Goal: Task Accomplishment & Management: Manage account settings

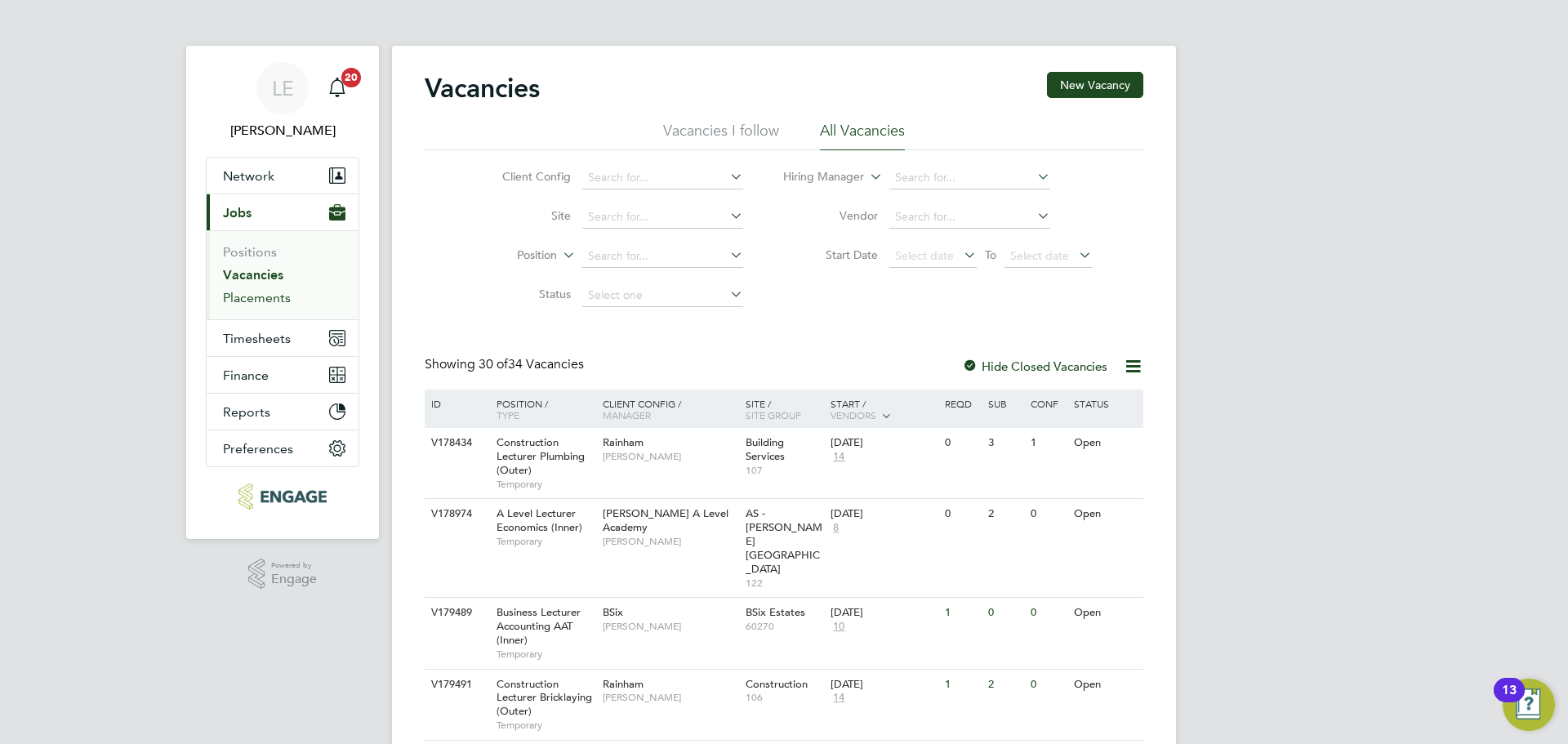
click at [280, 305] on link "Placements" at bounding box center [257, 297] width 67 height 16
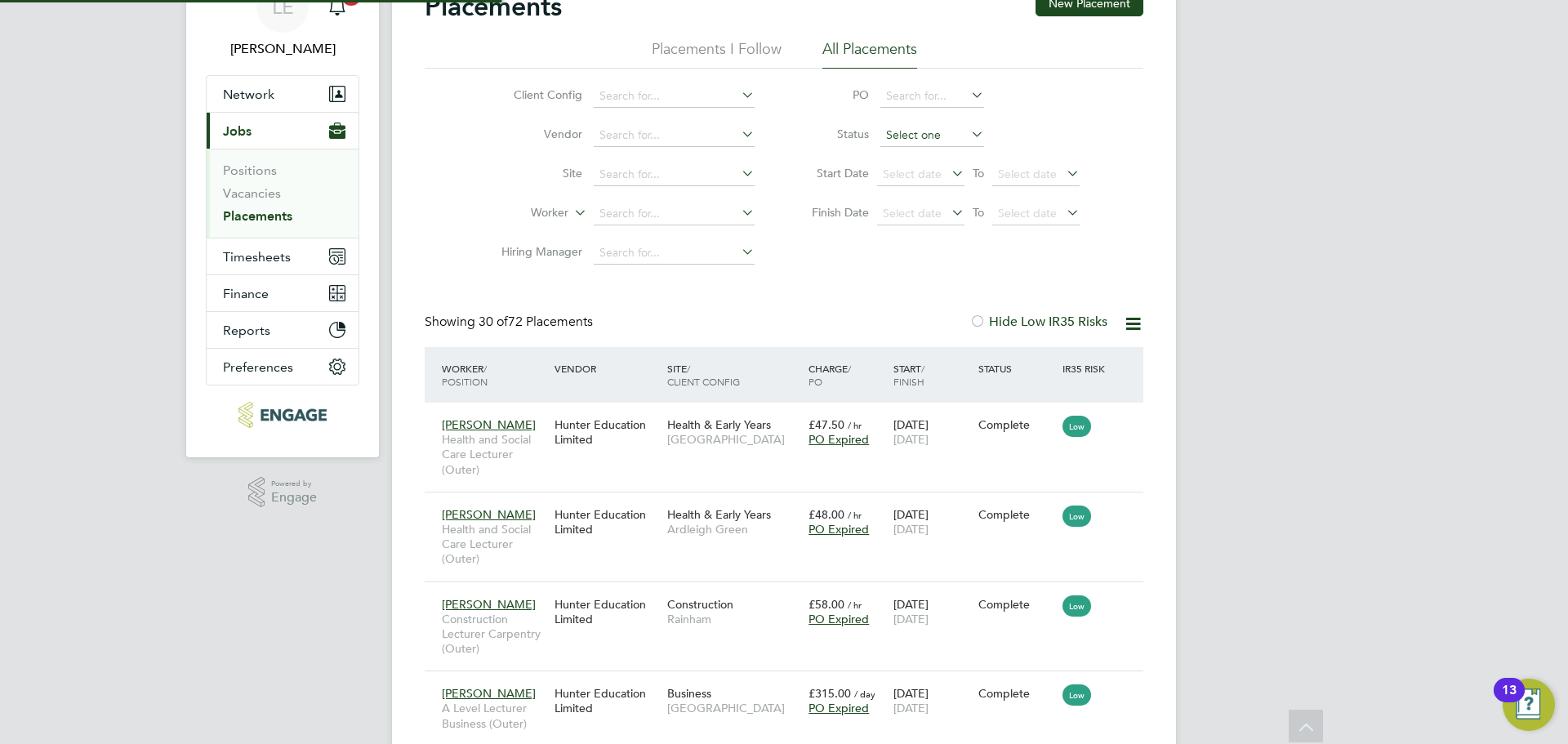
click at [902, 131] on input at bounding box center [932, 136] width 104 height 23
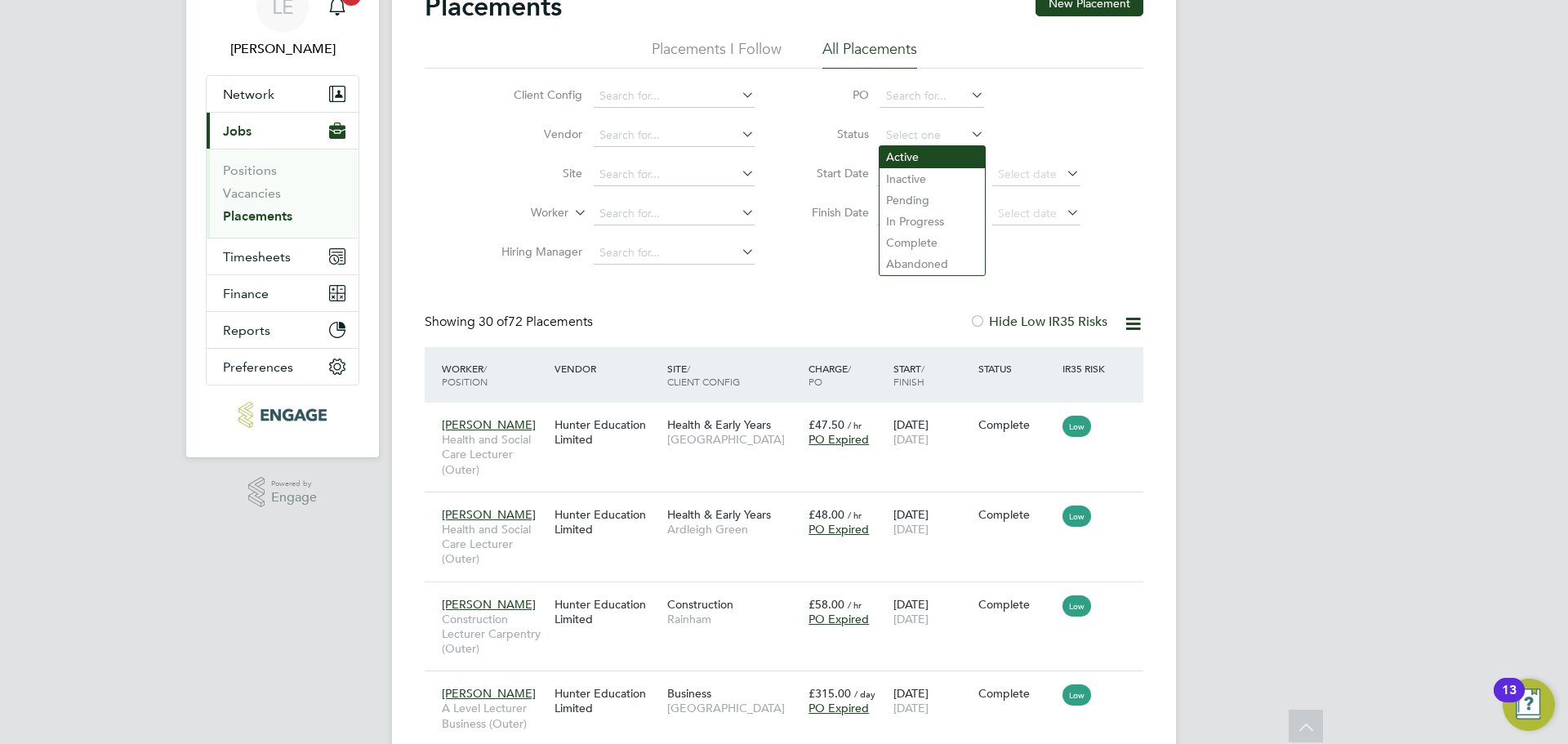
click at [902, 151] on li "Active" at bounding box center [932, 157] width 105 height 21
type input "Active"
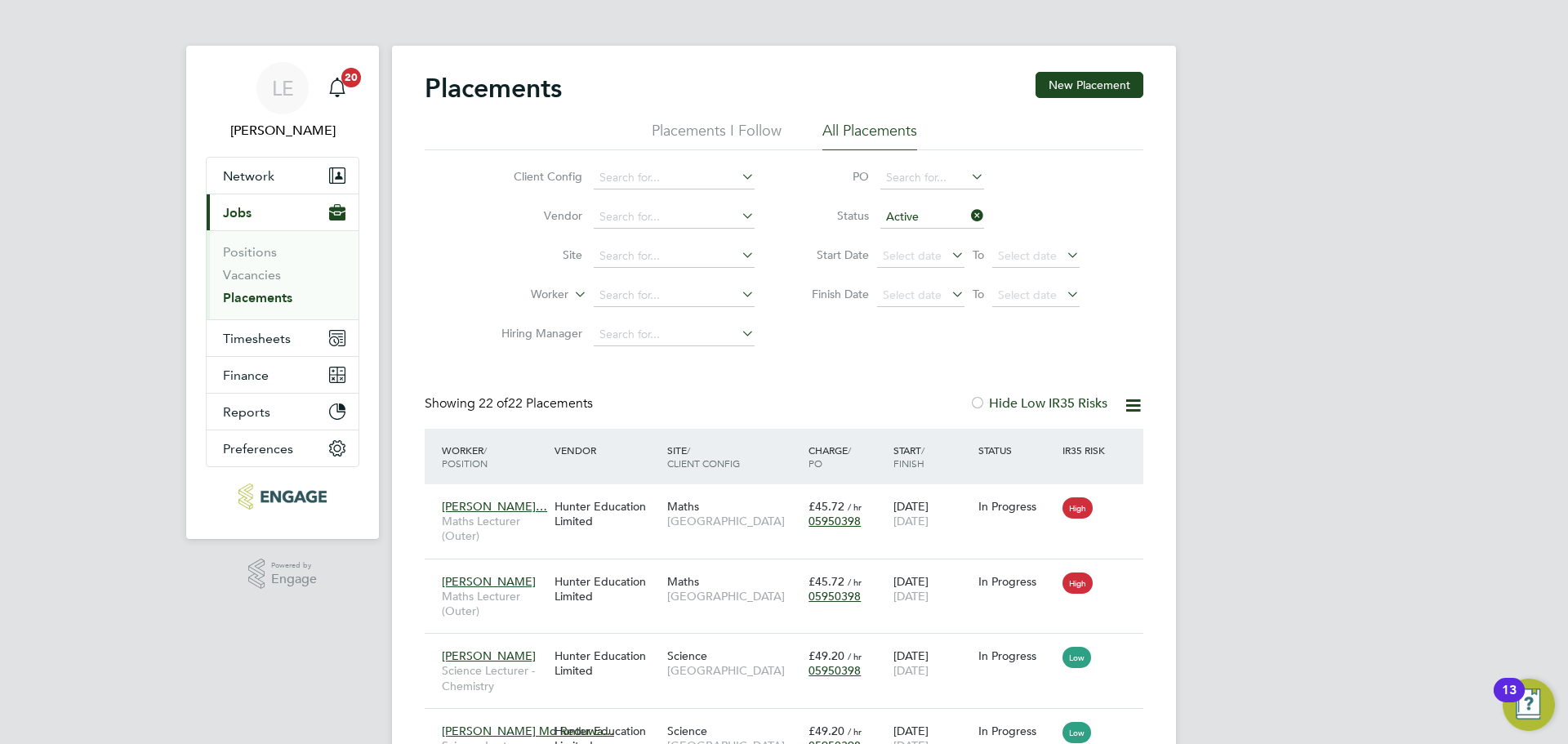
click at [731, 138] on li "Placements I Follow" at bounding box center [717, 136] width 130 height 30
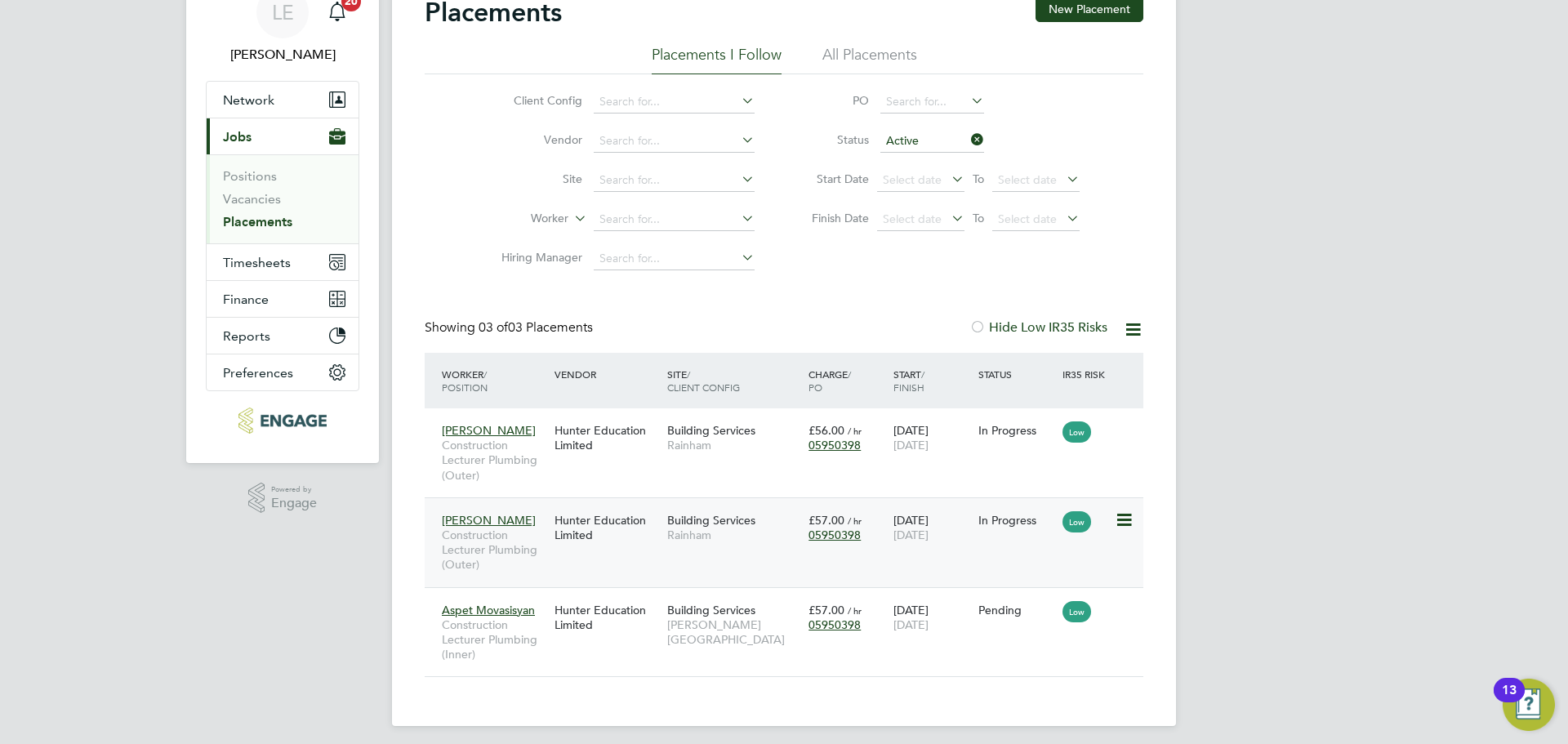
scroll to position [84, 0]
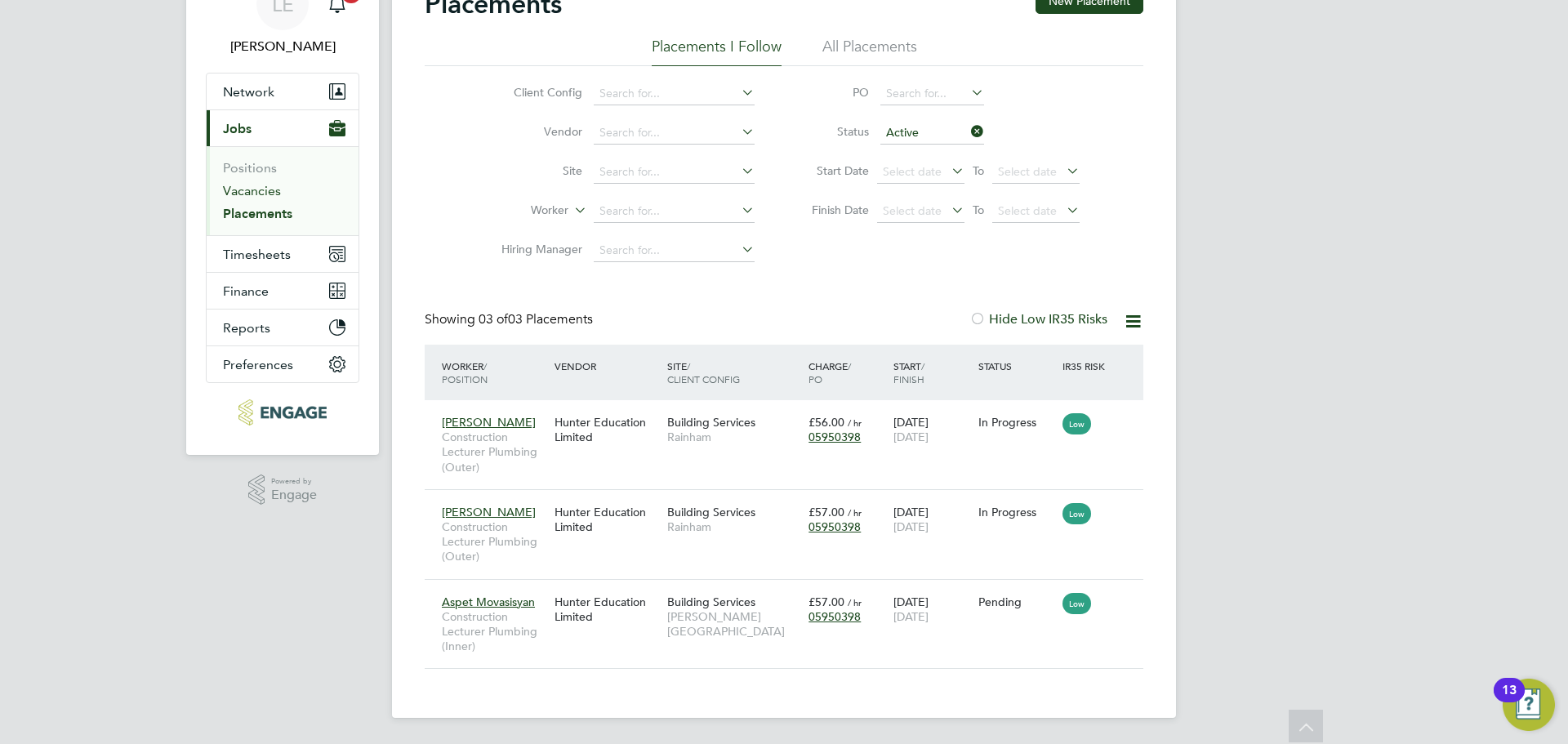
click at [261, 187] on link "Vacancies" at bounding box center [252, 190] width 58 height 16
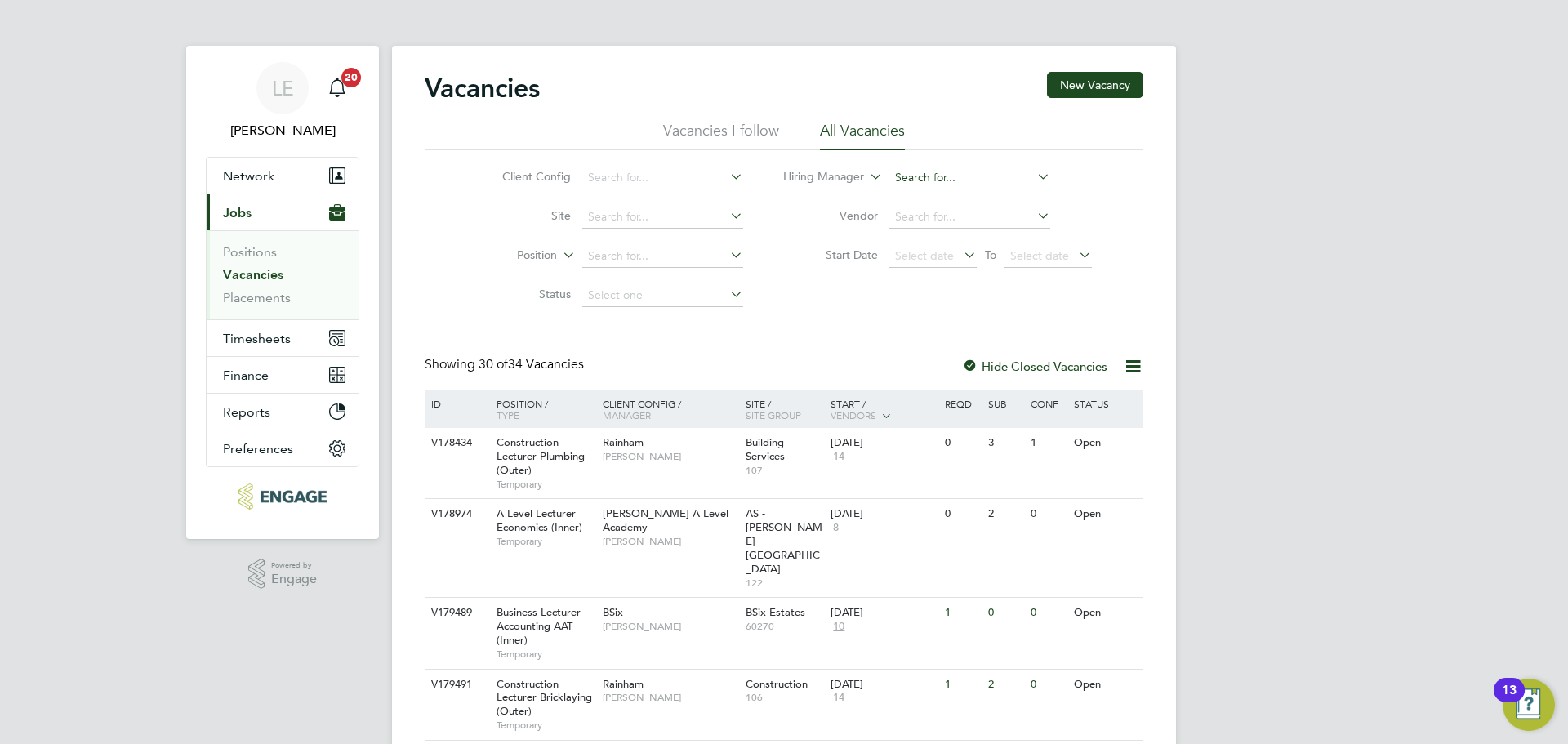
click at [928, 174] on input at bounding box center [970, 179] width 161 height 23
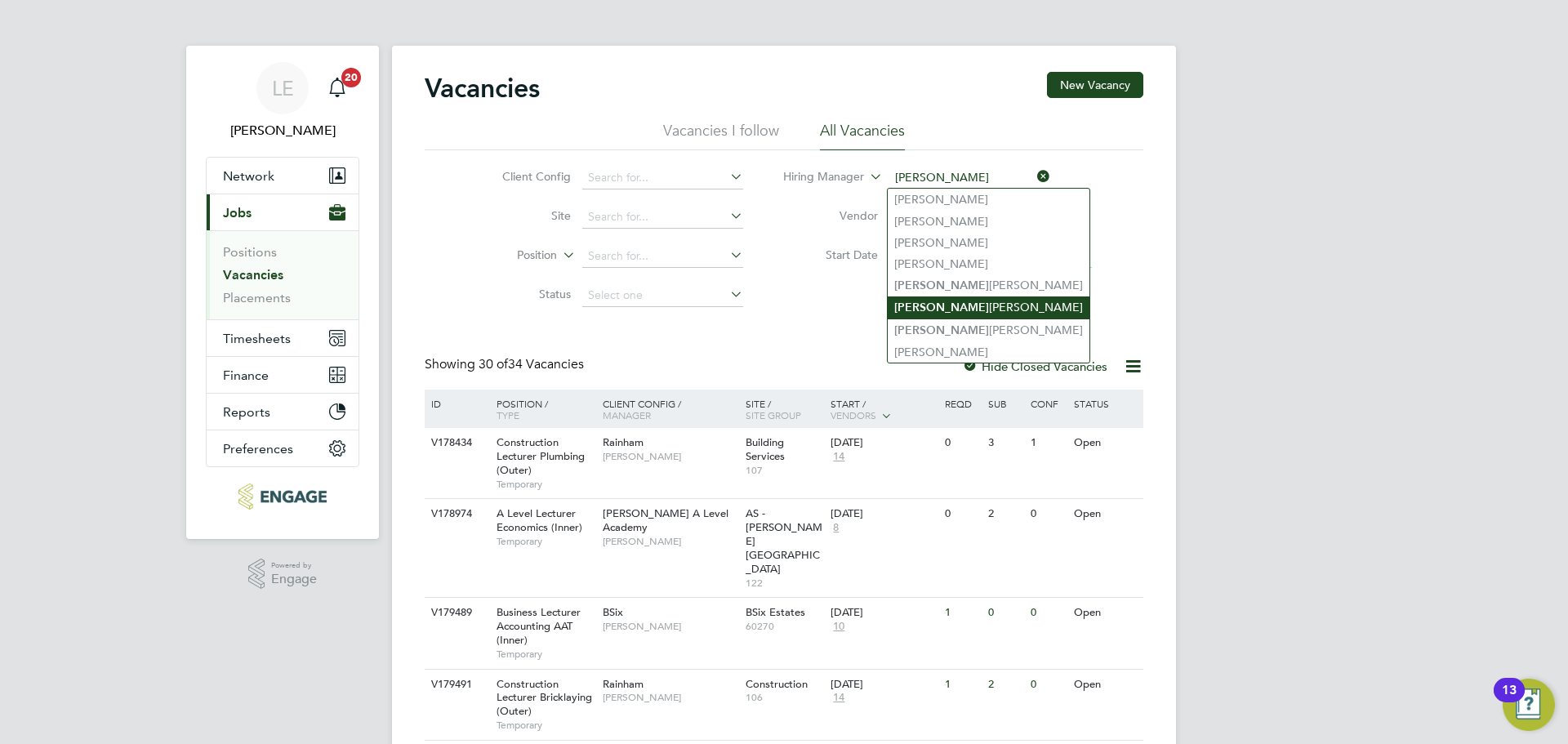
click at [908, 305] on b "Ian" at bounding box center [941, 307] width 95 height 14
type input "[PERSON_NAME]"
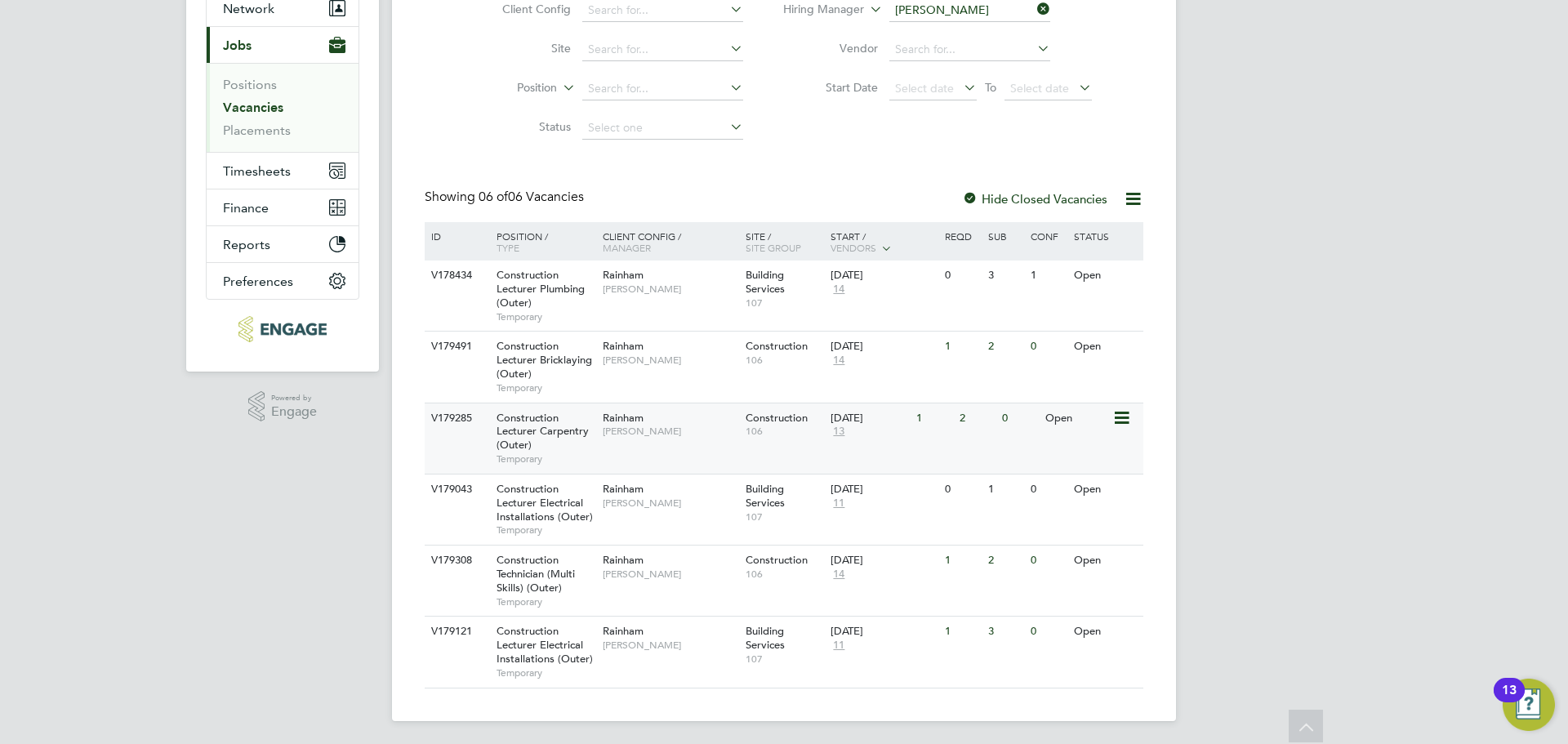
scroll to position [170, 0]
click at [700, 454] on div "V179285 Construction Lecturer Carpentry (Outer) Temporary Rainham Ian Rist Cons…" at bounding box center [784, 435] width 719 height 71
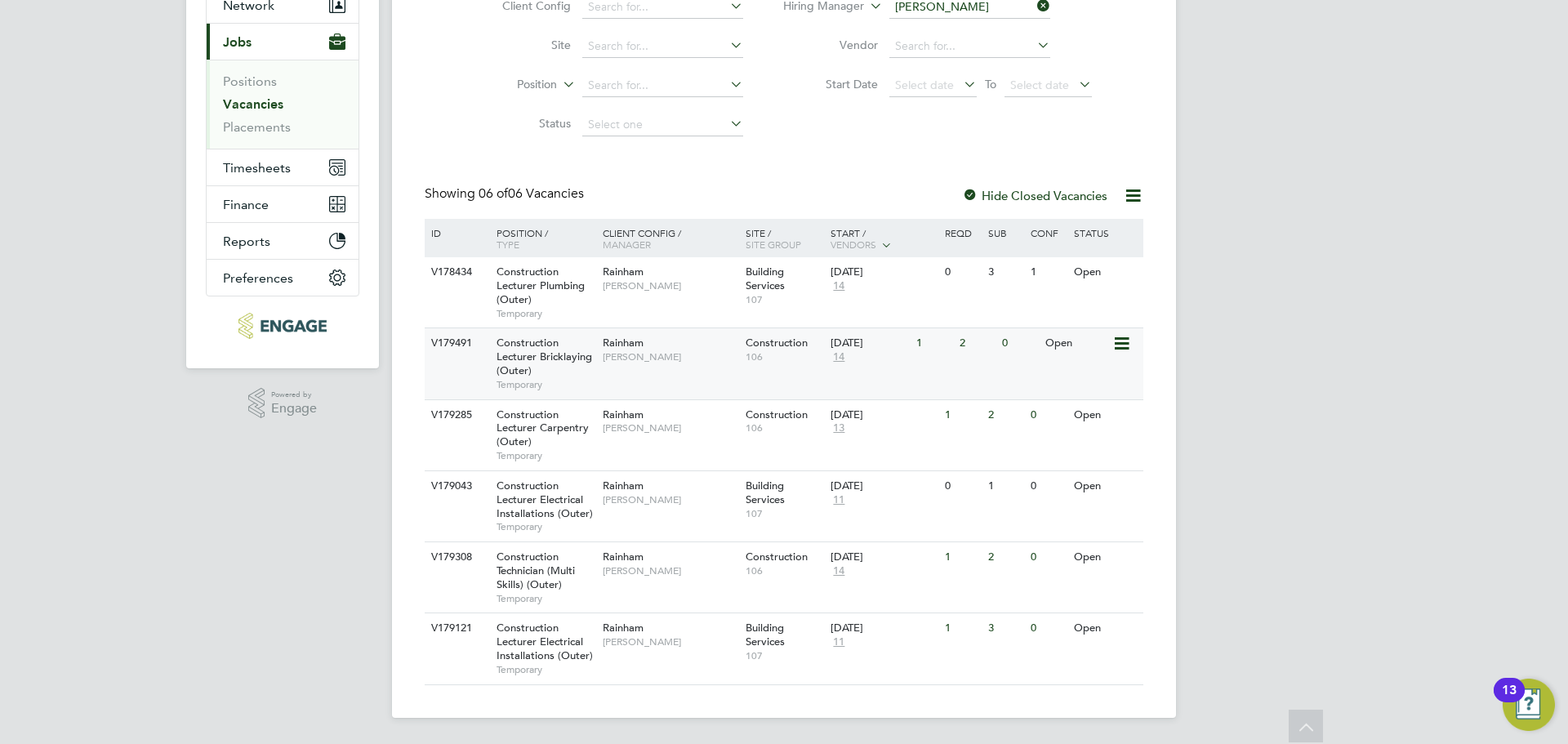
click at [687, 381] on div "V179491 Construction Lecturer Bricklaying (Outer) Temporary Rainham Ian Rist Co…" at bounding box center [784, 363] width 719 height 71
click at [258, 108] on link "Vacancies" at bounding box center [253, 104] width 60 height 16
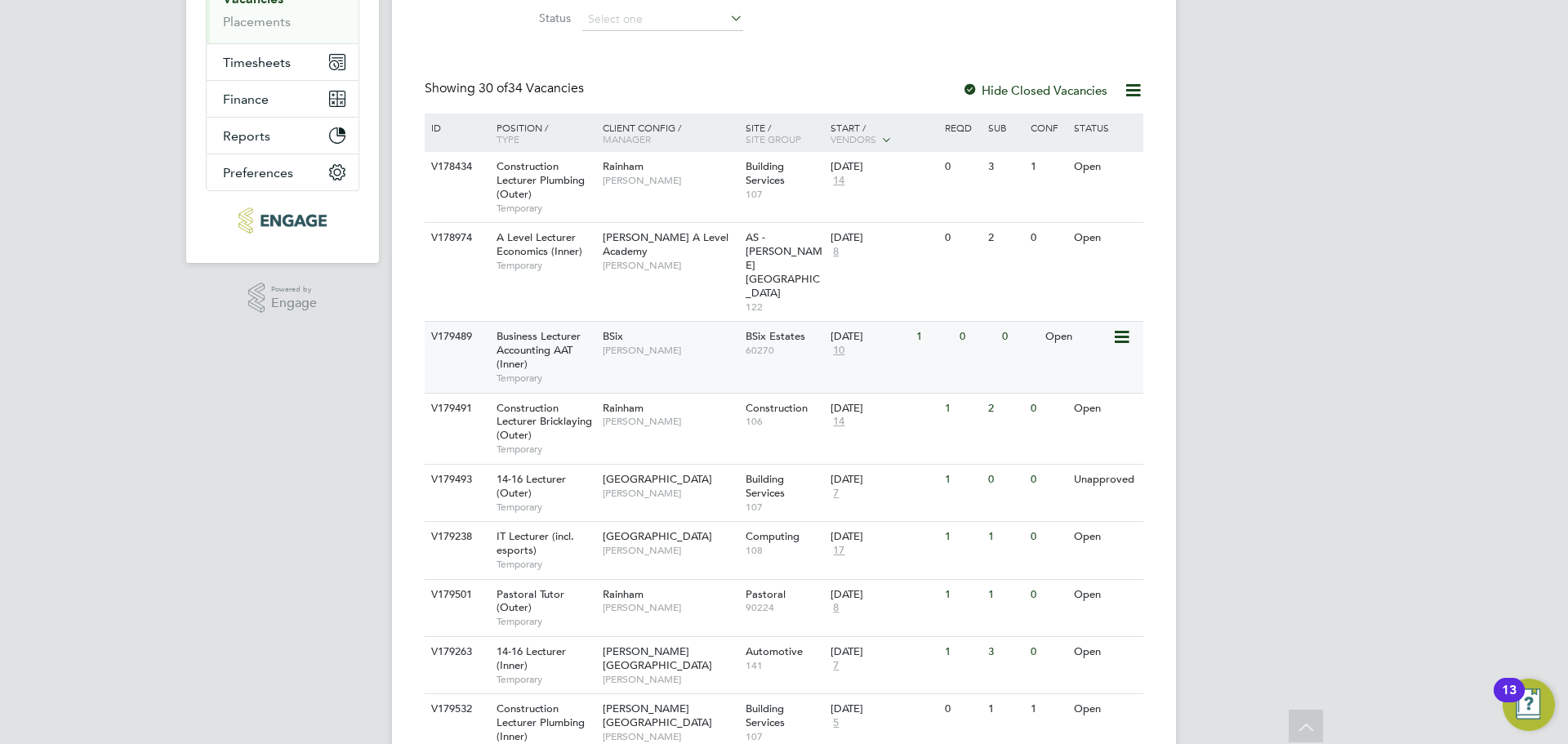
scroll to position [327, 0]
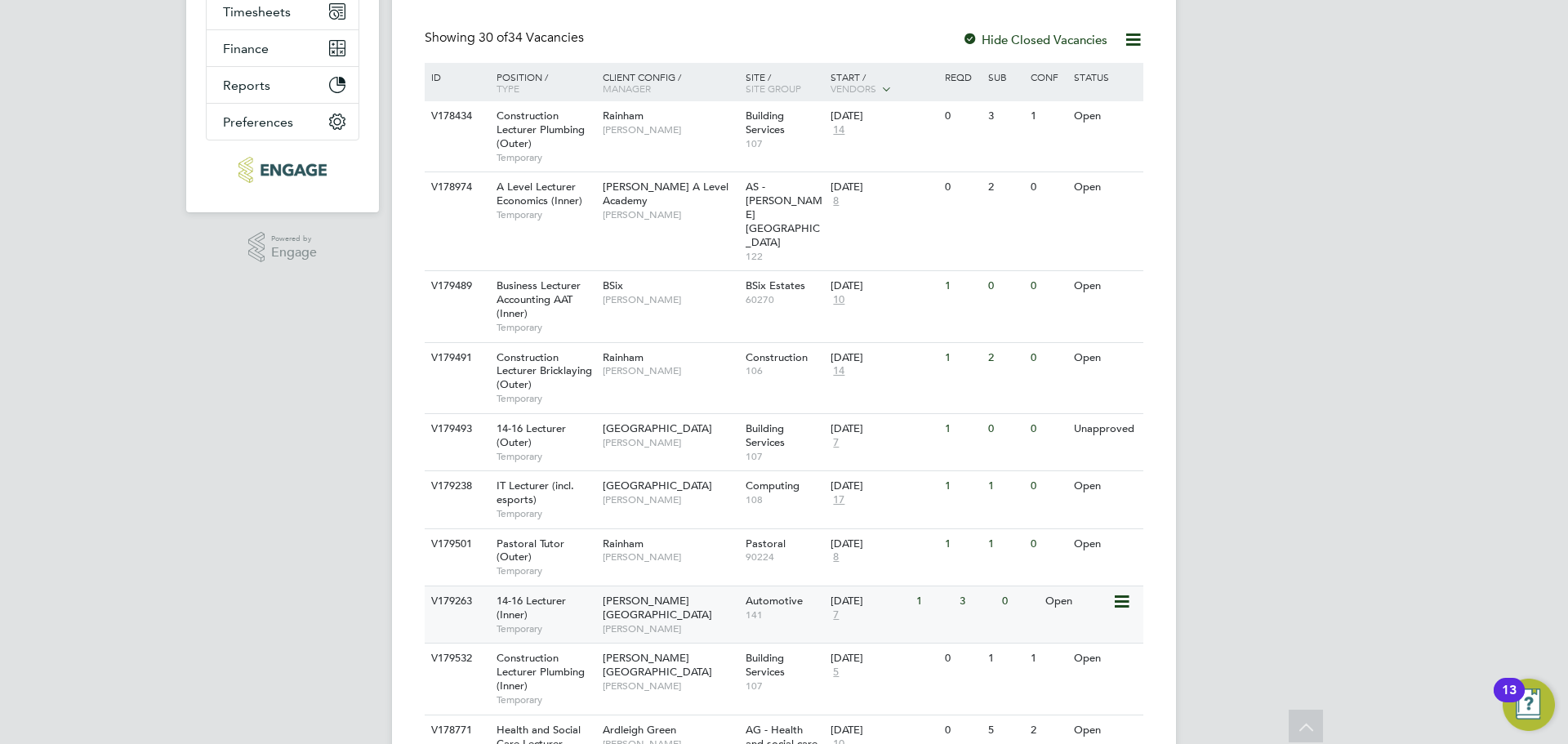
click at [720, 587] on div "Hackney Campus Nathan Morris" at bounding box center [670, 615] width 143 height 56
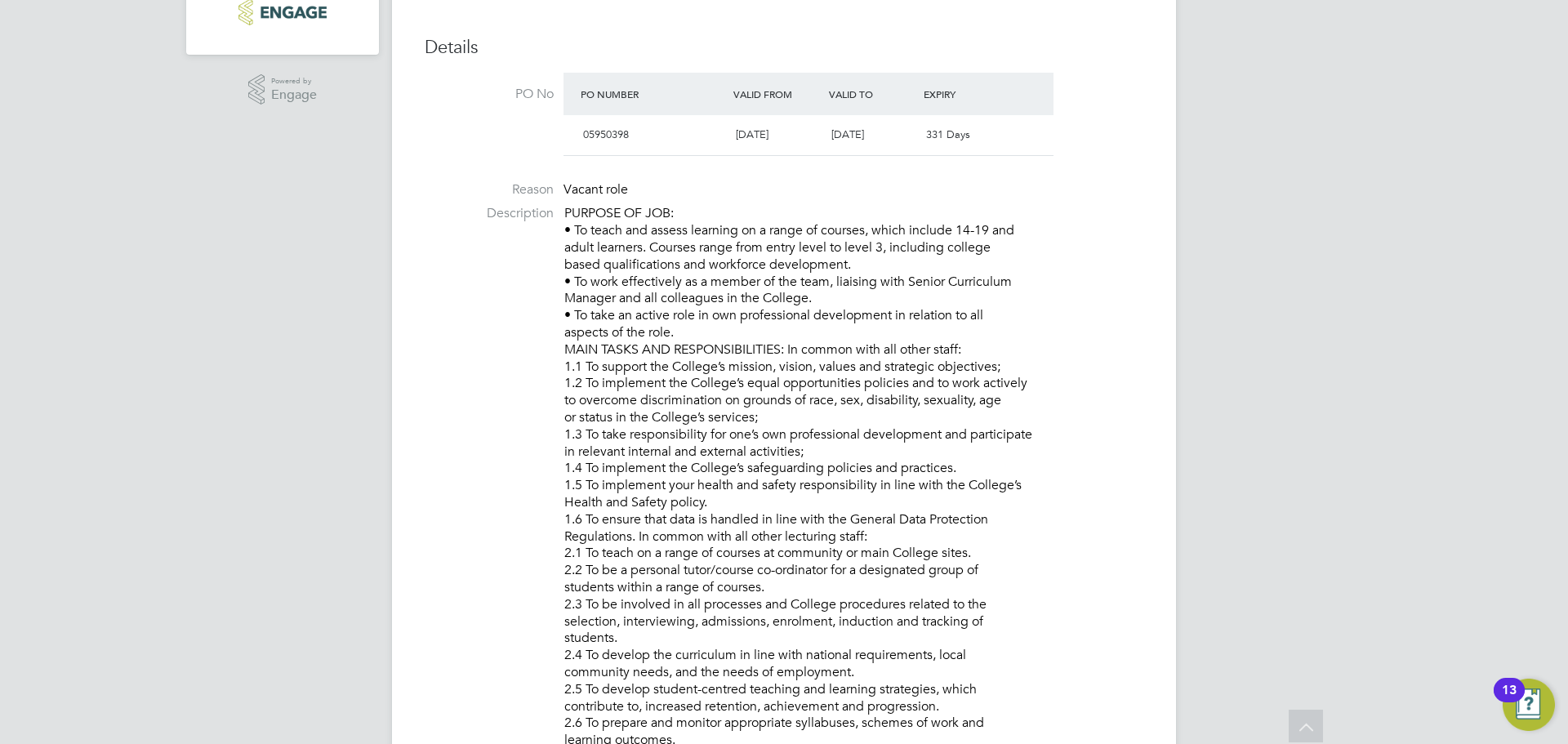
scroll to position [164, 0]
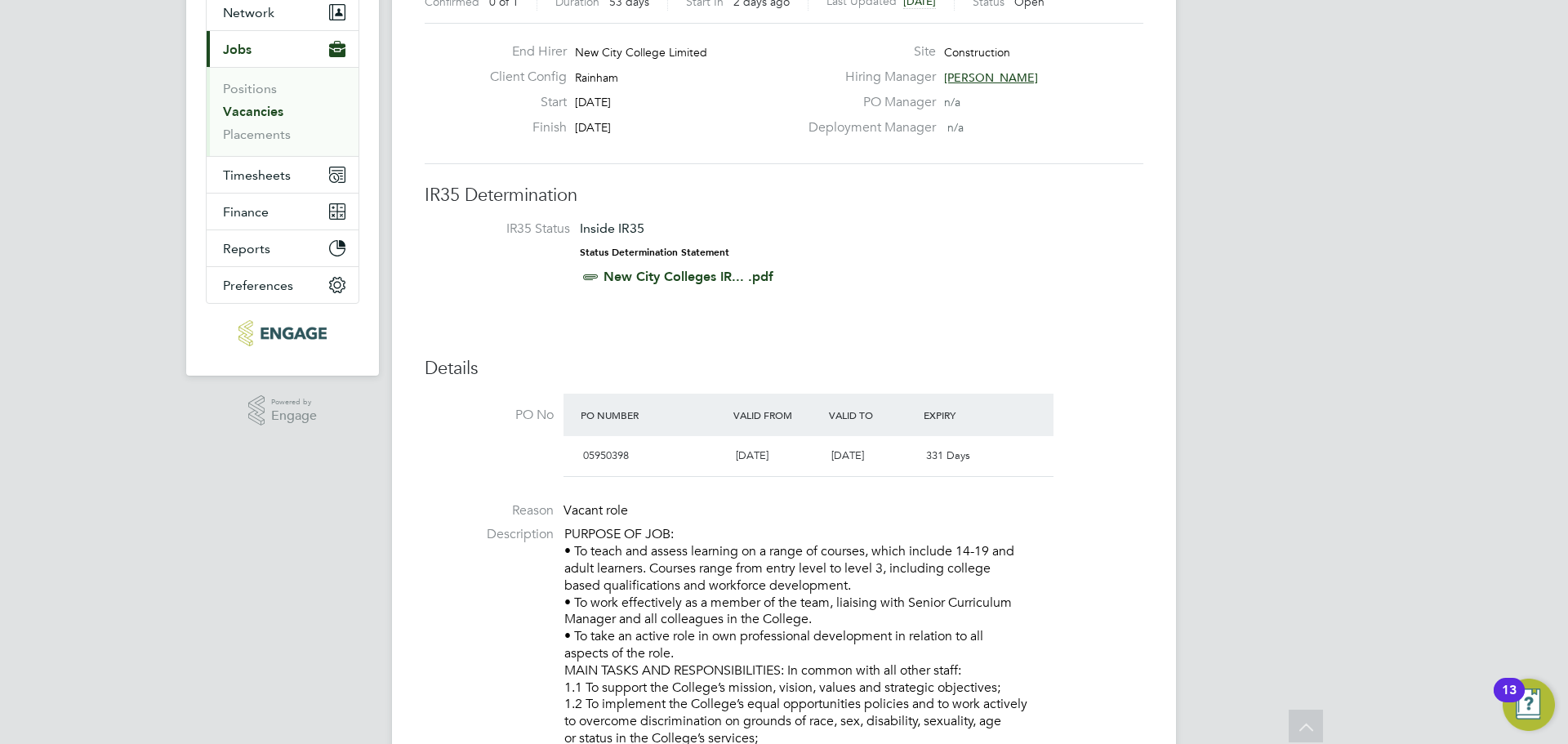
click at [264, 118] on link "Vacancies" at bounding box center [253, 111] width 60 height 16
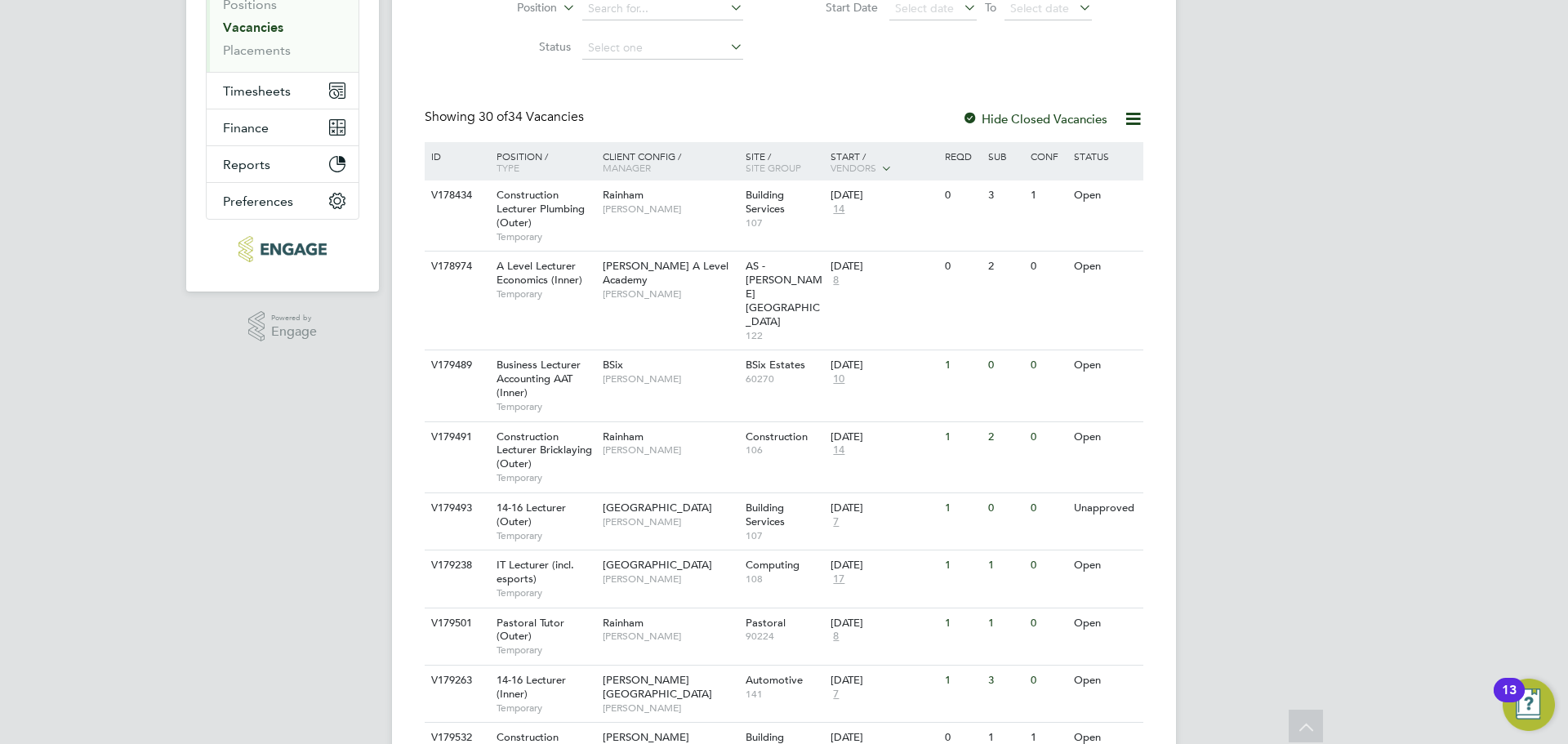
scroll to position [327, 0]
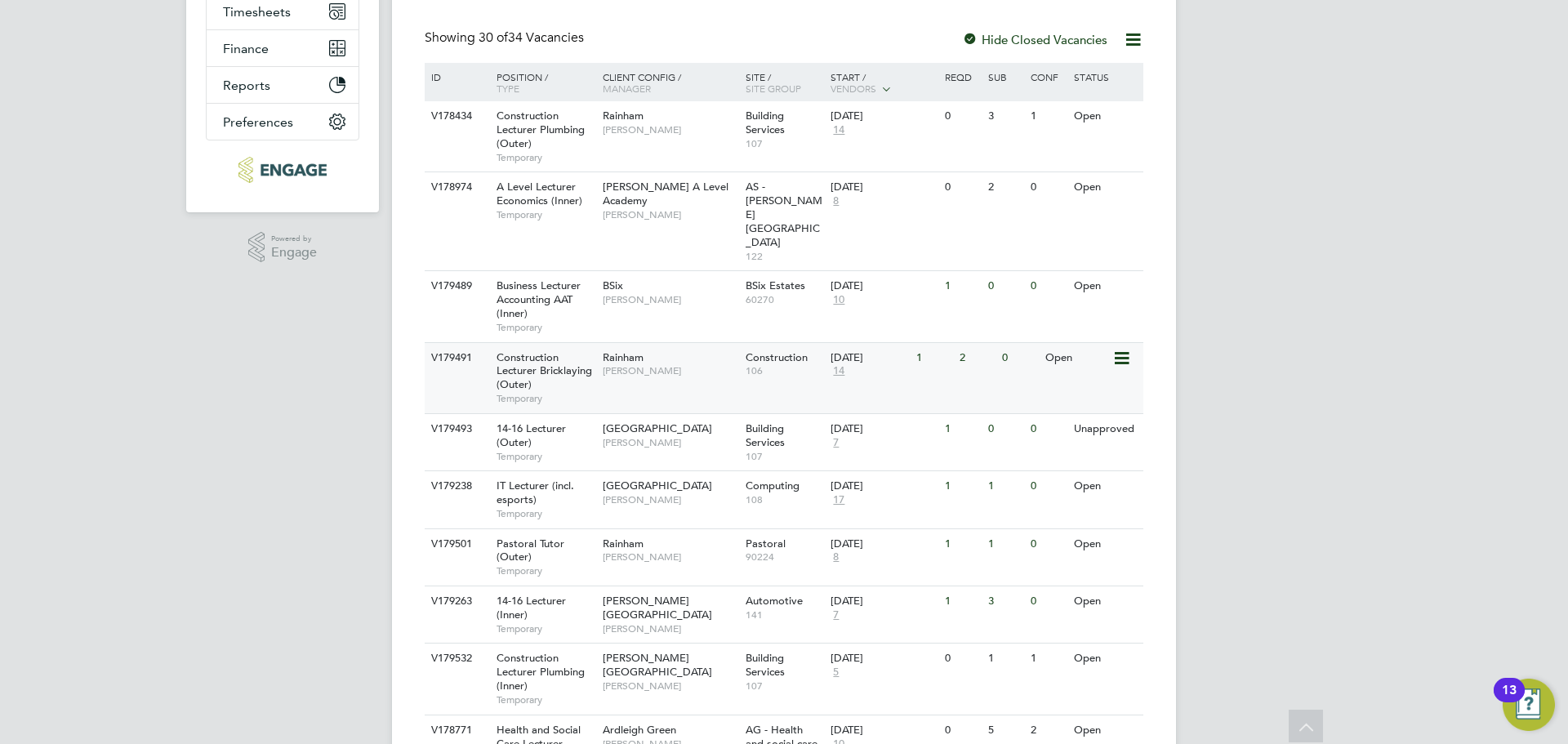
click at [659, 346] on div "V179491 Construction Lecturer Bricklaying (Outer) Temporary Rainham [PERSON_NAM…" at bounding box center [784, 378] width 719 height 71
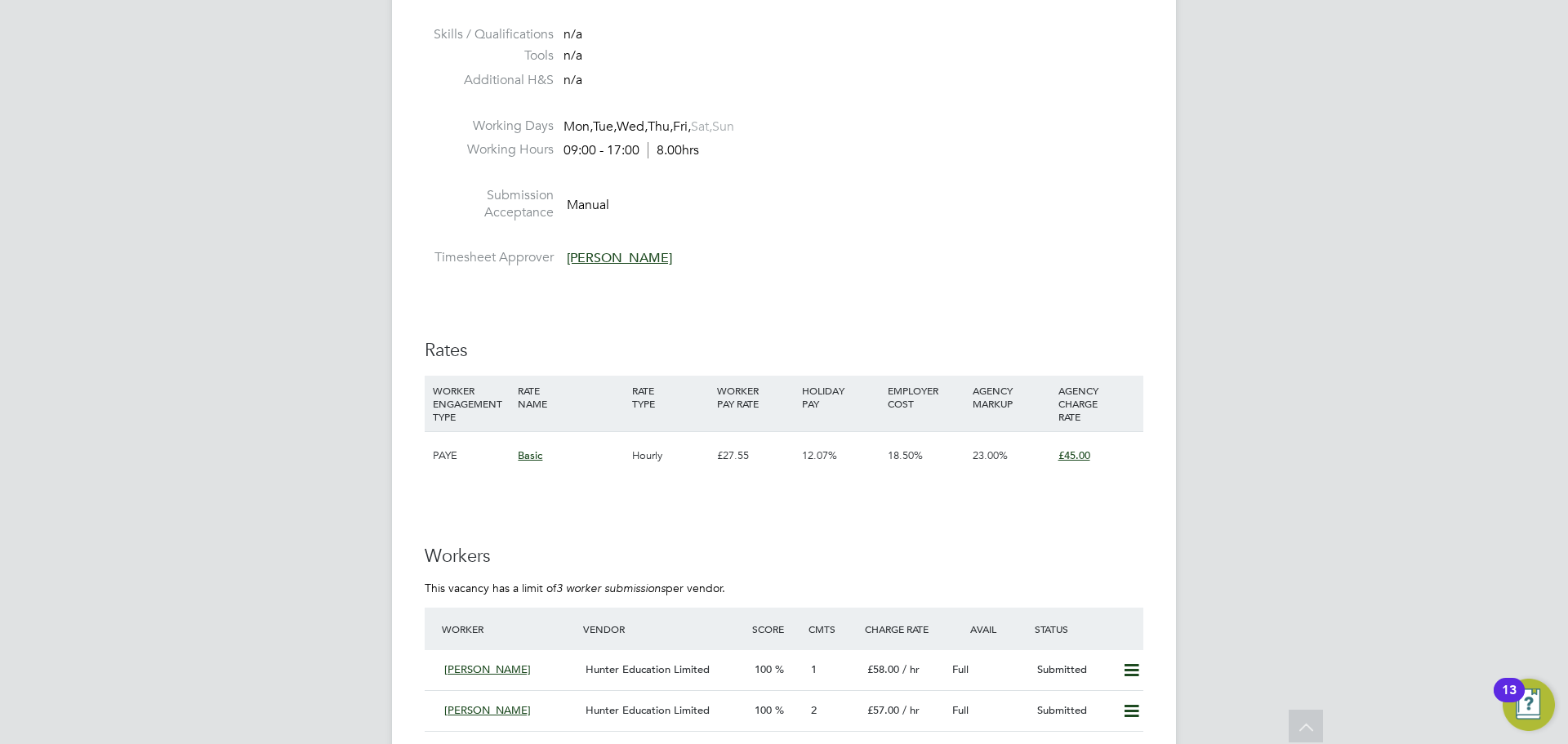
scroll to position [2859, 0]
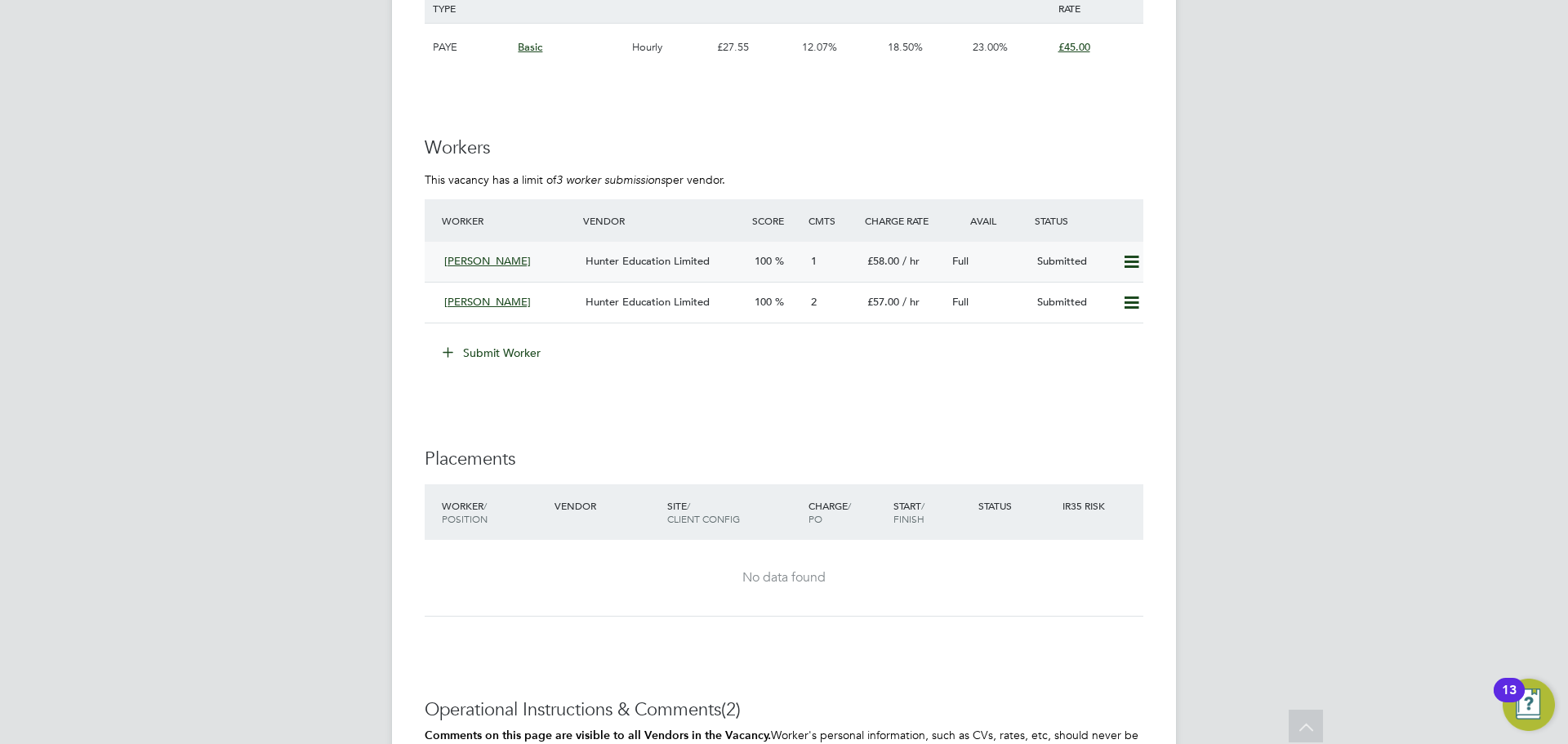
click at [1128, 269] on icon at bounding box center [1131, 263] width 21 height 13
click at [899, 363] on div "Submit Worker" at bounding box center [787, 353] width 712 height 26
click at [586, 269] on div "Hunter Education Limited" at bounding box center [663, 262] width 169 height 27
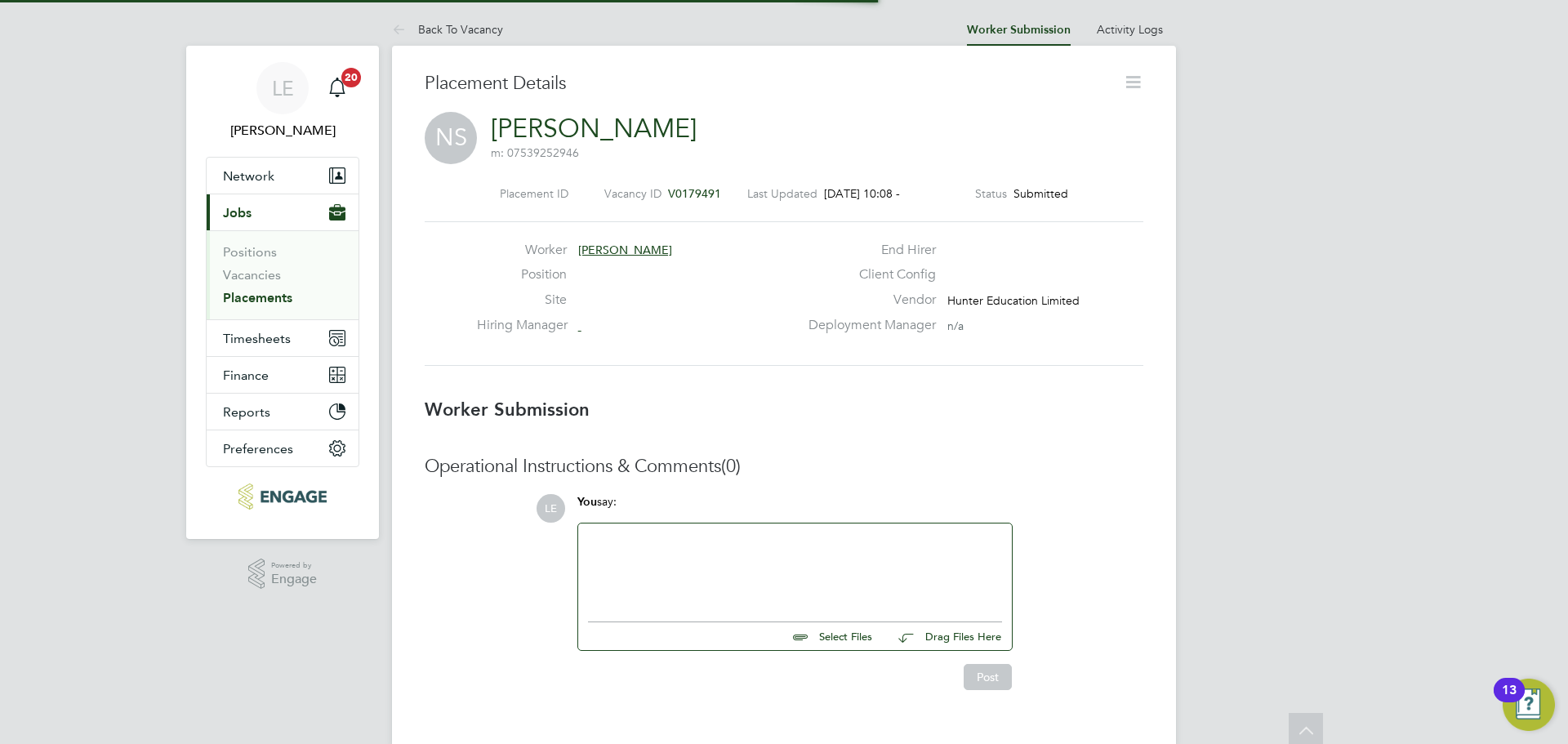
scroll to position [8, 8]
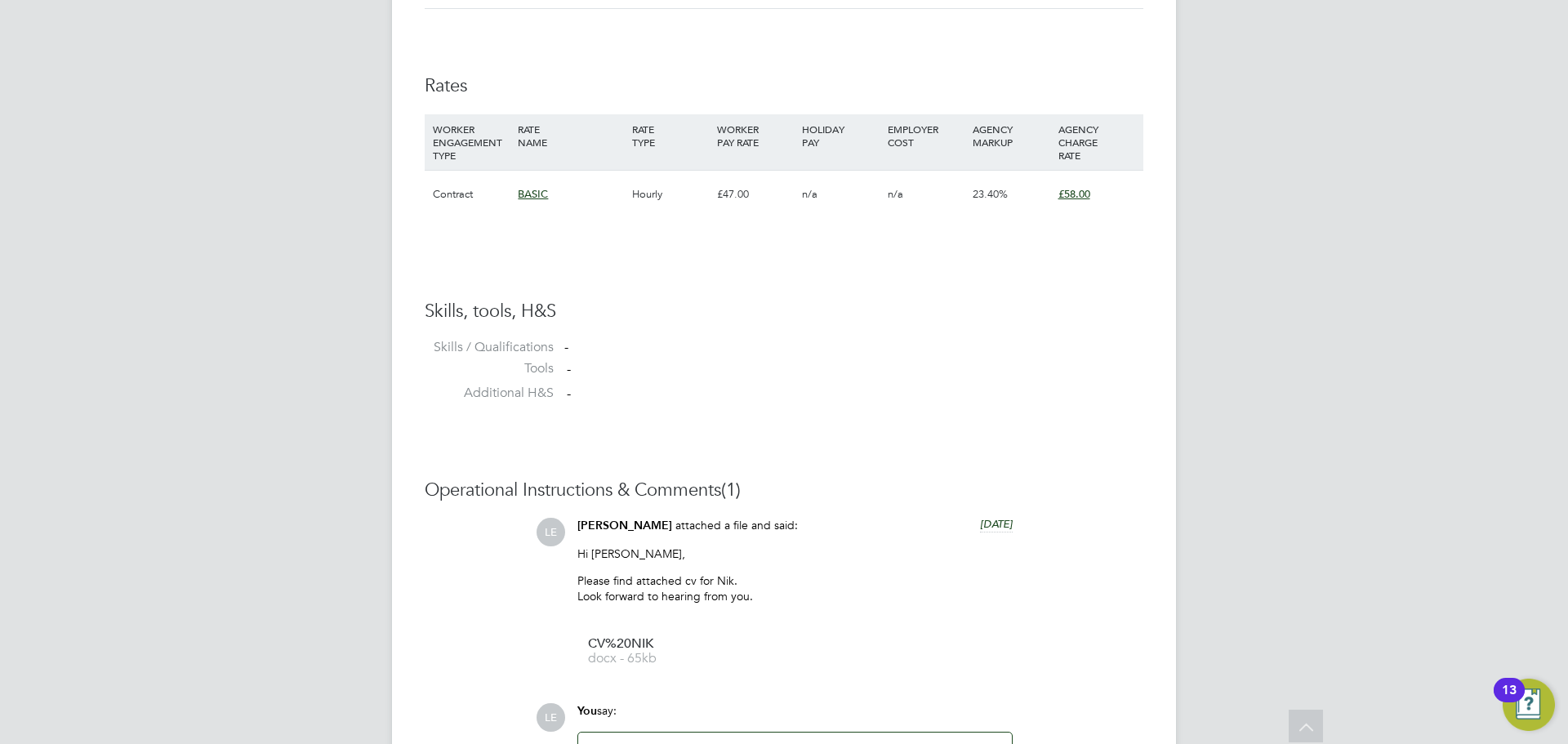
click at [1082, 194] on span "£58.00" at bounding box center [1074, 193] width 32 height 14
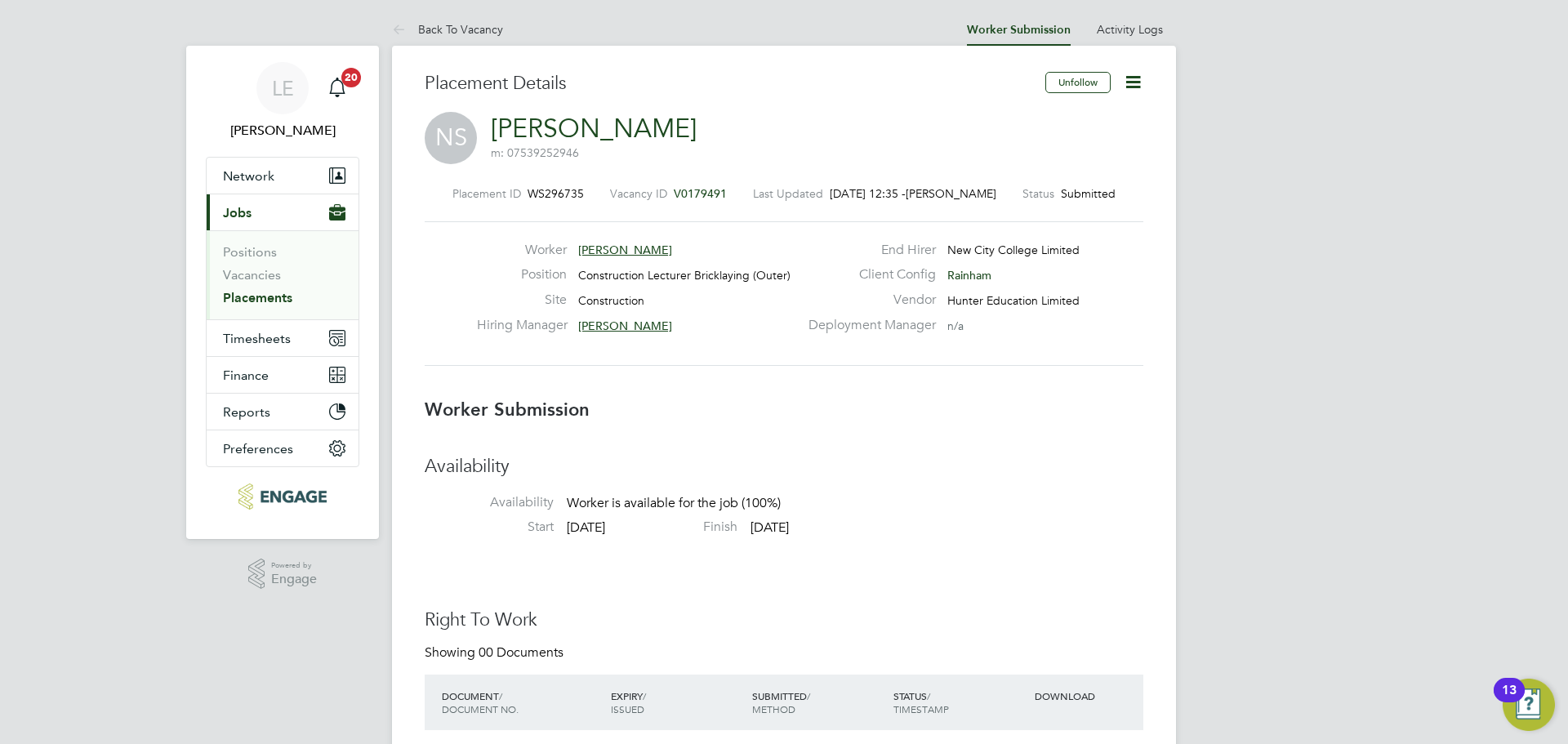
click at [1123, 83] on icon at bounding box center [1133, 81] width 21 height 21
click at [1040, 121] on li "Edit Worker Submission e" at bounding box center [1065, 121] width 151 height 23
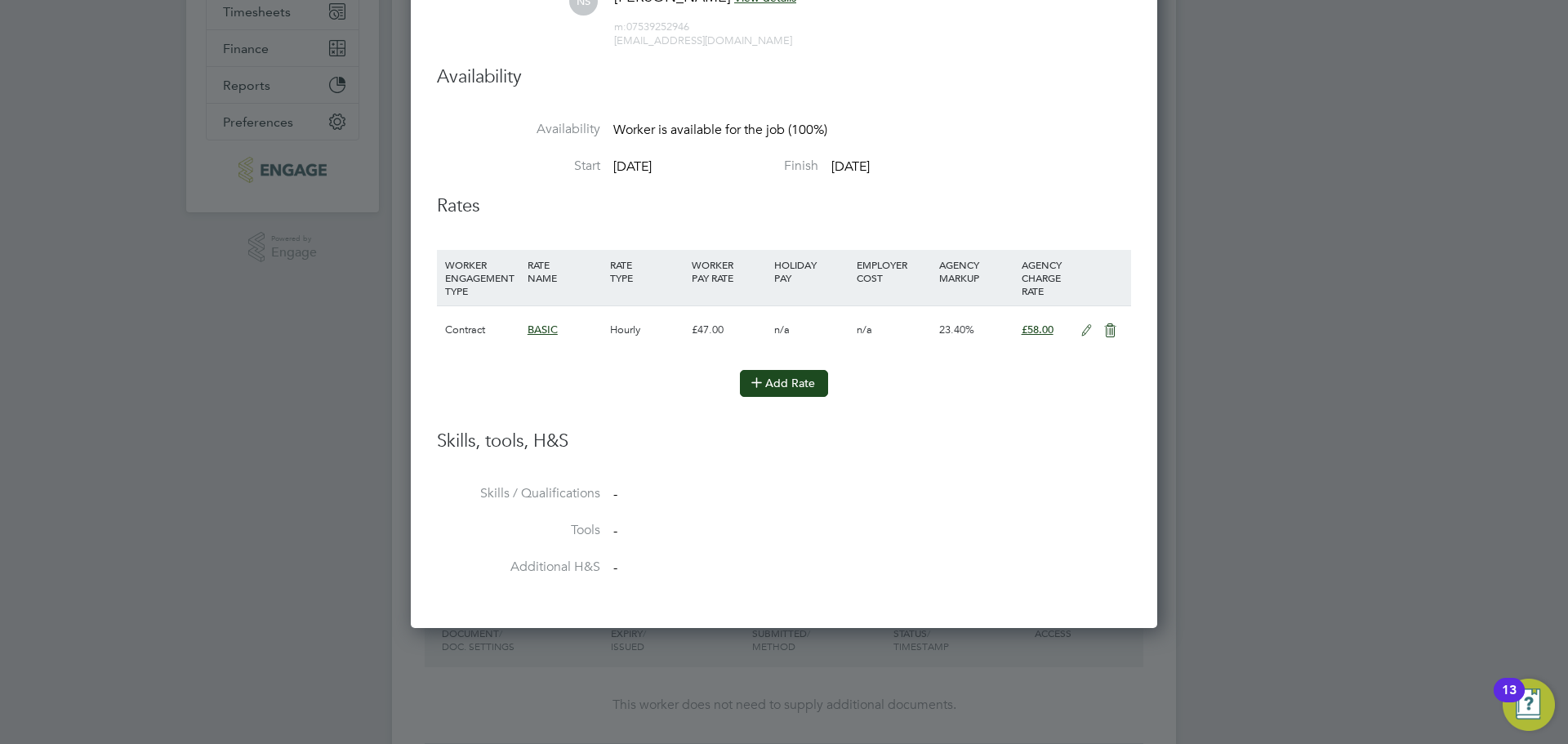
click at [790, 384] on button "Add Rate" at bounding box center [783, 384] width 88 height 26
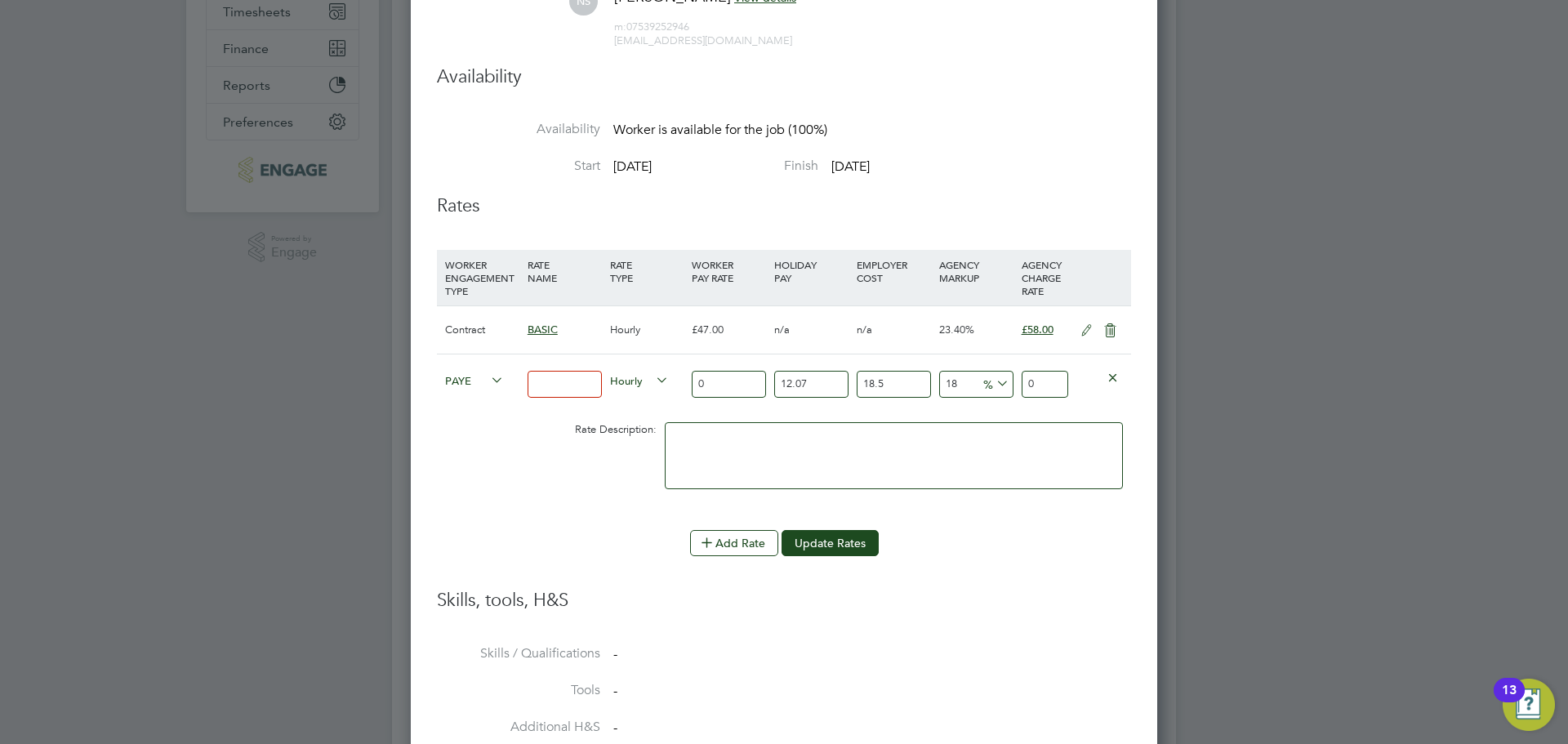
drag, startPoint x: 737, startPoint y: 385, endPoint x: 688, endPoint y: 381, distance: 49.2
click at [688, 381] on div "0" at bounding box center [729, 384] width 82 height 59
type input "4"
type input "6.26829924"
type input "49"
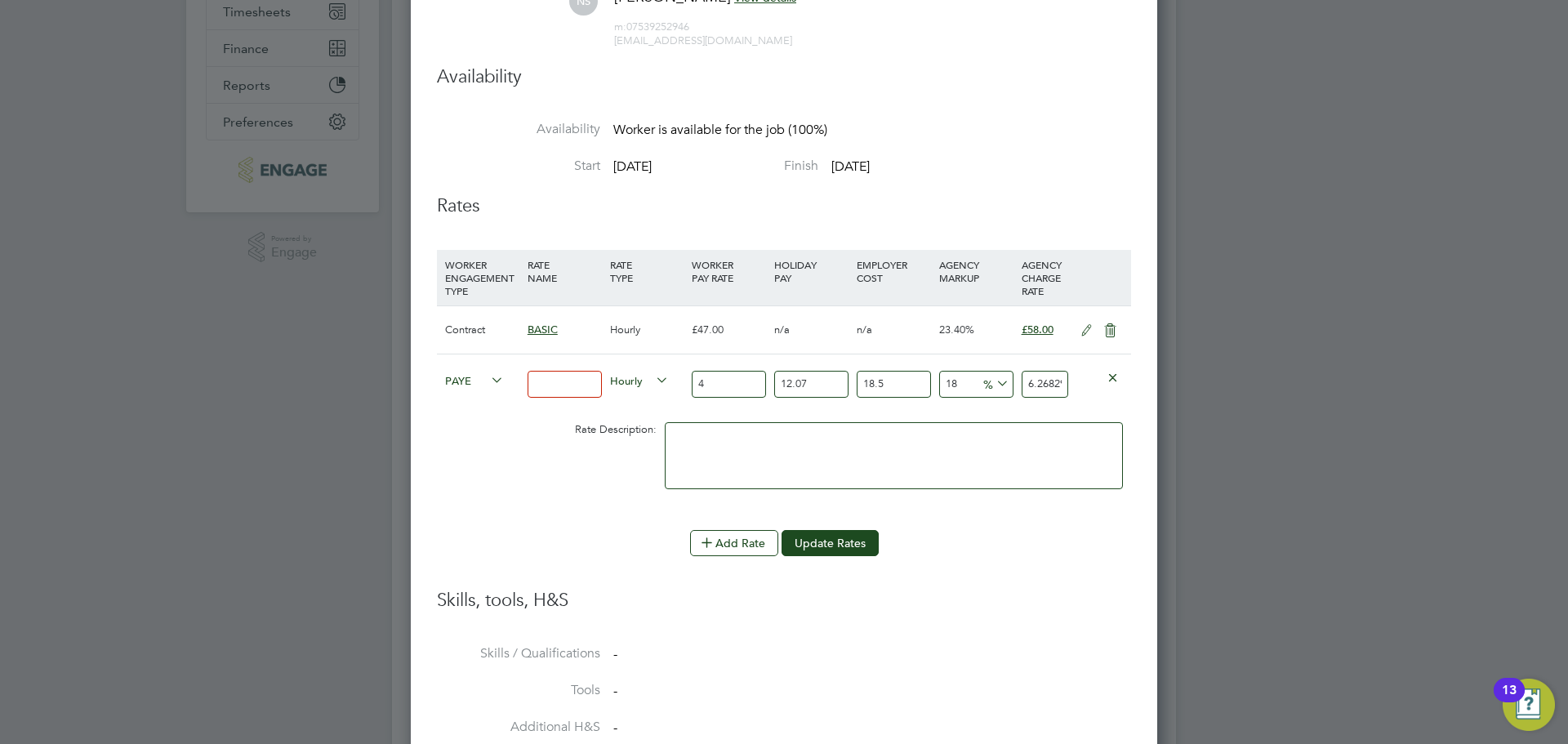
type input "76.78666569"
type input "49"
click at [488, 375] on icon at bounding box center [488, 381] width 0 height 23
click at [488, 386] on icon at bounding box center [488, 381] width 0 height 23
click at [471, 386] on span "PAYE" at bounding box center [474, 380] width 58 height 18
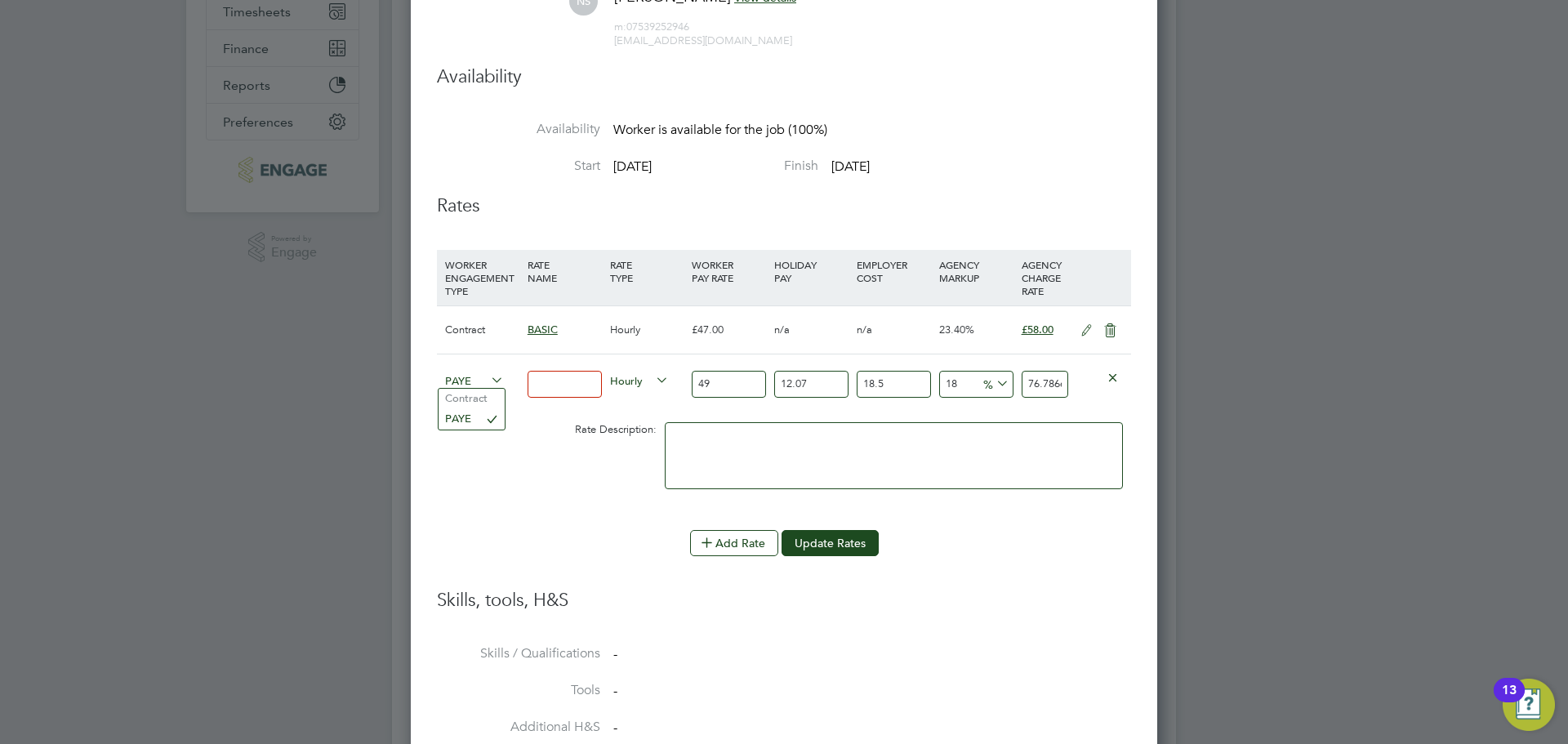
click at [471, 386] on span "PAYE" at bounding box center [474, 380] width 58 height 18
click at [1112, 372] on icon at bounding box center [1112, 377] width 12 height 12
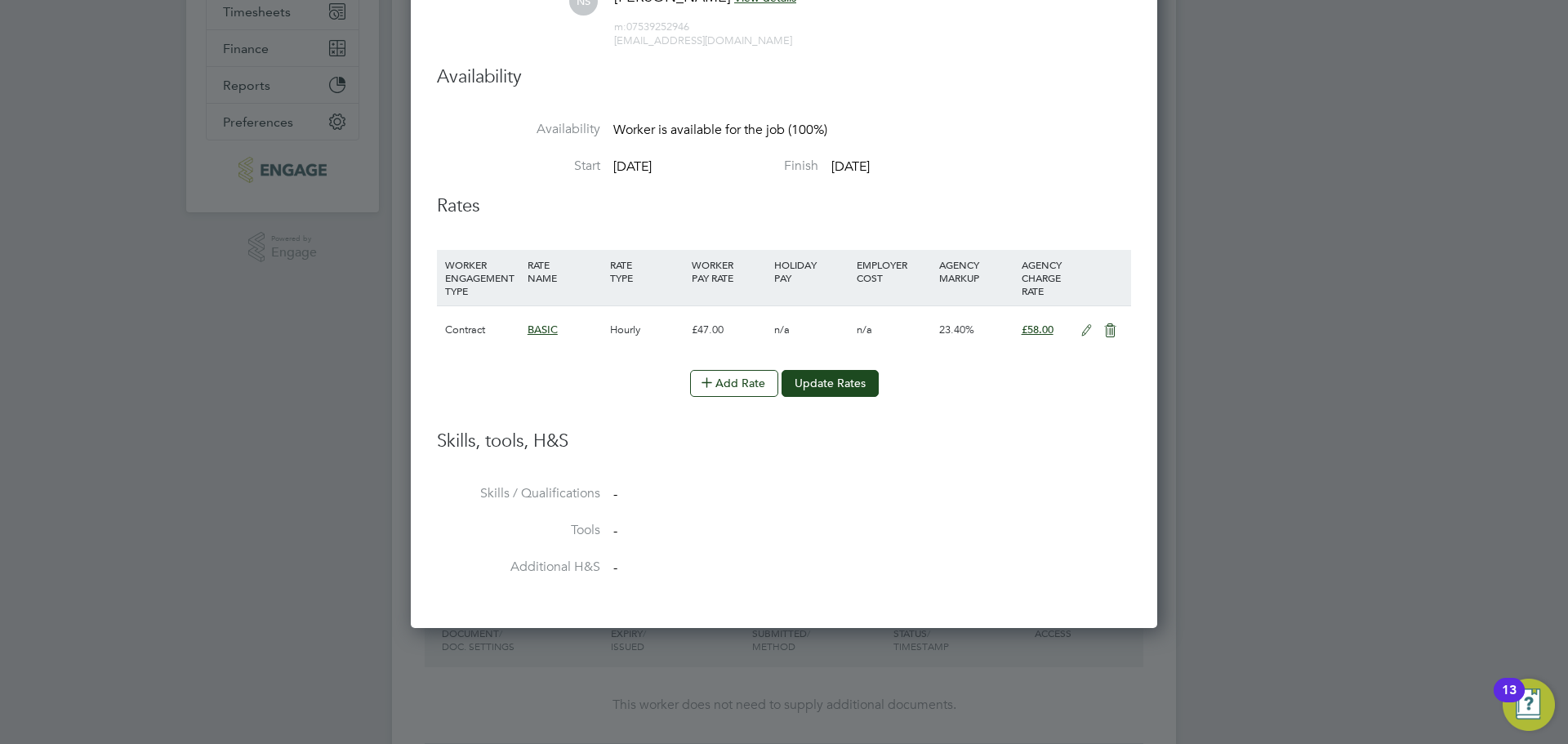
click at [1110, 327] on icon at bounding box center [1110, 331] width 21 height 13
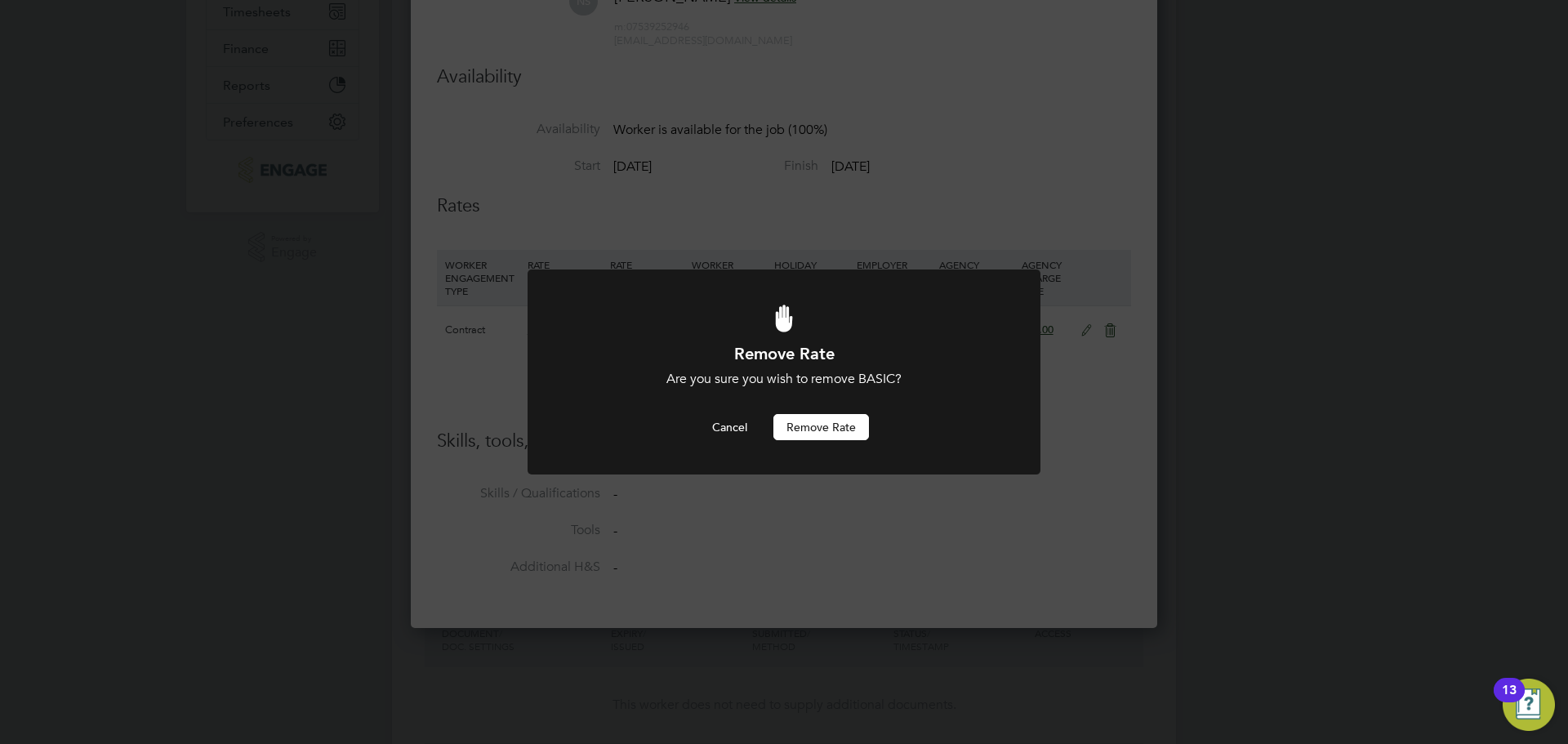
click at [798, 420] on button "Remove rate" at bounding box center [821, 427] width 95 height 26
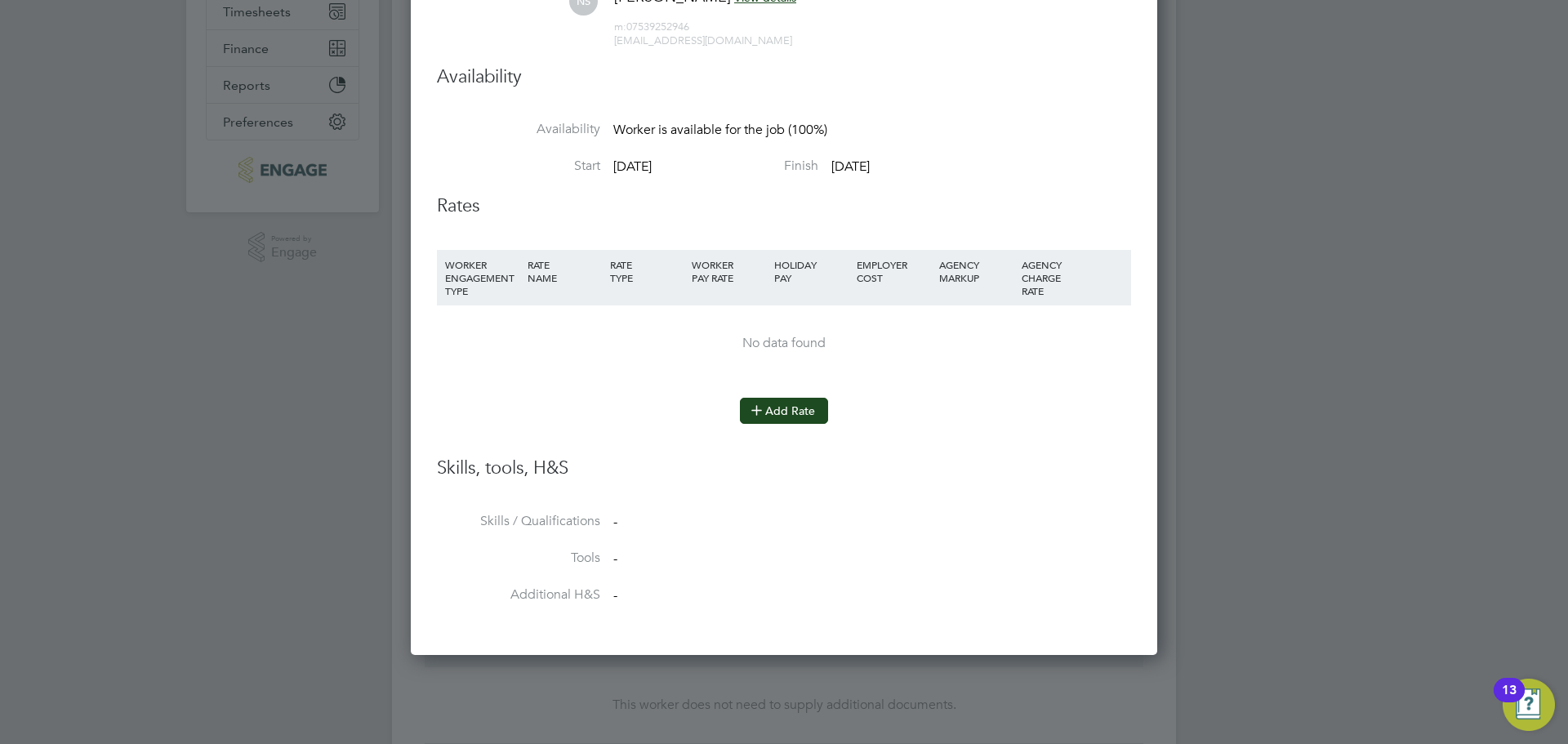
click at [763, 403] on icon at bounding box center [756, 409] width 12 height 12
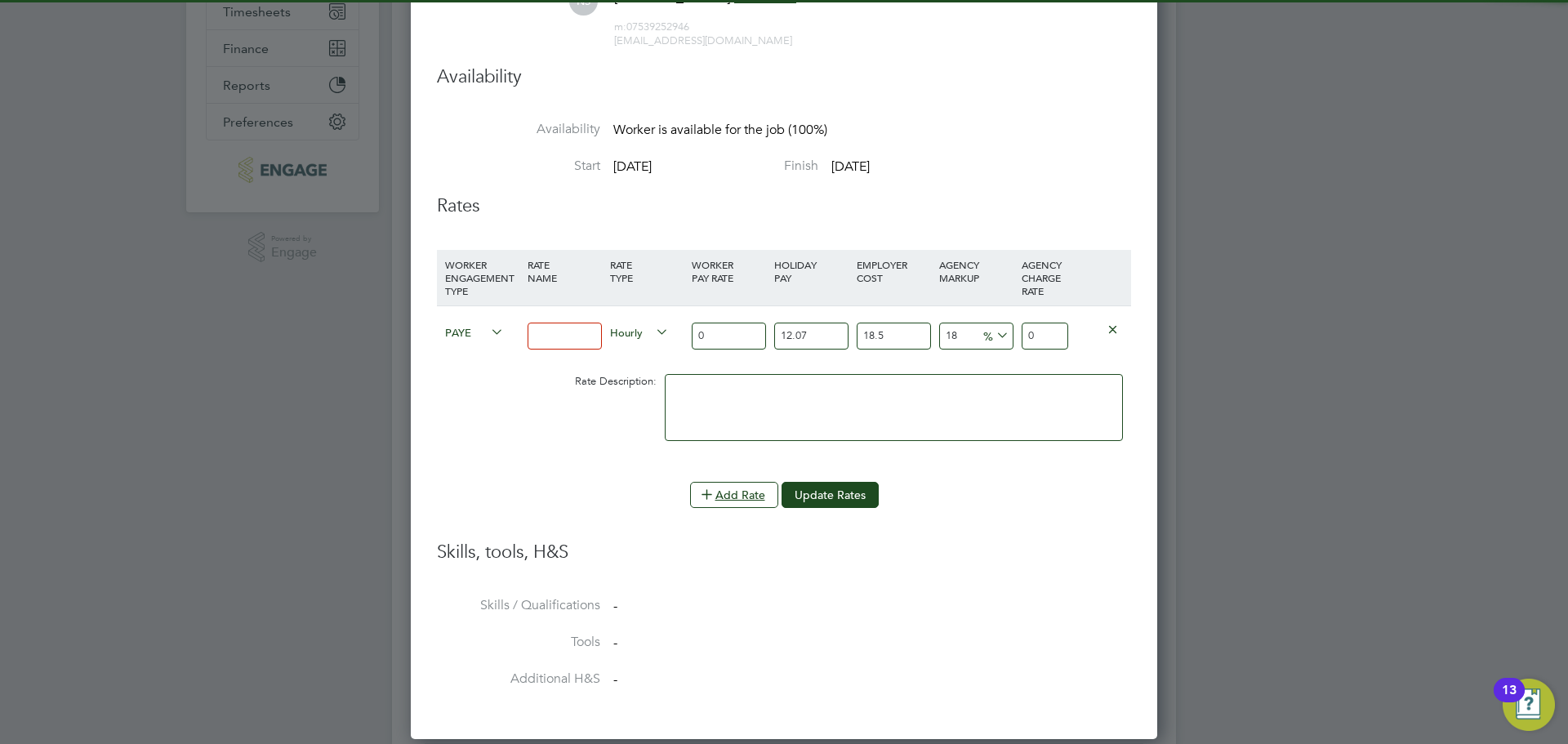
click at [564, 332] on input at bounding box center [564, 336] width 74 height 27
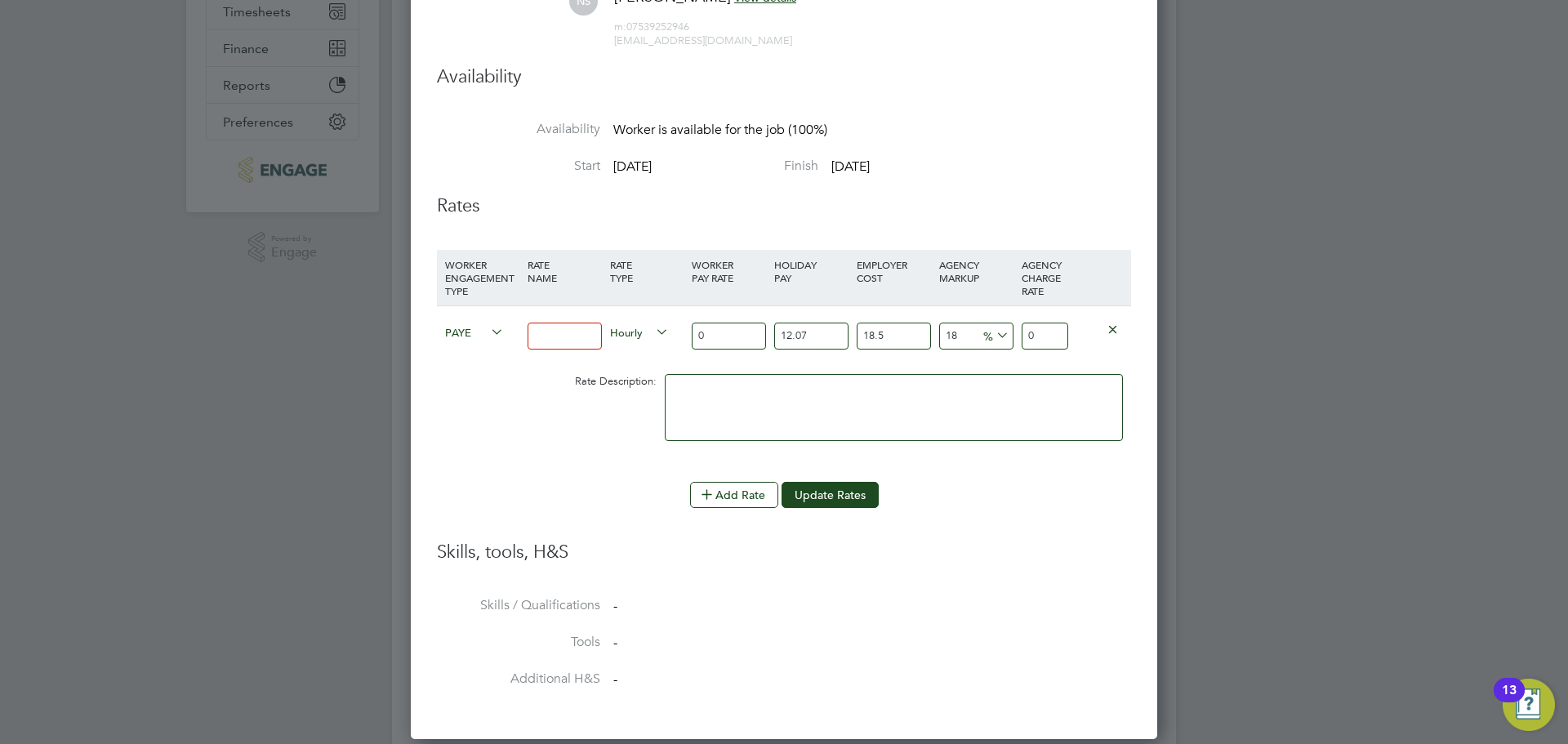
click at [488, 332] on icon at bounding box center [488, 332] width 0 height 23
click at [712, 477] on li "WORKER ENGAGEMENT TYPE RATE NAME RATE TYPE WORKER PAY RATE HOLIDAY PAY EMPLOYER…" at bounding box center [784, 366] width 694 height 232
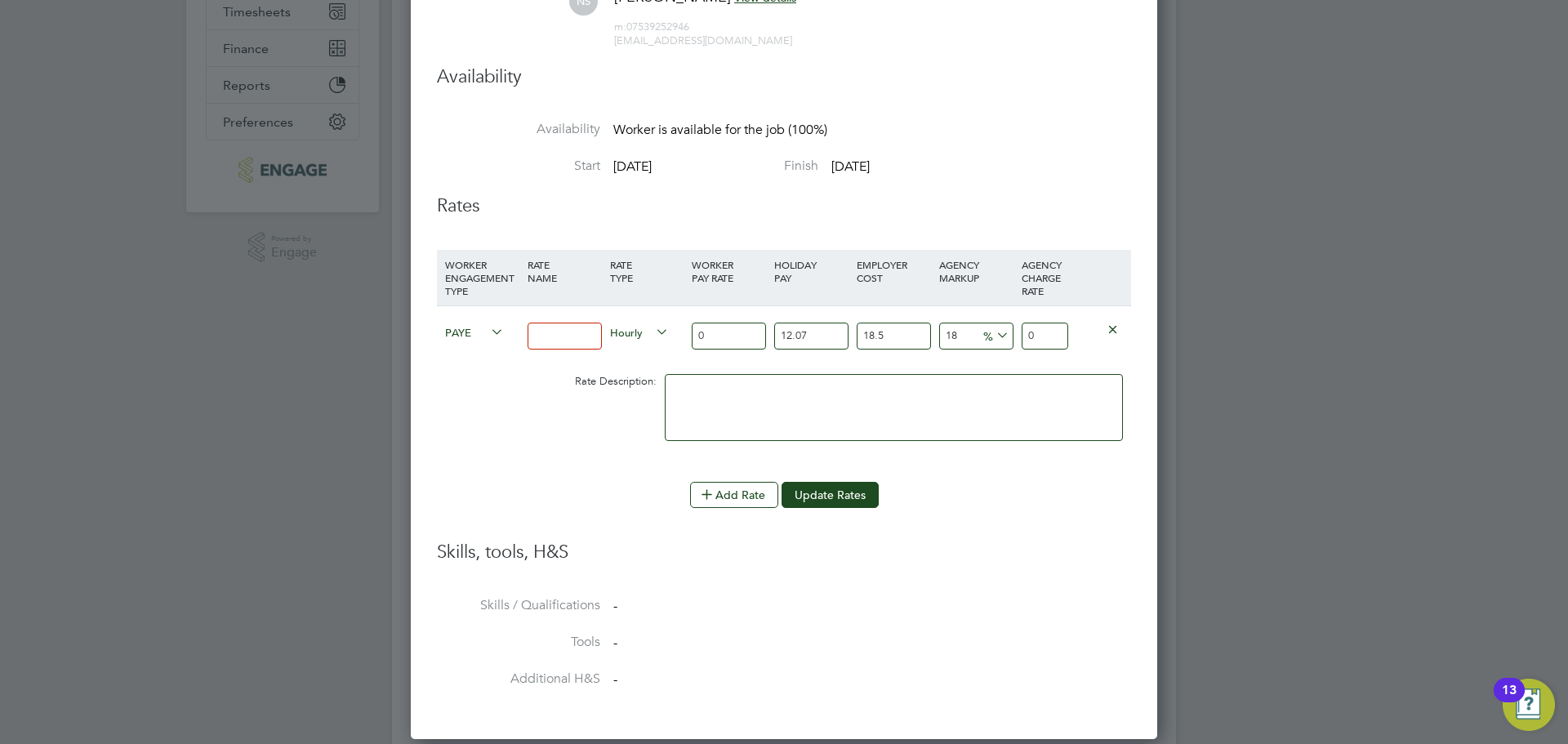
click at [712, 479] on li "WORKER ENGAGEMENT TYPE RATE NAME RATE TYPE WORKER PAY RATE HOLIDAY PAY EMPLOYER…" at bounding box center [784, 366] width 694 height 232
click at [712, 488] on icon at bounding box center [707, 494] width 12 height 12
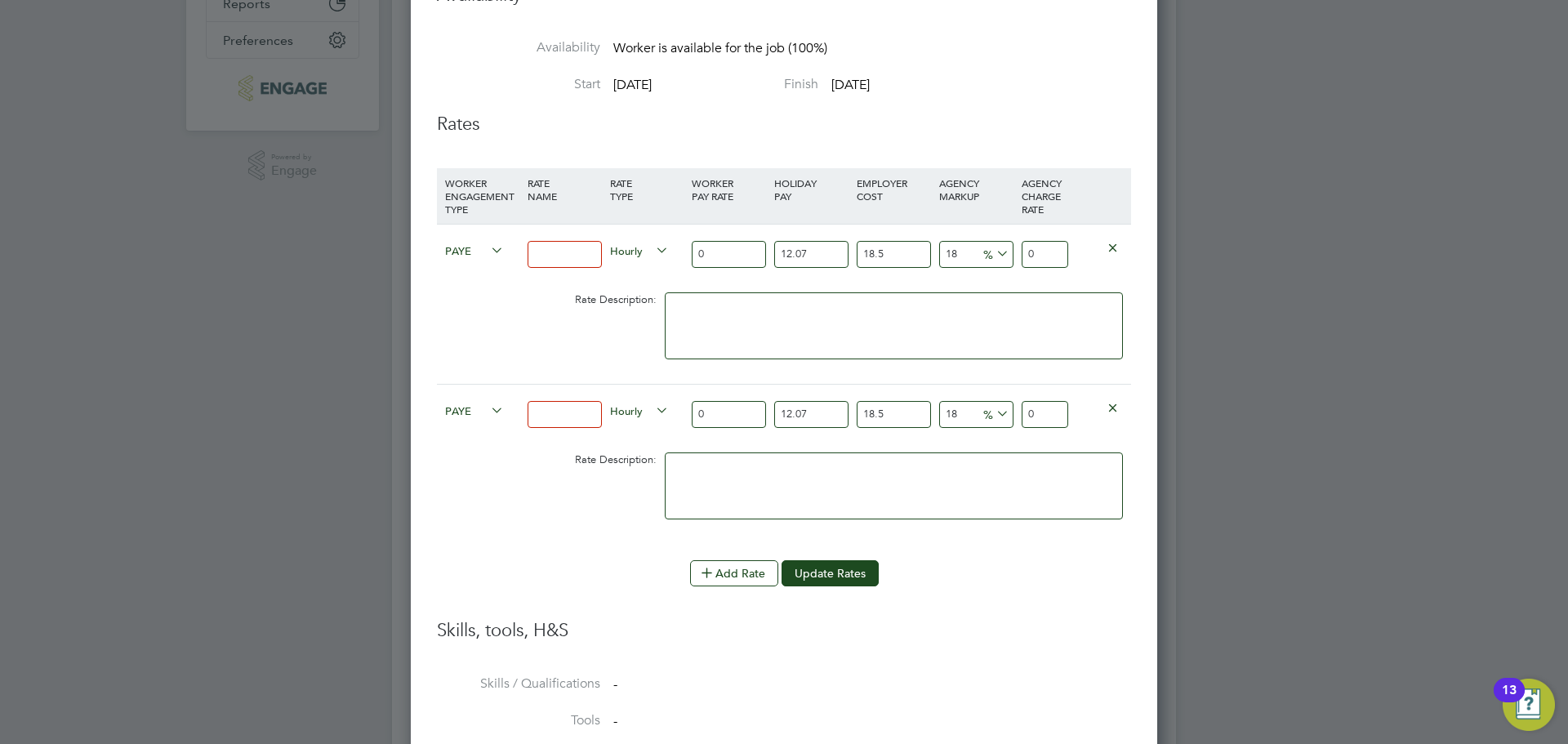
drag, startPoint x: 720, startPoint y: 416, endPoint x: 679, endPoint y: 413, distance: 41.1
click at [679, 413] on div "PAYE Hourly 0 12.07 n/a 18.5 n/a 18 0 % 0" at bounding box center [784, 414] width 694 height 60
type input "4"
type input "6.26829924"
type input "49"
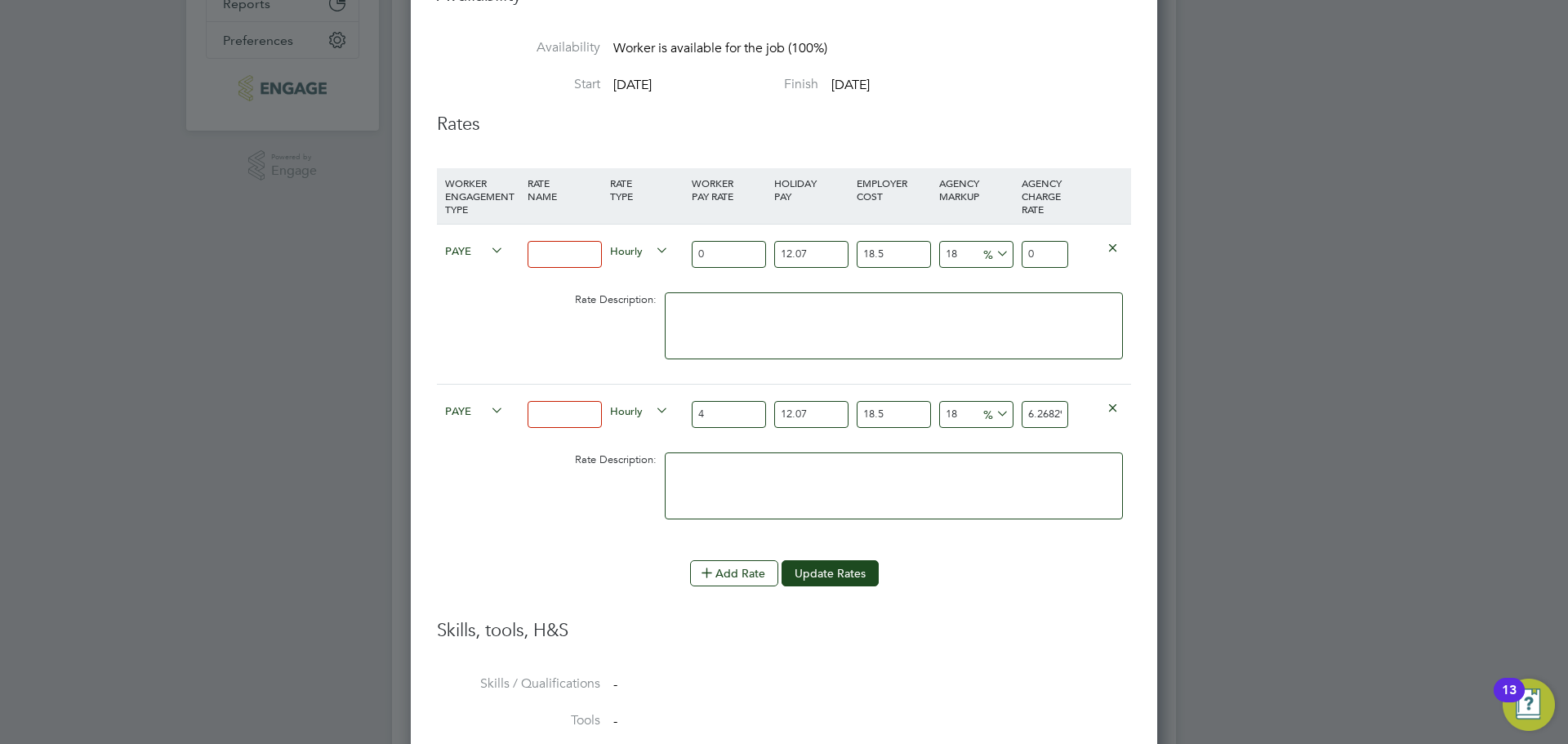
type input "76.78666569"
type input "49"
drag, startPoint x: 814, startPoint y: 416, endPoint x: 739, endPoint y: 415, distance: 75.0
click at [739, 415] on div "PAYE Hourly 49 12.07 n/a 18.5 n/a 18 11.71322019 % 76.78666569" at bounding box center [784, 414] width 694 height 60
type input "0"
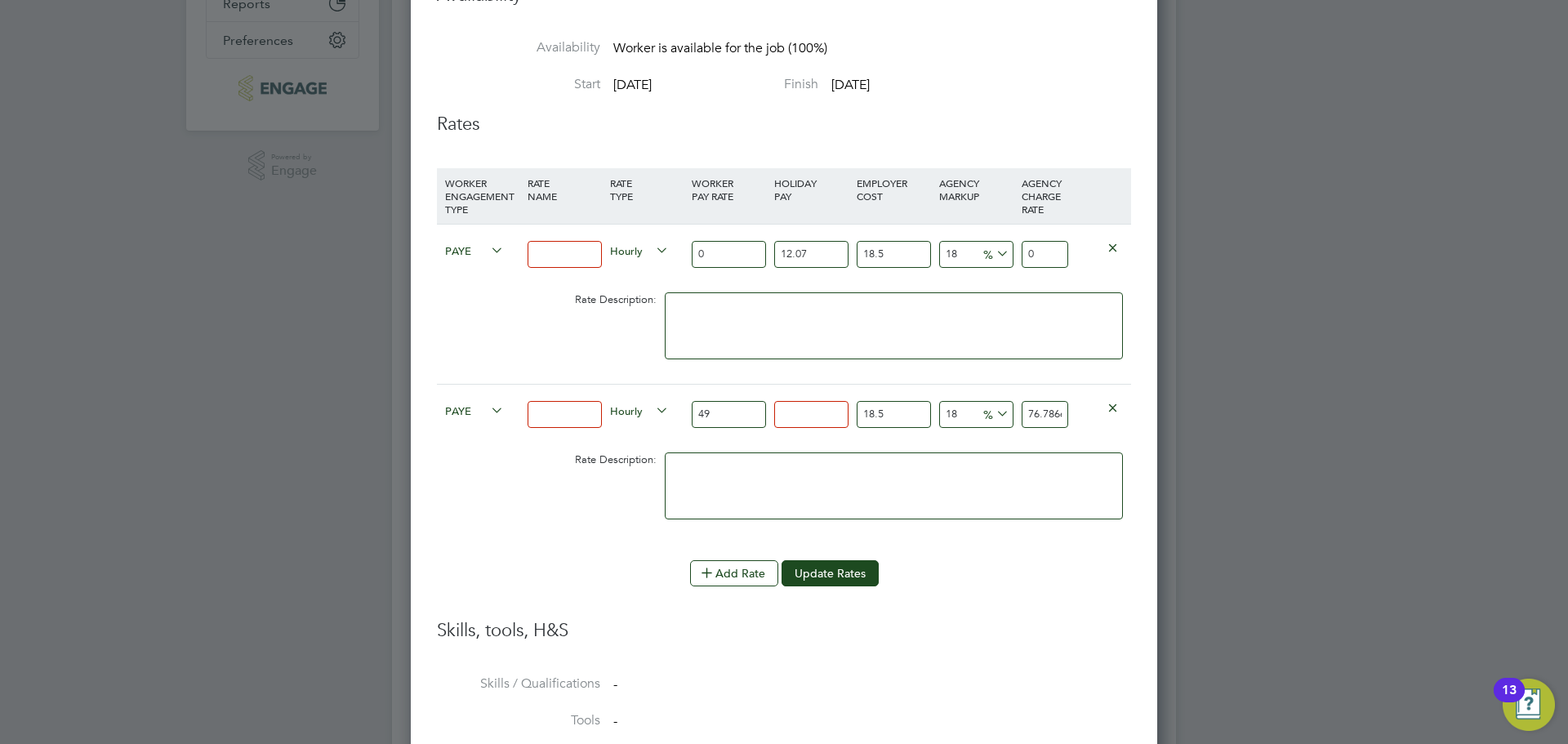
type input "68.5167"
drag, startPoint x: 902, startPoint y: 414, endPoint x: 829, endPoint y: 408, distance: 73.2
click at [829, 408] on div "PAYE Hourly 49 0 n/a 18.5 n/a 18 10.4517 % 68.5167" at bounding box center [784, 414] width 694 height 60
type input "0"
type input "57.82"
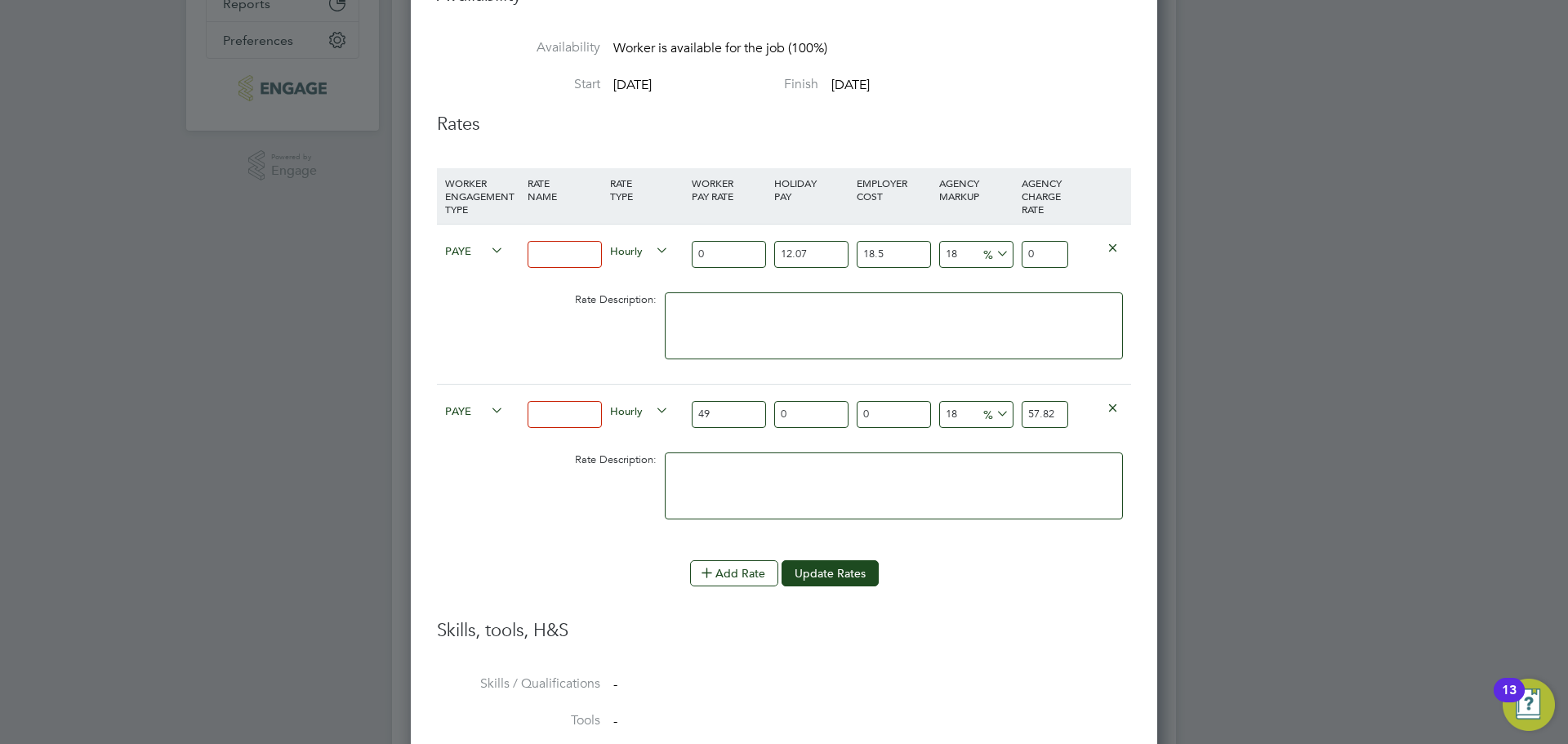
drag, startPoint x: 958, startPoint y: 415, endPoint x: 908, endPoint y: 418, distance: 50.1
click at [908, 418] on div "PAYE Hourly 49 0 n/a 0 n/a 18 8.82 % 57.82" at bounding box center [784, 414] width 694 height 60
type input "2"
type input "49.98"
type input "23"
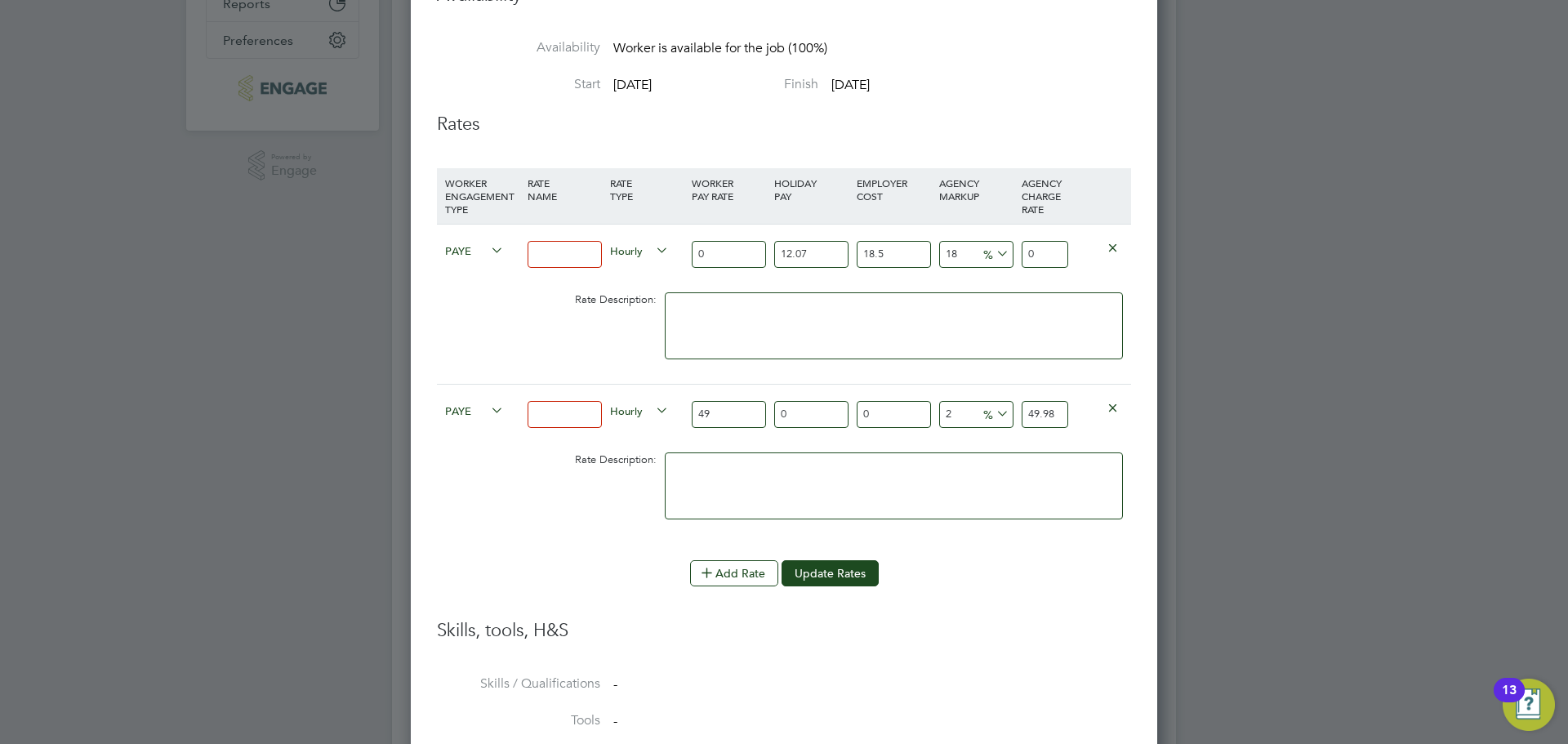
type input "60.27"
click at [1139, 426] on div "Unfollow Worker Nik Smith Worker Submission Status: Submitted Vacancy 1 x Const…" at bounding box center [783, 235] width 746 height 1165
click at [972, 410] on input "23" at bounding box center [977, 414] width 74 height 27
type input "2"
type input "49.98"
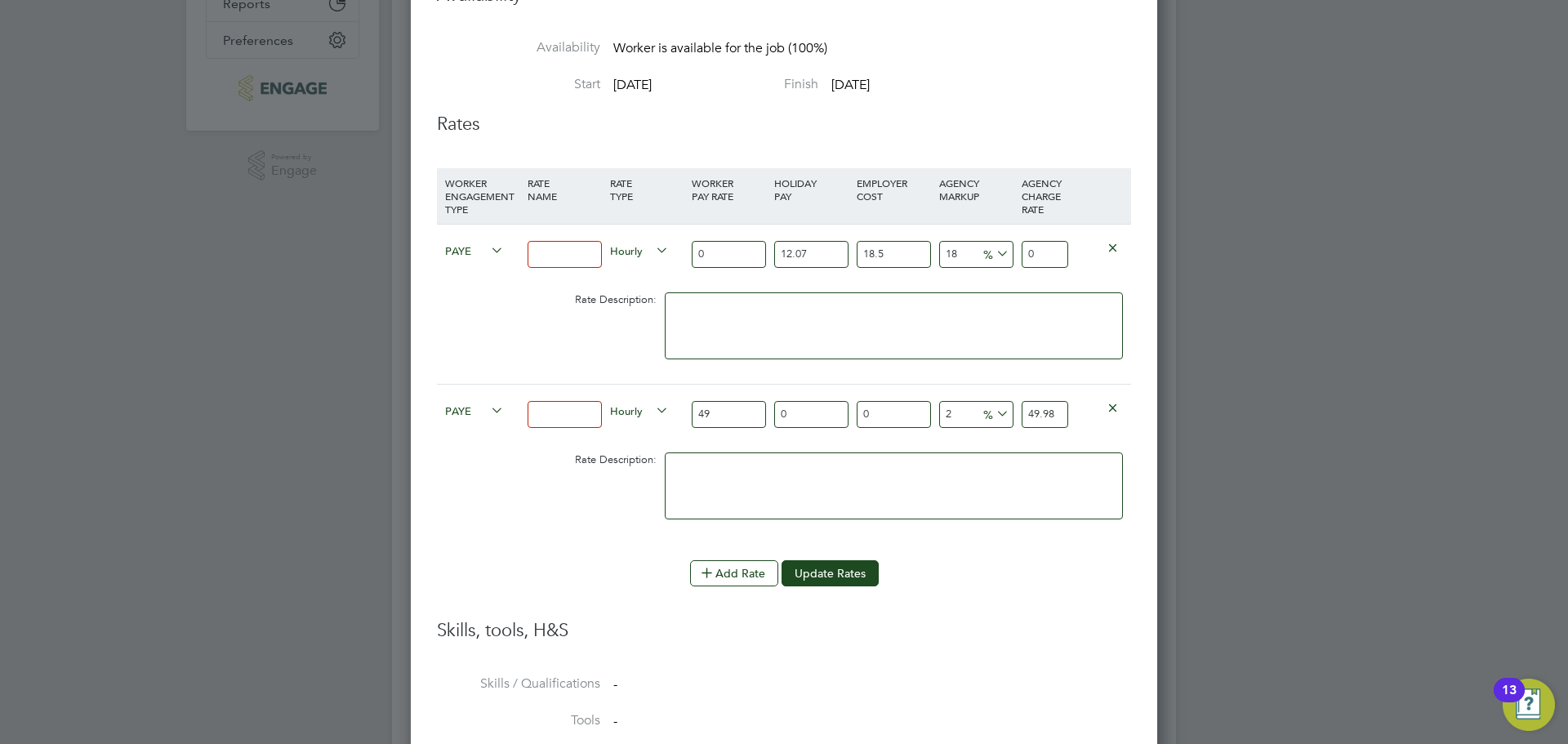
type input "22"
type input "59.78"
type input "22.9"
type input "60.221"
type input "22"
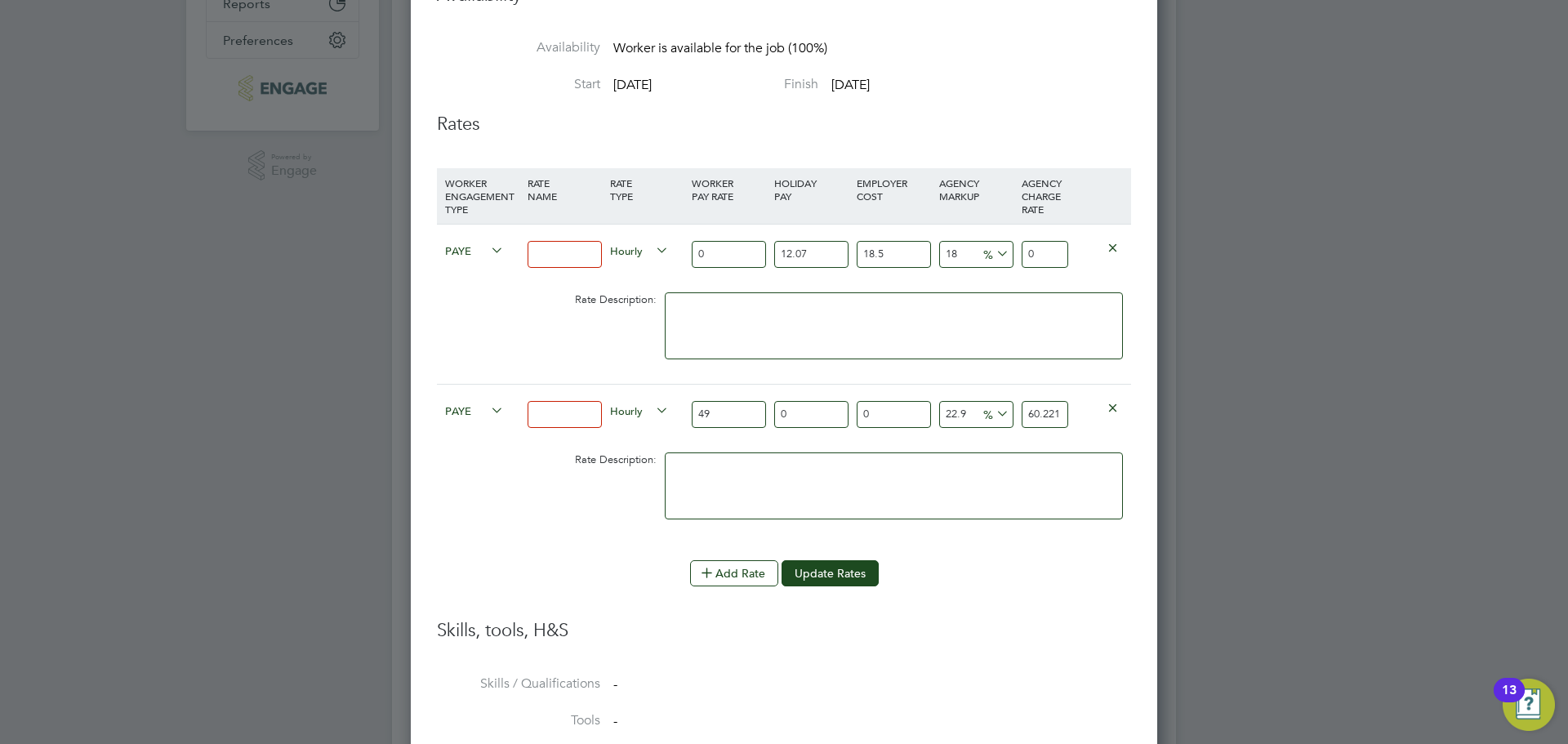
type input "59.78"
type input "22.8"
type input "60.172"
type input "22"
type input "59.78"
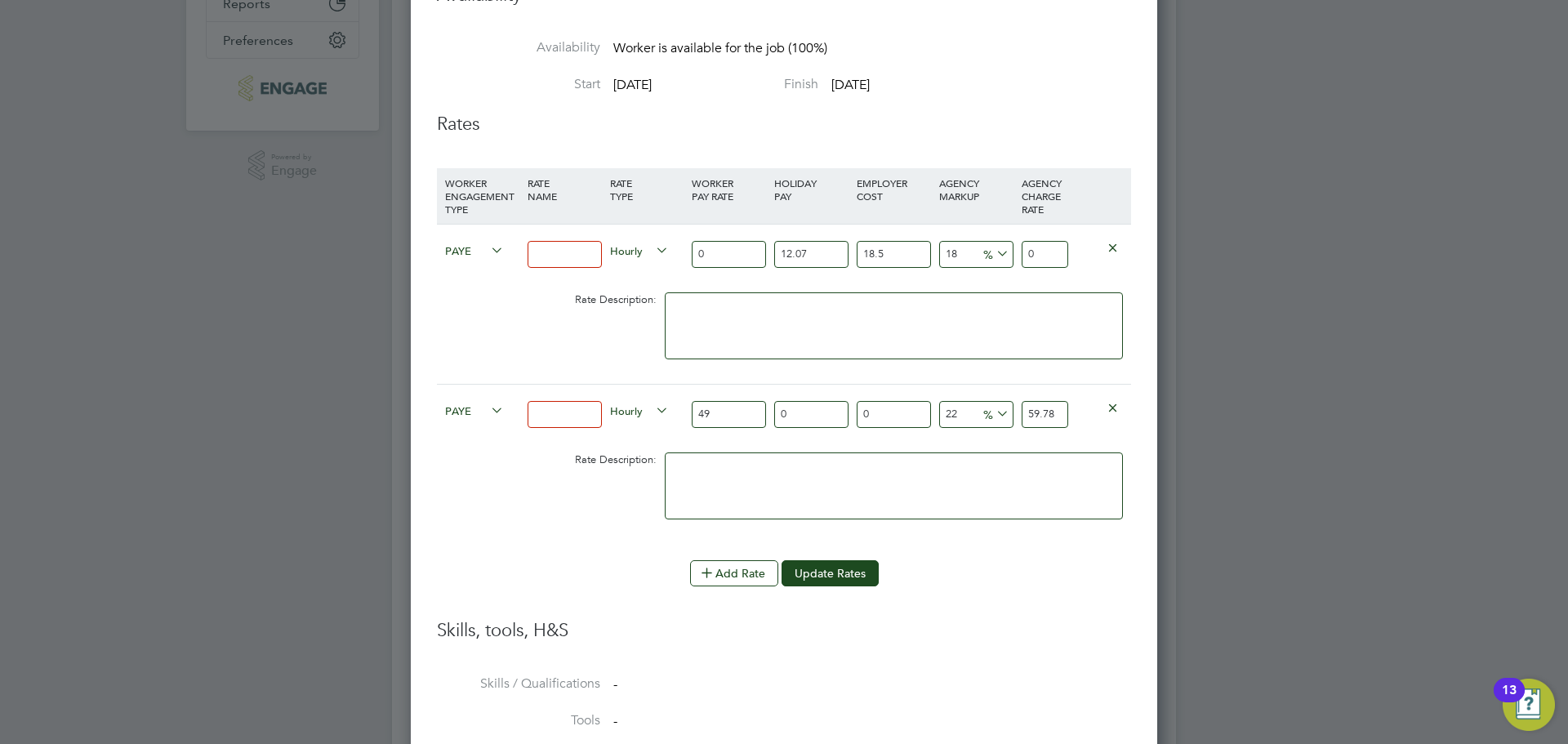
type input "22.7"
type input "60.123"
type input "22"
type input "59.78"
type input "22.6"
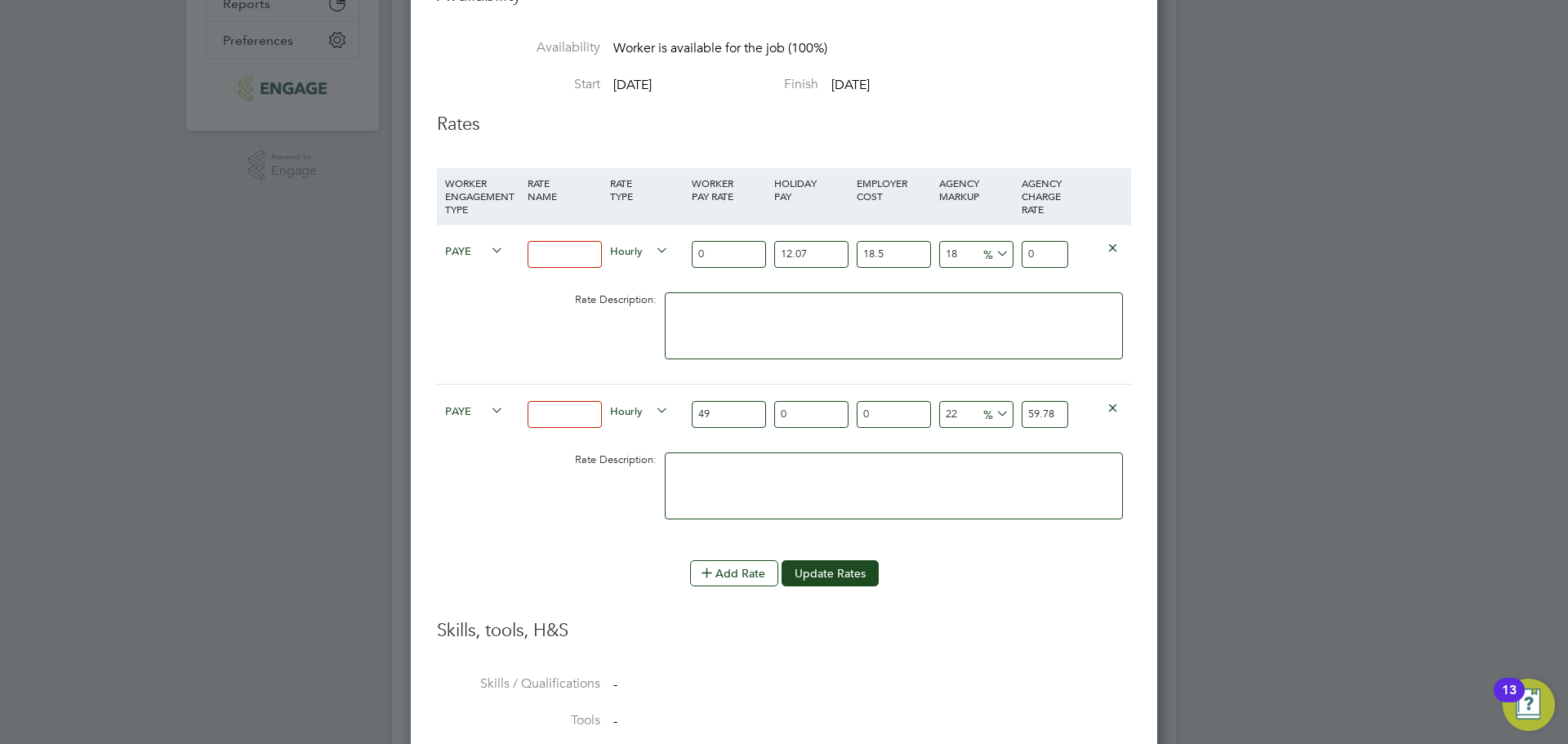
type input "60.074"
type input "22"
type input "59.78"
type input "22.5"
type input "60.025"
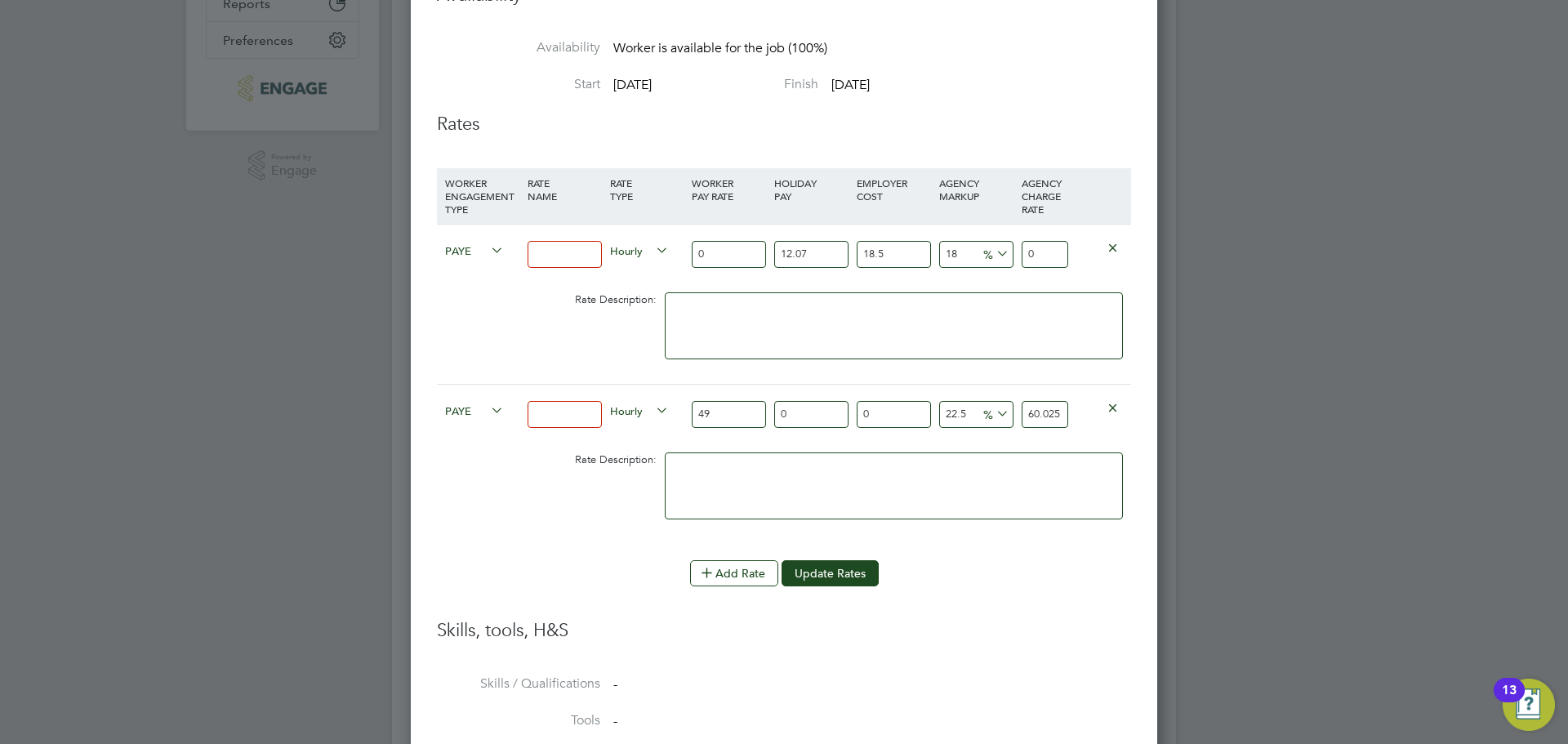
type input "22.55"
type input "60.0495"
type input "22.5"
type input "60.025"
type input "22"
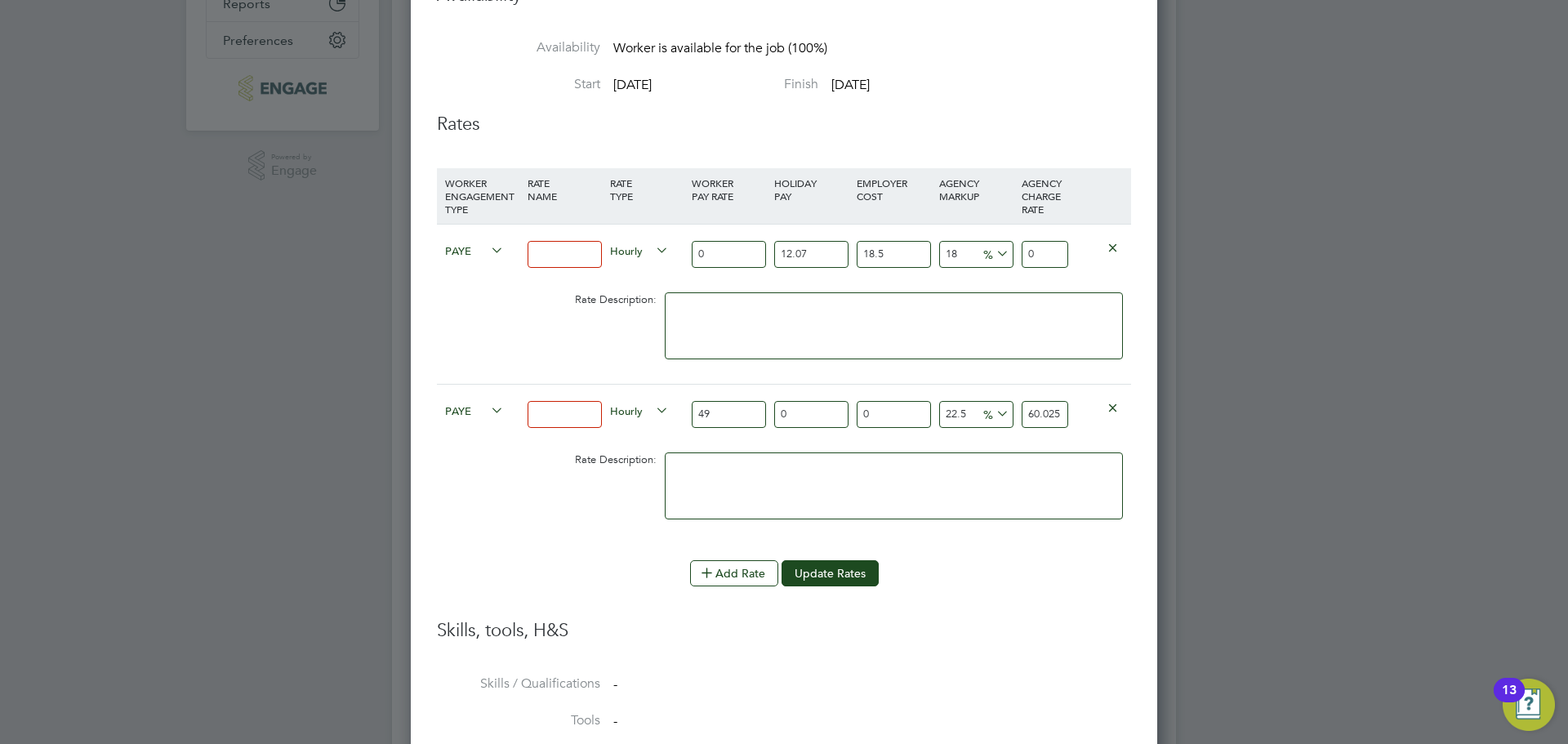
type input "59.78"
type input "22.3"
type input "59.927"
type input "22"
type input "59.78"
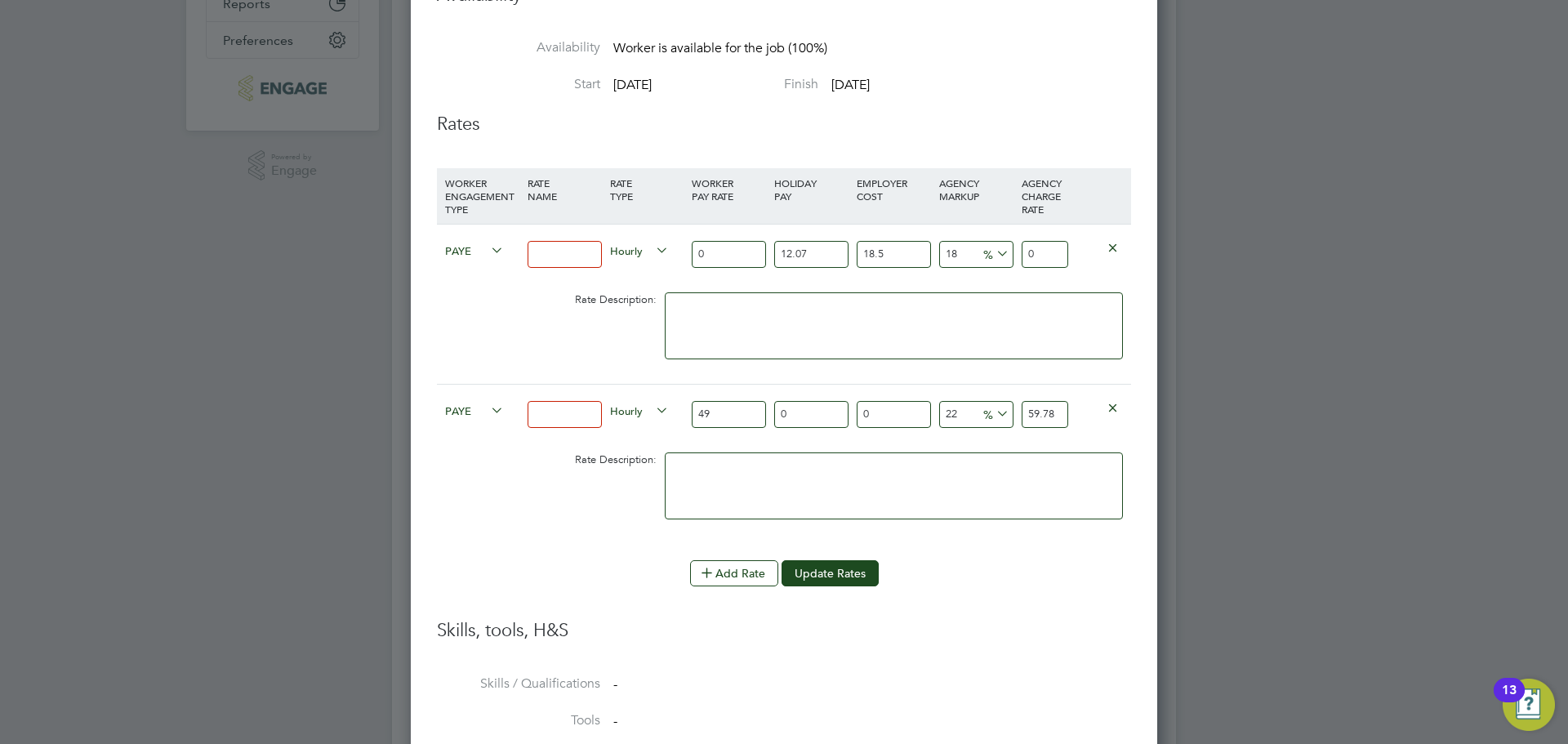
type input "22.4"
type input "59.976"
drag, startPoint x: 1060, startPoint y: 411, endPoint x: 1018, endPoint y: 409, distance: 42.0
click at [1018, 409] on div "59.976" at bounding box center [1045, 415] width 55 height 59
type input "-87.75510204081633"
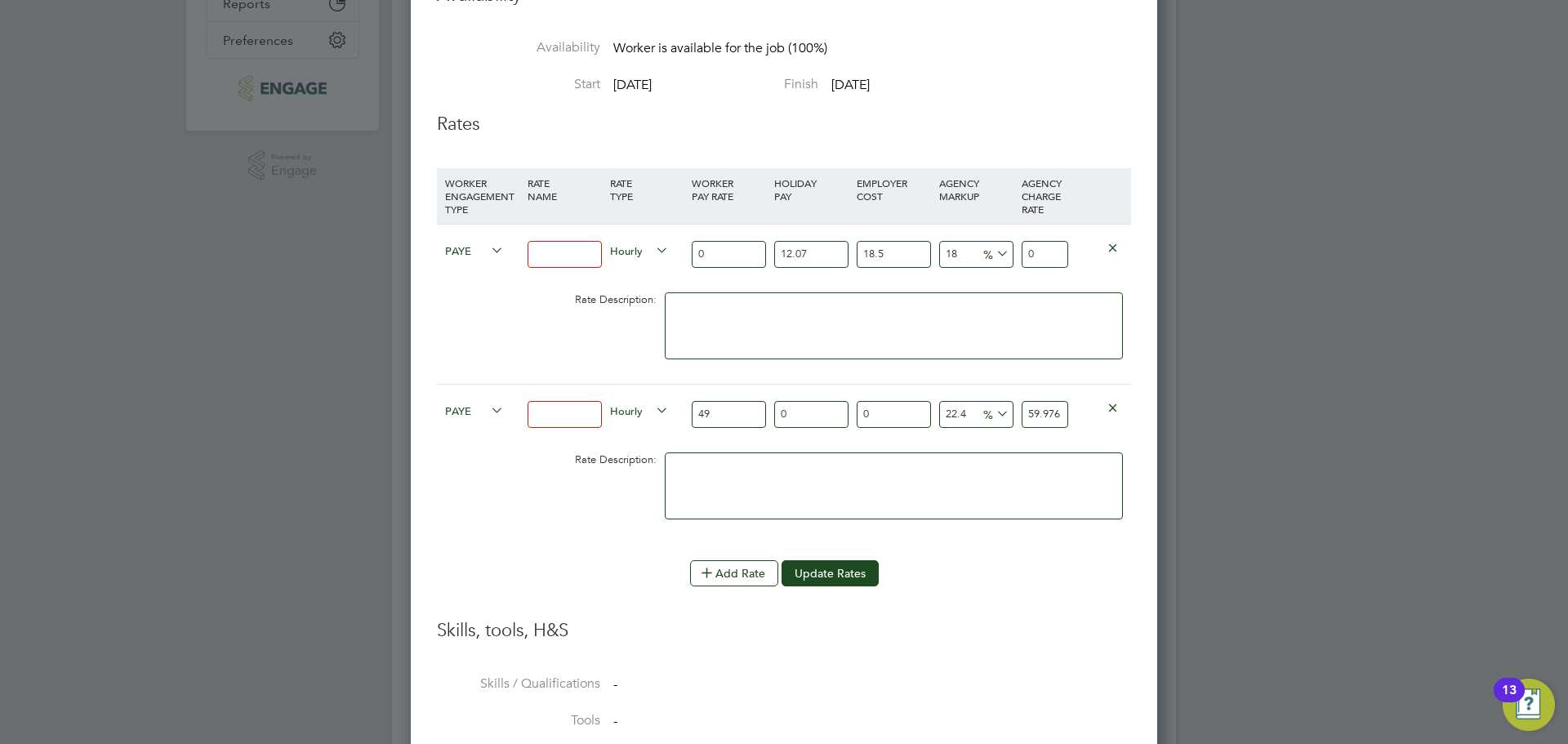
type input "6"
type input "22.448979591836736"
type input "60"
click at [1087, 430] on div "PAYE Hourly 49 0 n/a 0 n/a 22.448979591836736 11 % 60" at bounding box center [784, 414] width 694 height 60
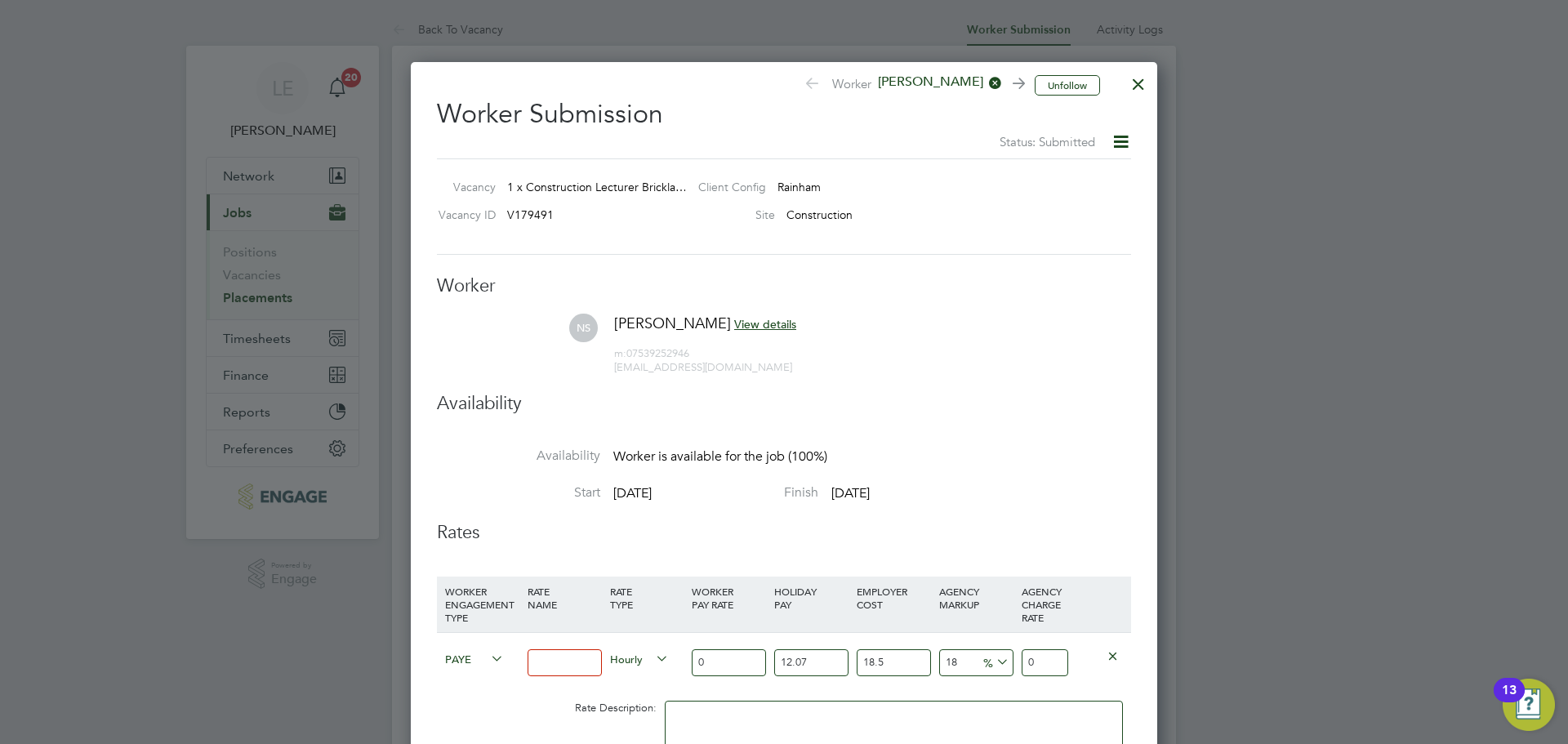
click at [1132, 81] on div at bounding box center [1139, 80] width 30 height 30
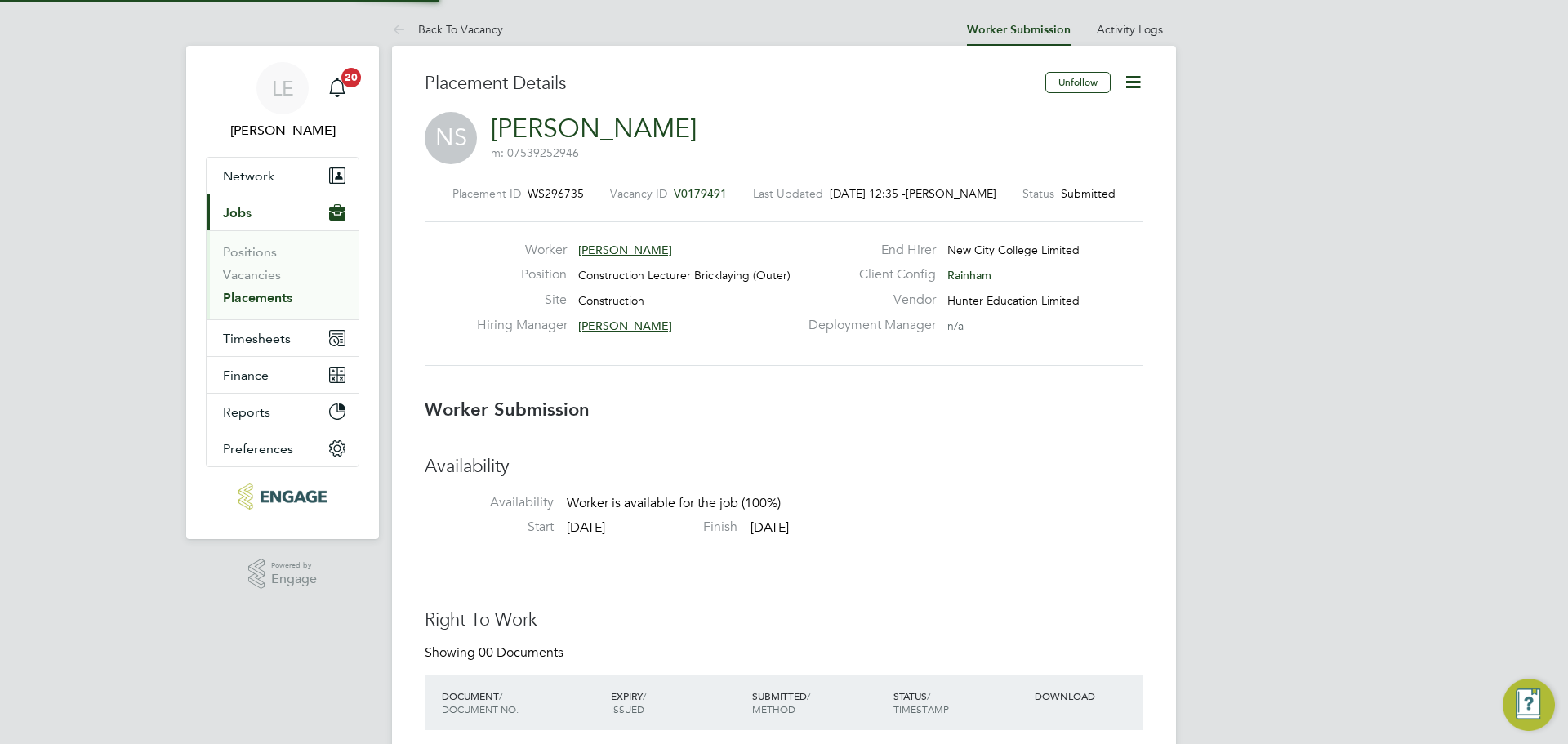
scroll to position [49, 114]
click at [288, 292] on link "Placements" at bounding box center [257, 297] width 69 height 16
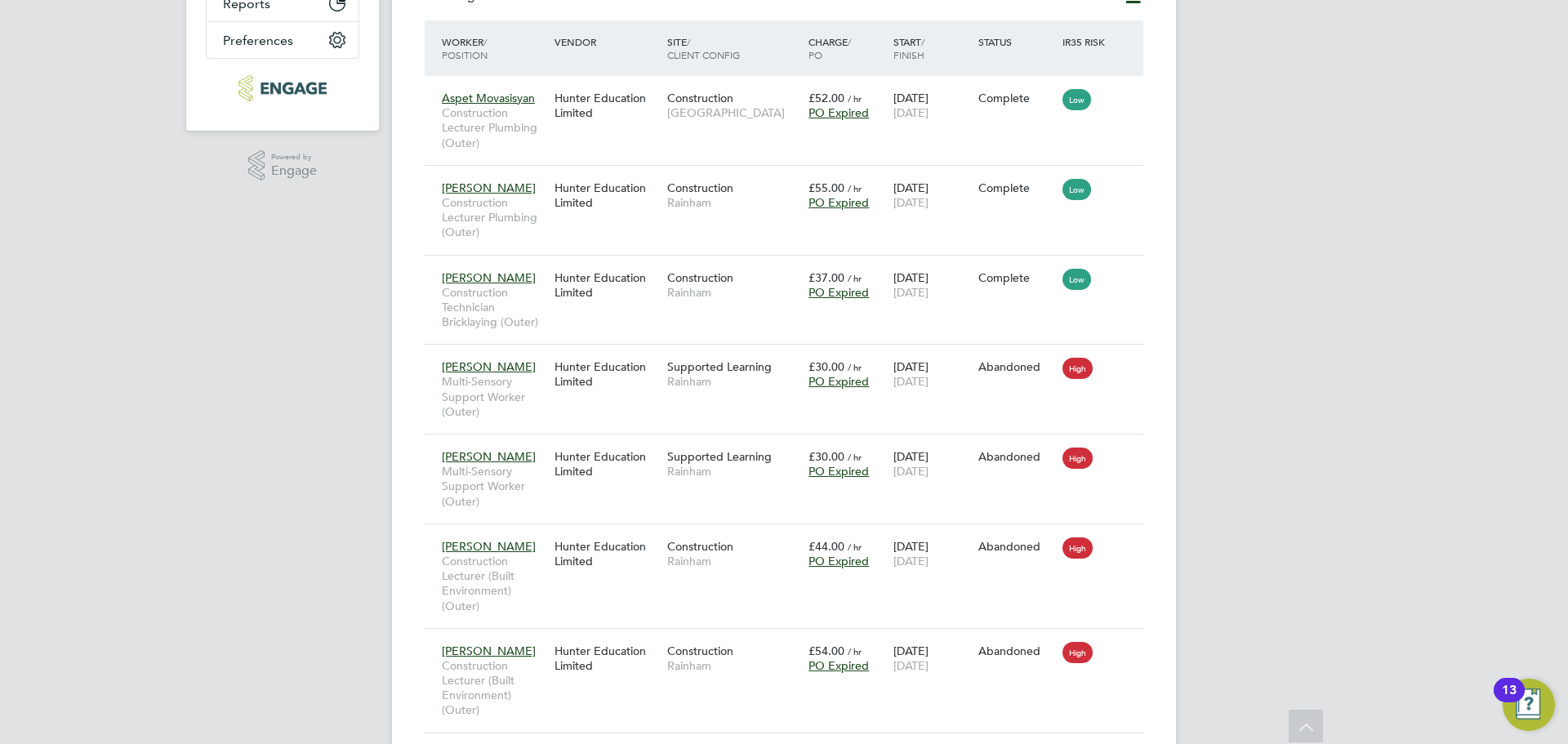
scroll to position [81, 0]
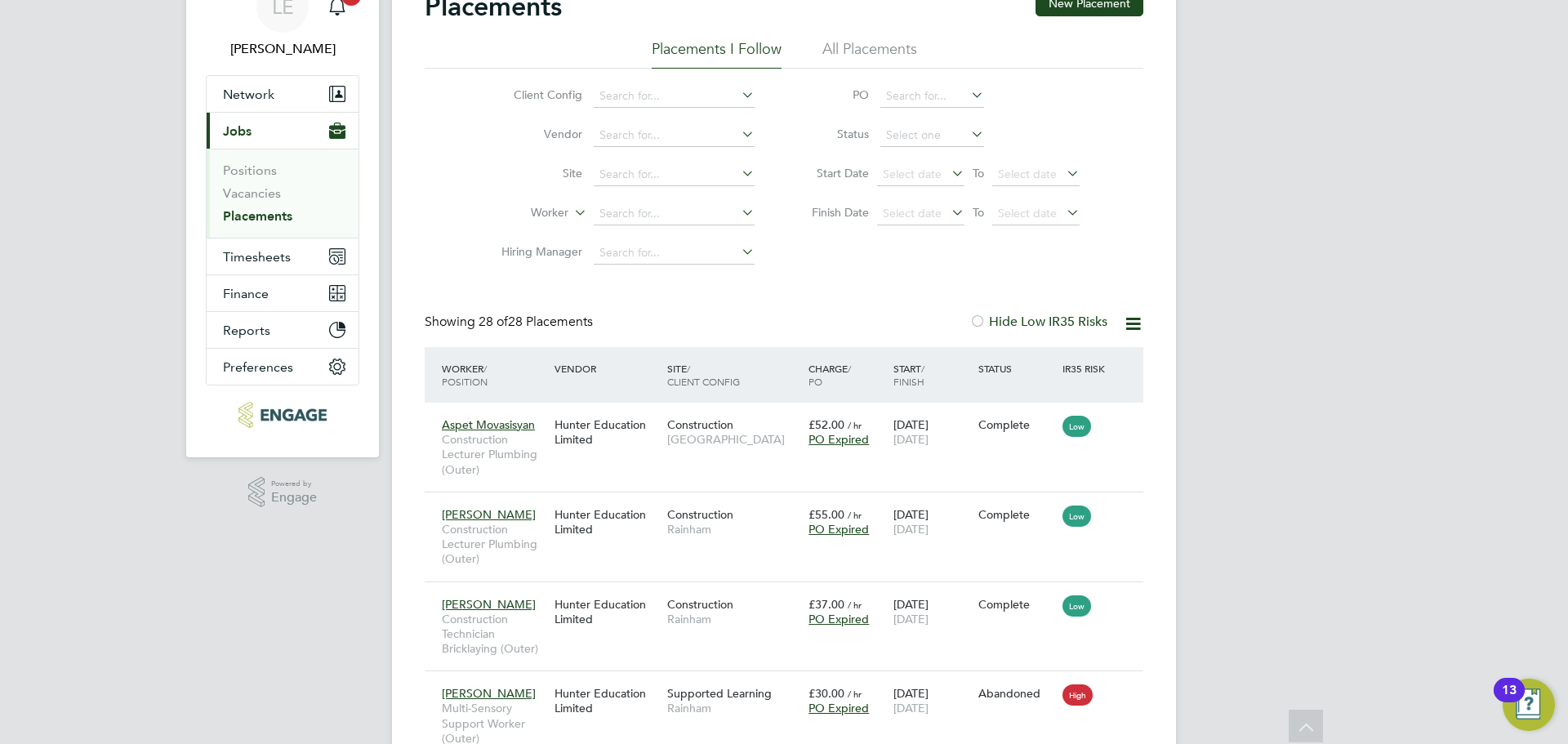
click at [233, 214] on link "Placements" at bounding box center [257, 216] width 69 height 16
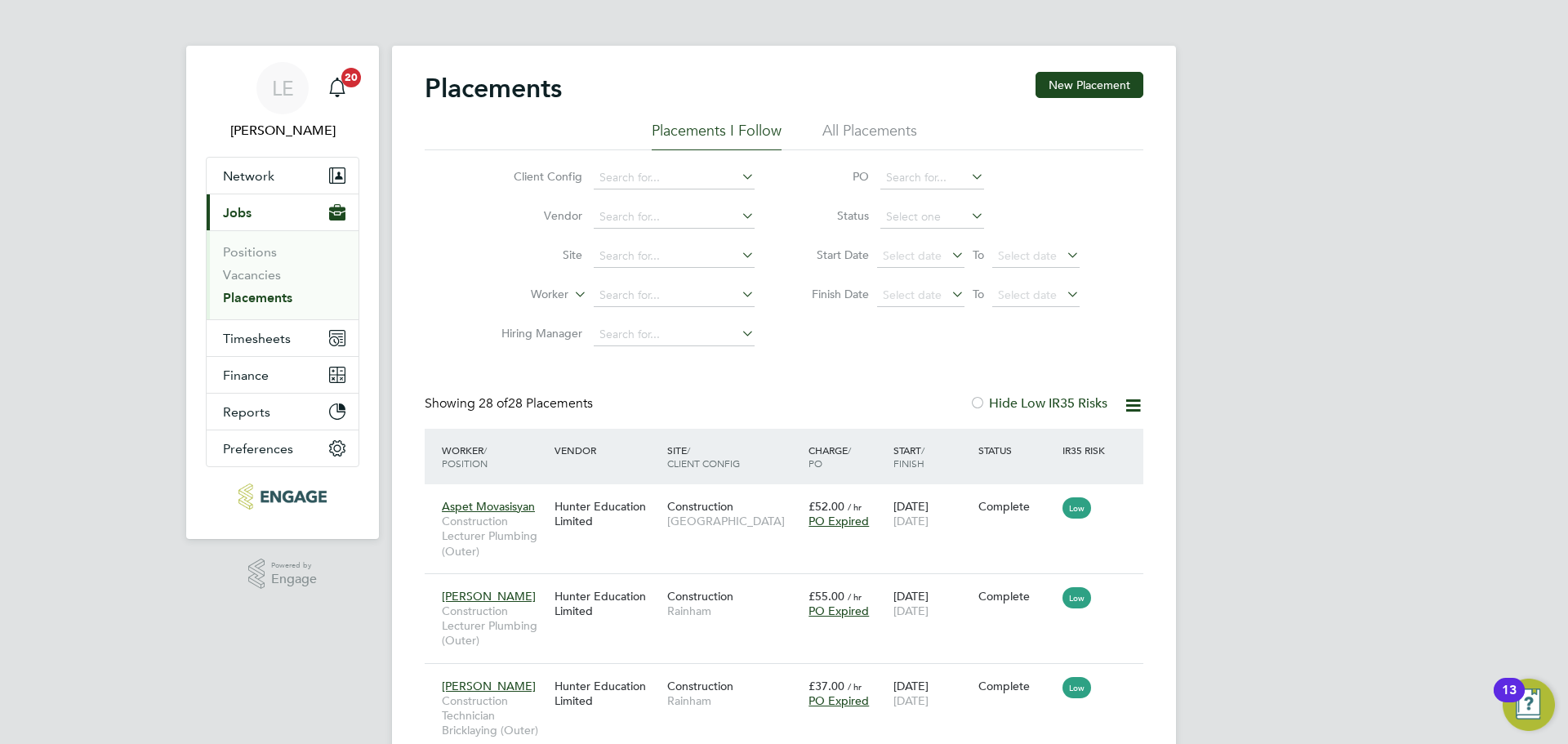
click at [244, 303] on link "Placements" at bounding box center [257, 297] width 69 height 16
click at [764, 118] on div "Placements New Placement" at bounding box center [784, 96] width 719 height 49
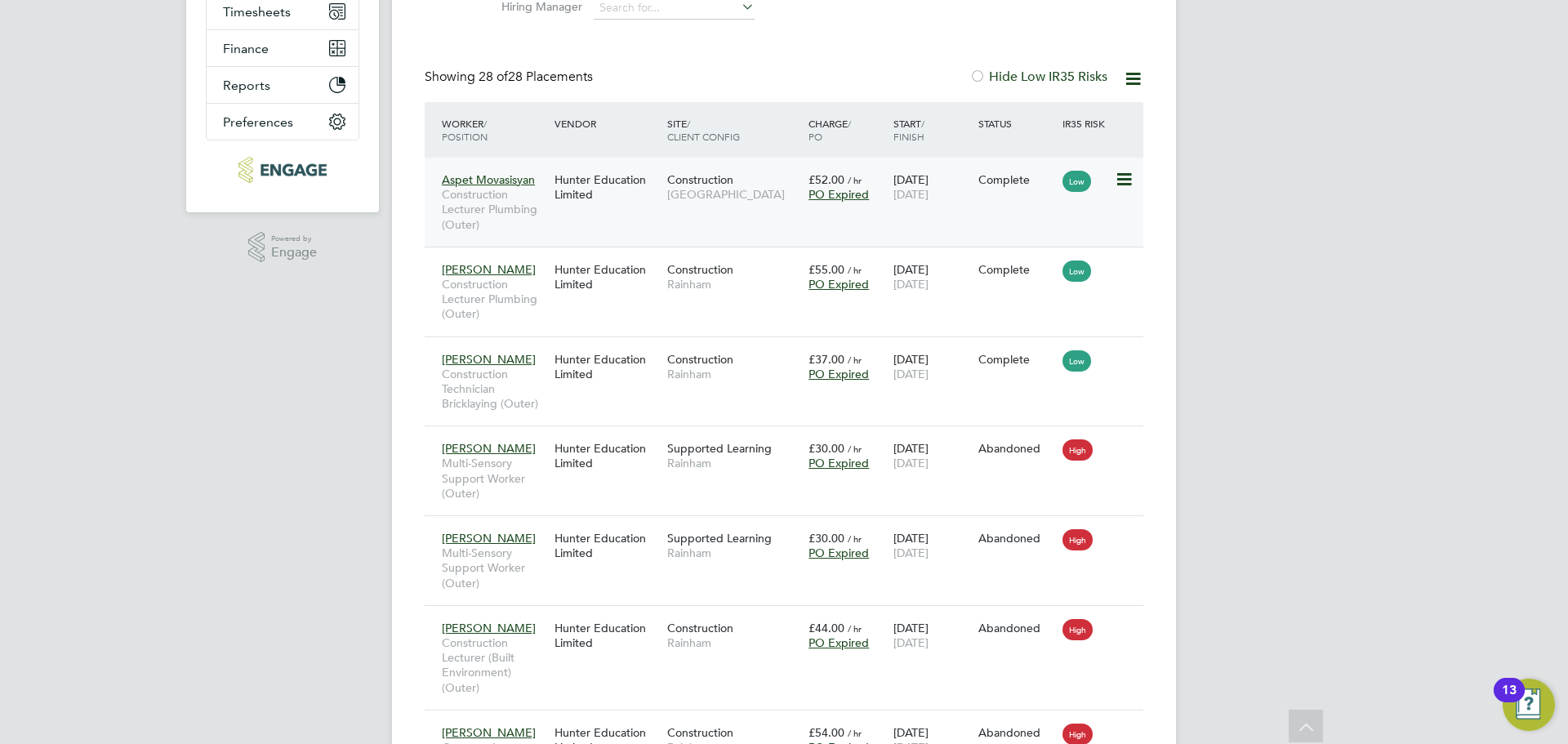
scroll to position [81, 0]
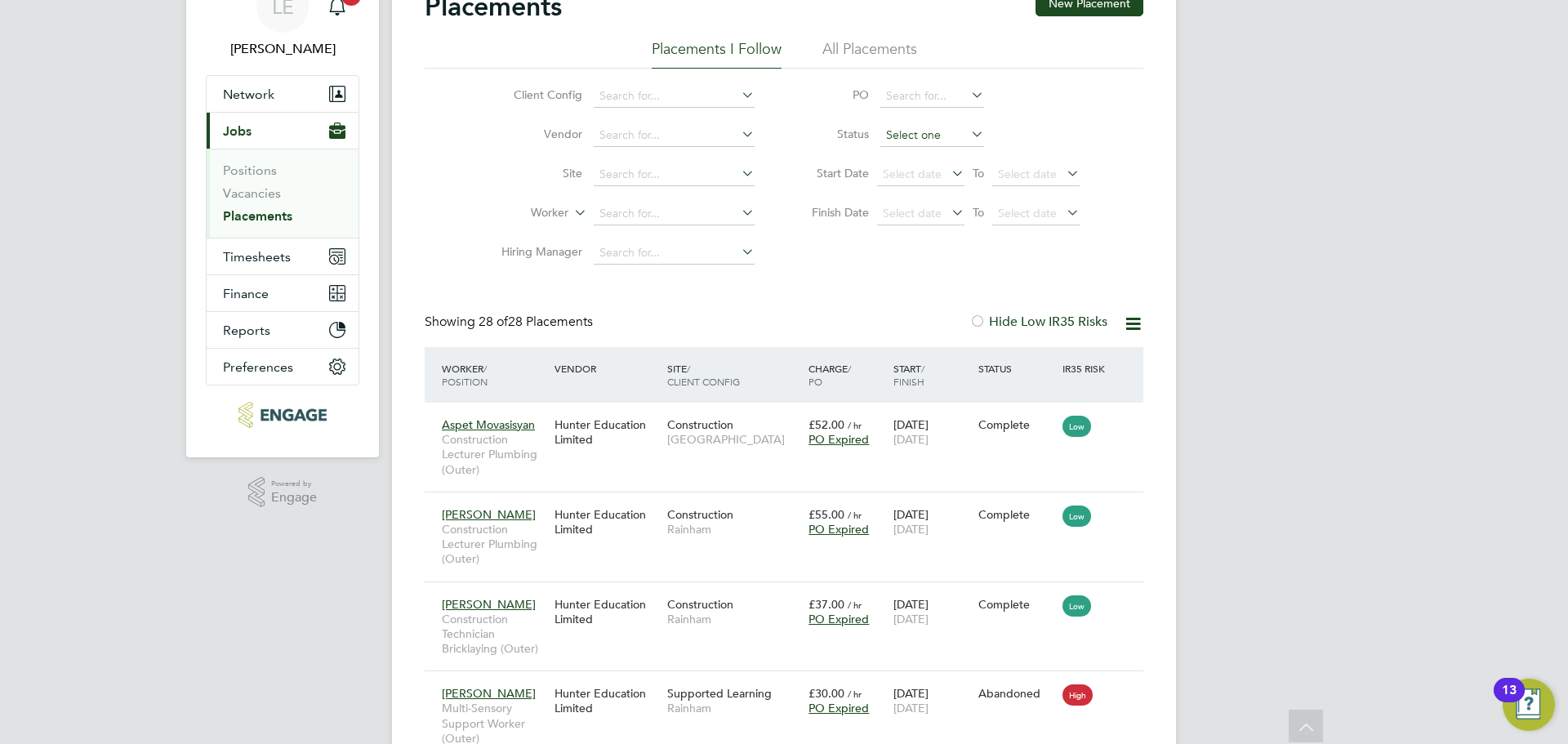
click at [913, 137] on input at bounding box center [932, 136] width 104 height 23
click at [909, 156] on li "Active" at bounding box center [932, 158] width 105 height 21
type input "Active"
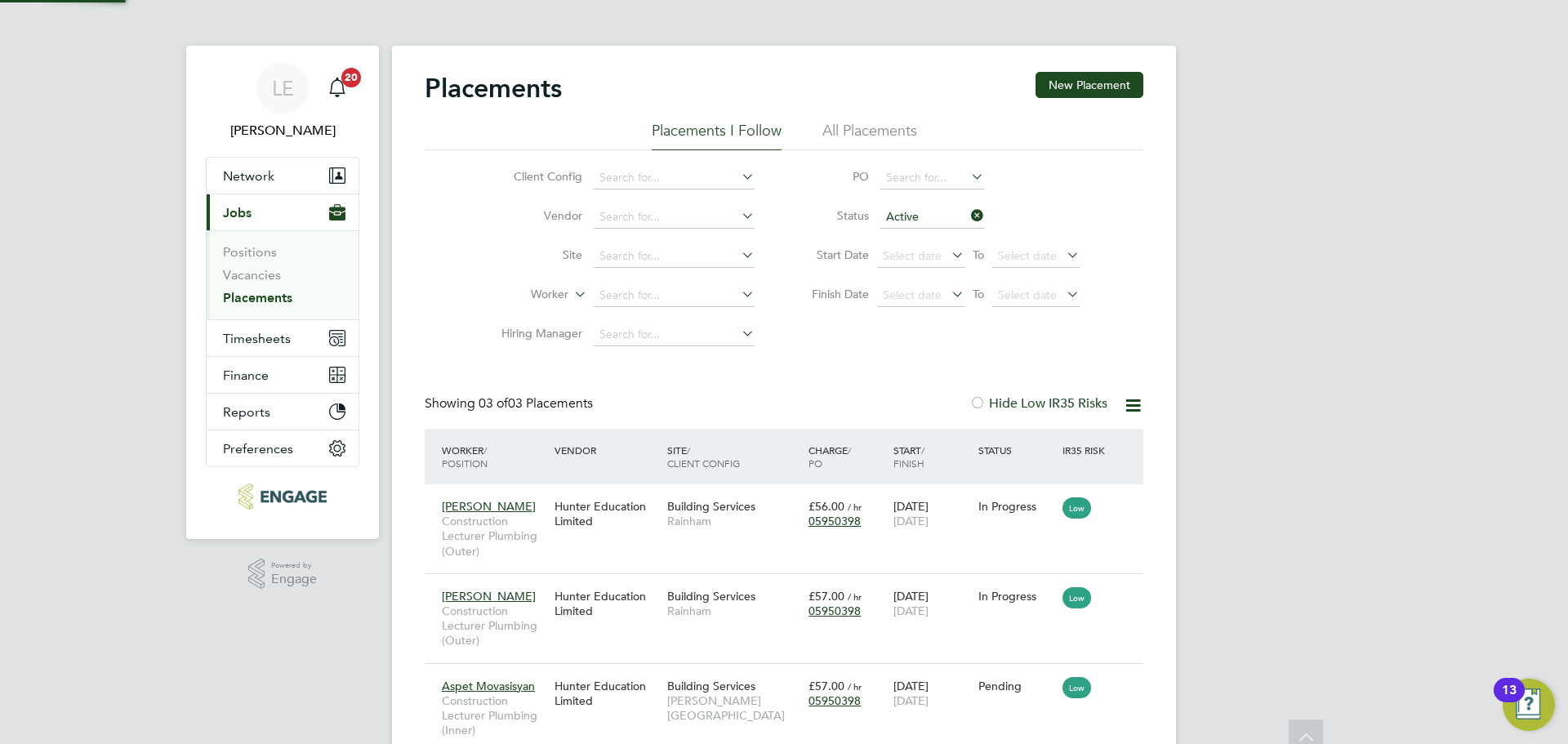
scroll to position [8, 8]
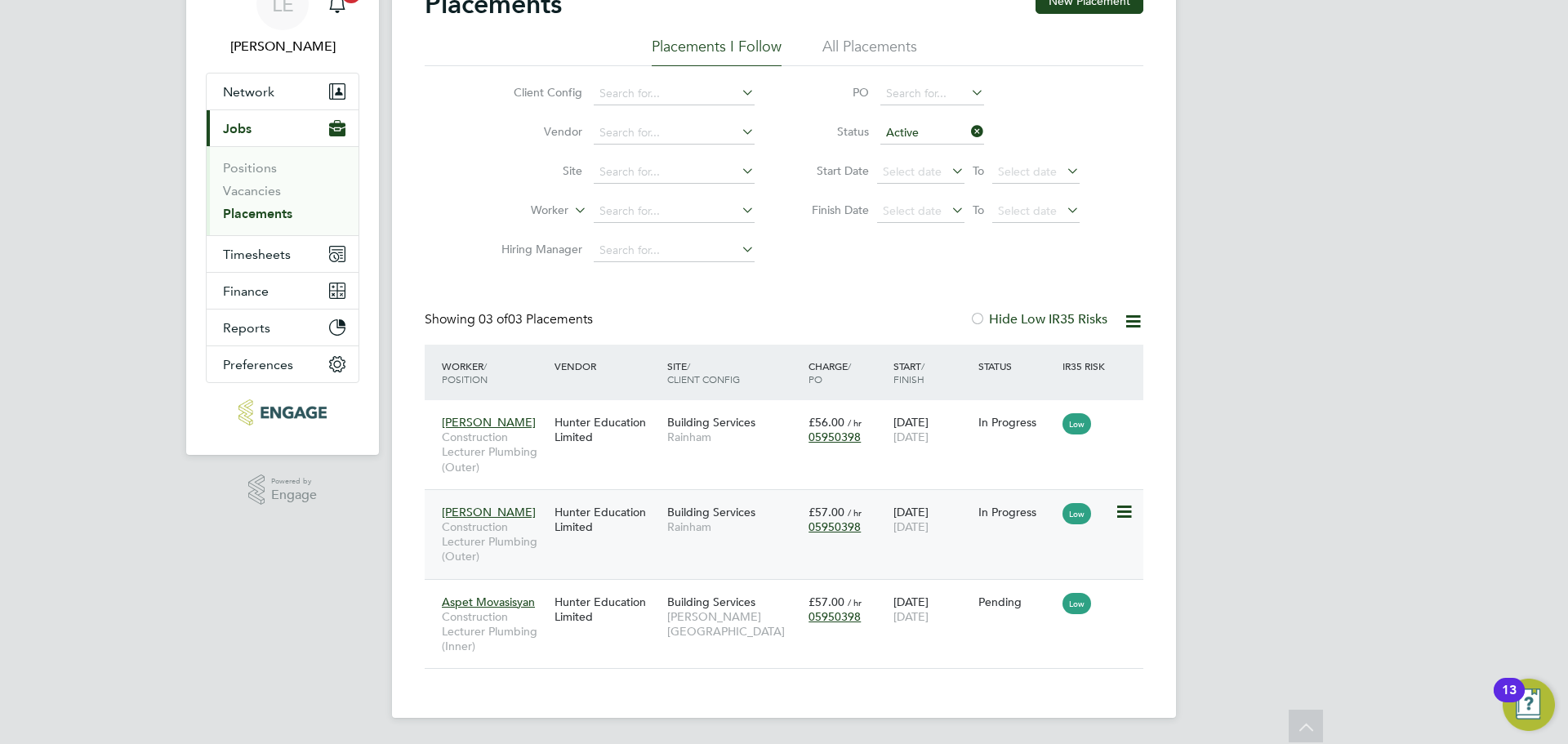
click at [643, 548] on div "Mike Nevitt Construction Lecturer Plumbing (Outer) Hunter Education Limited Bui…" at bounding box center [784, 534] width 719 height 90
click at [639, 534] on div "Hunter Education Limited" at bounding box center [606, 520] width 113 height 46
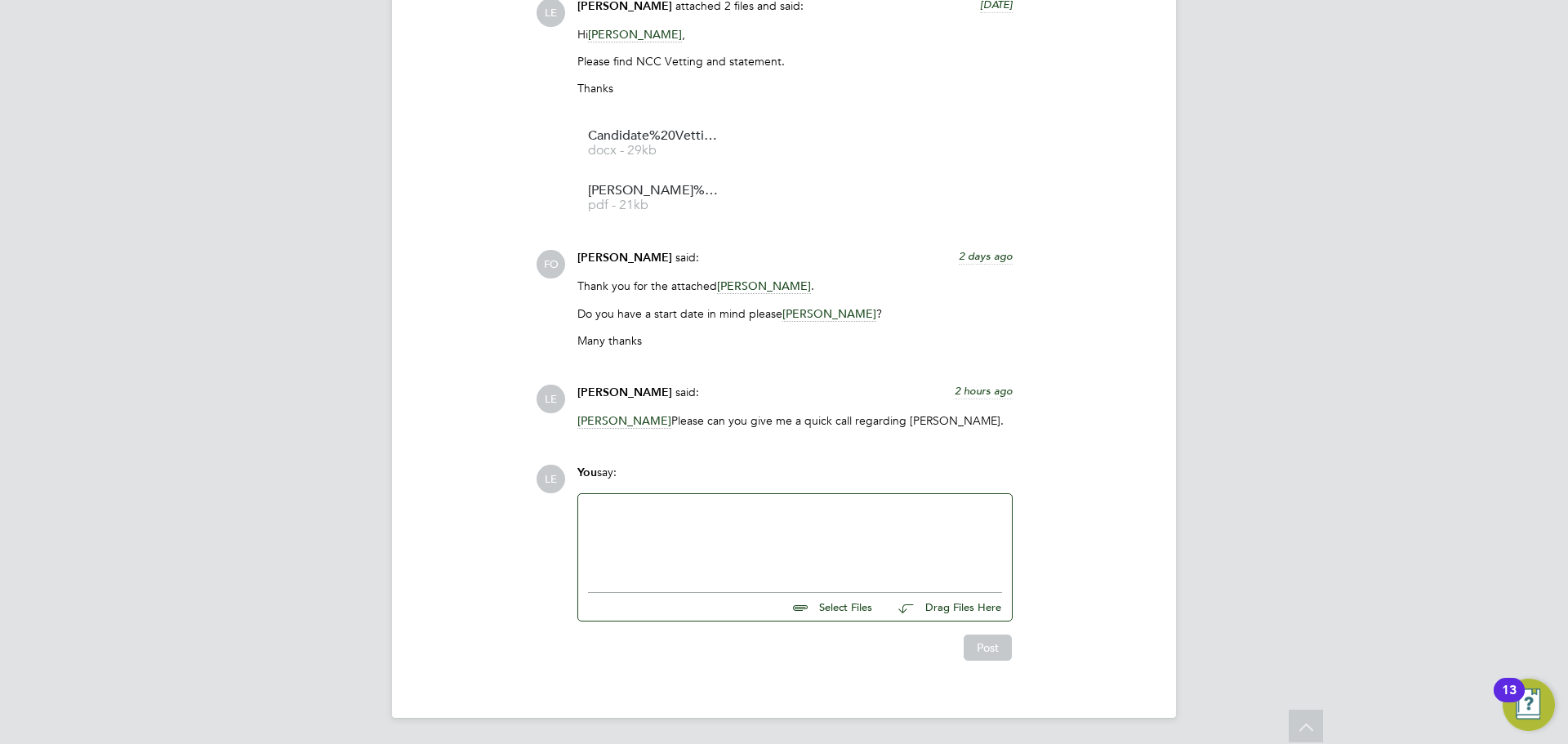
click at [657, 525] on div at bounding box center [795, 539] width 414 height 70
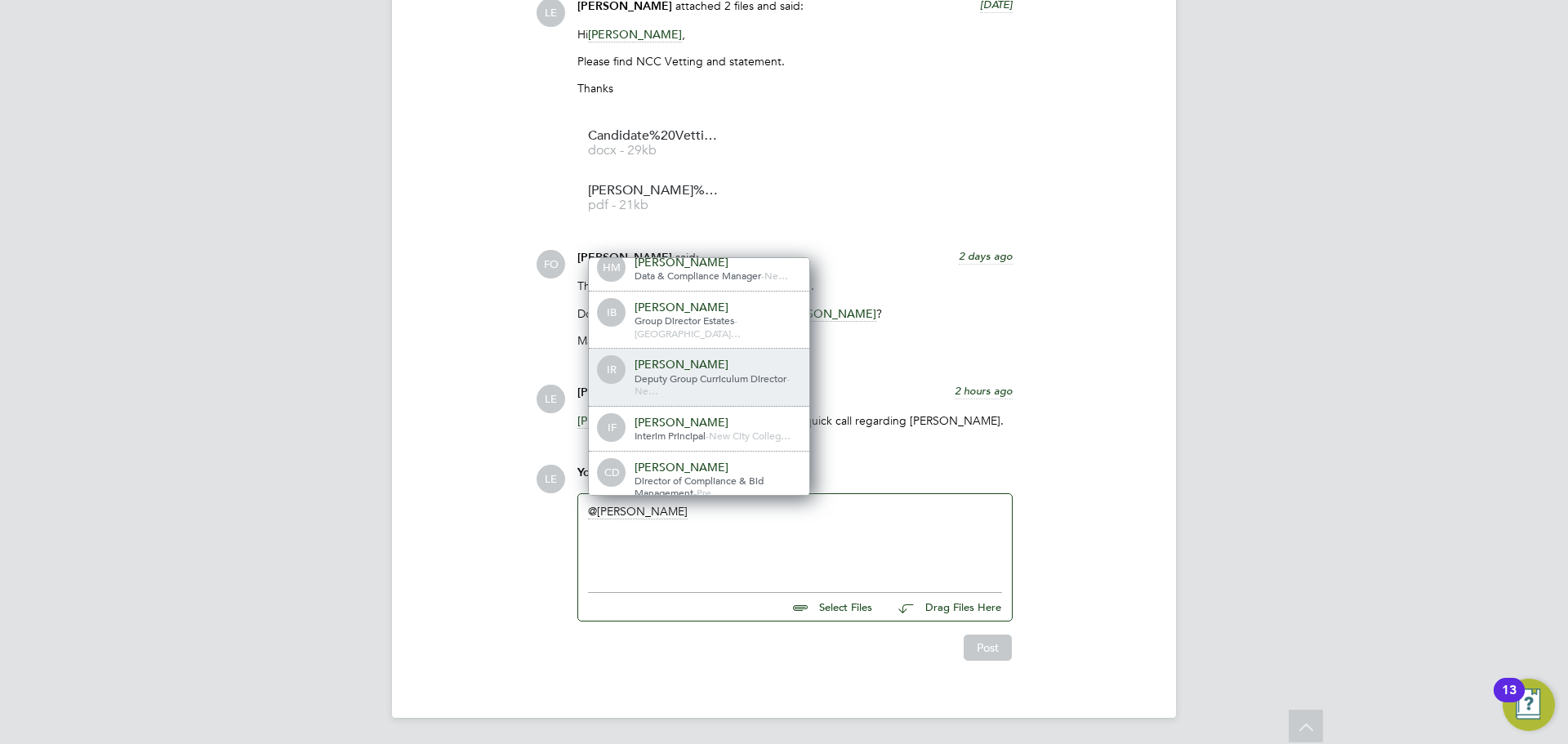
click at [664, 377] on div "Deputy Group Curriculum Director - Ne…" at bounding box center [716, 385] width 164 height 26
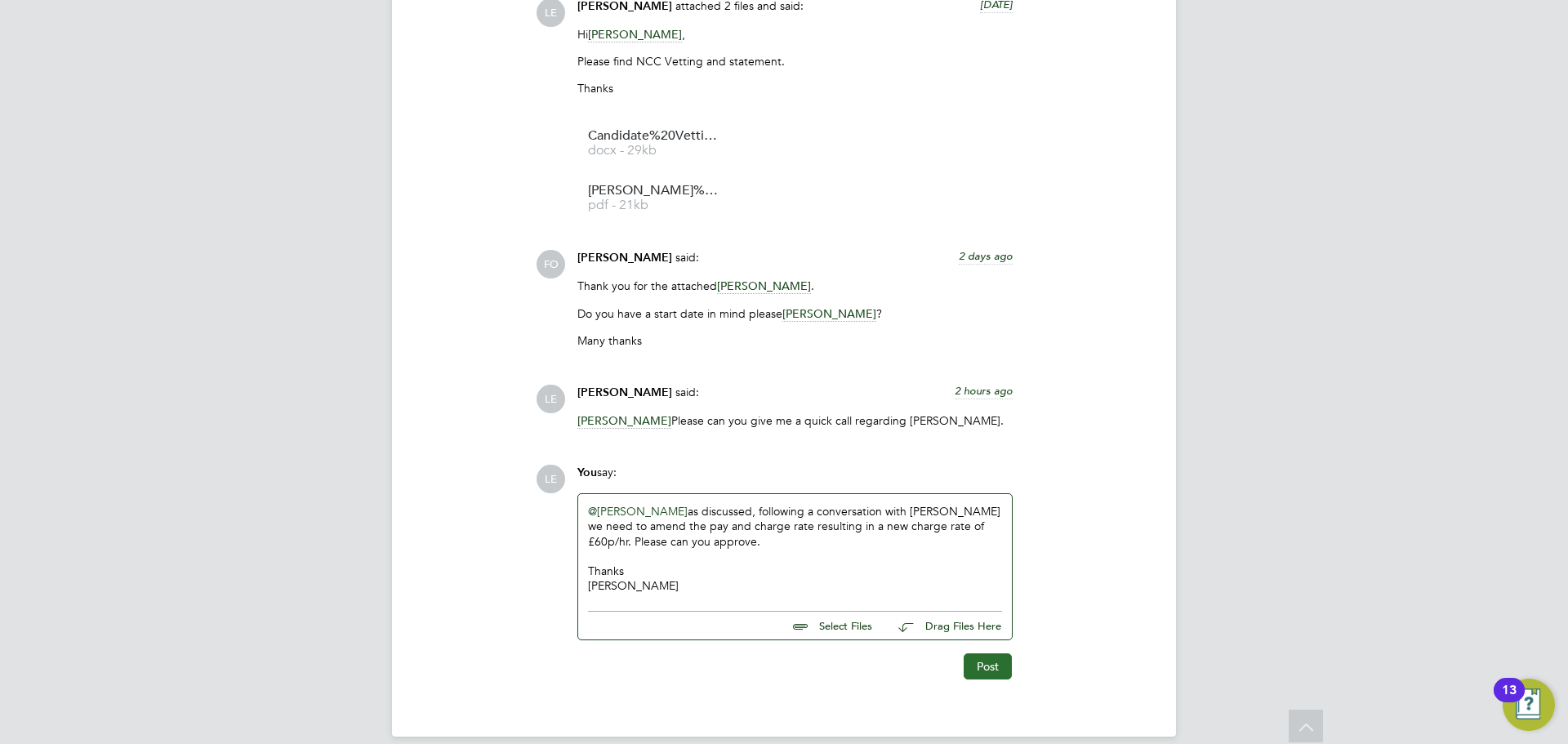
click at [973, 663] on button "Post" at bounding box center [987, 667] width 49 height 26
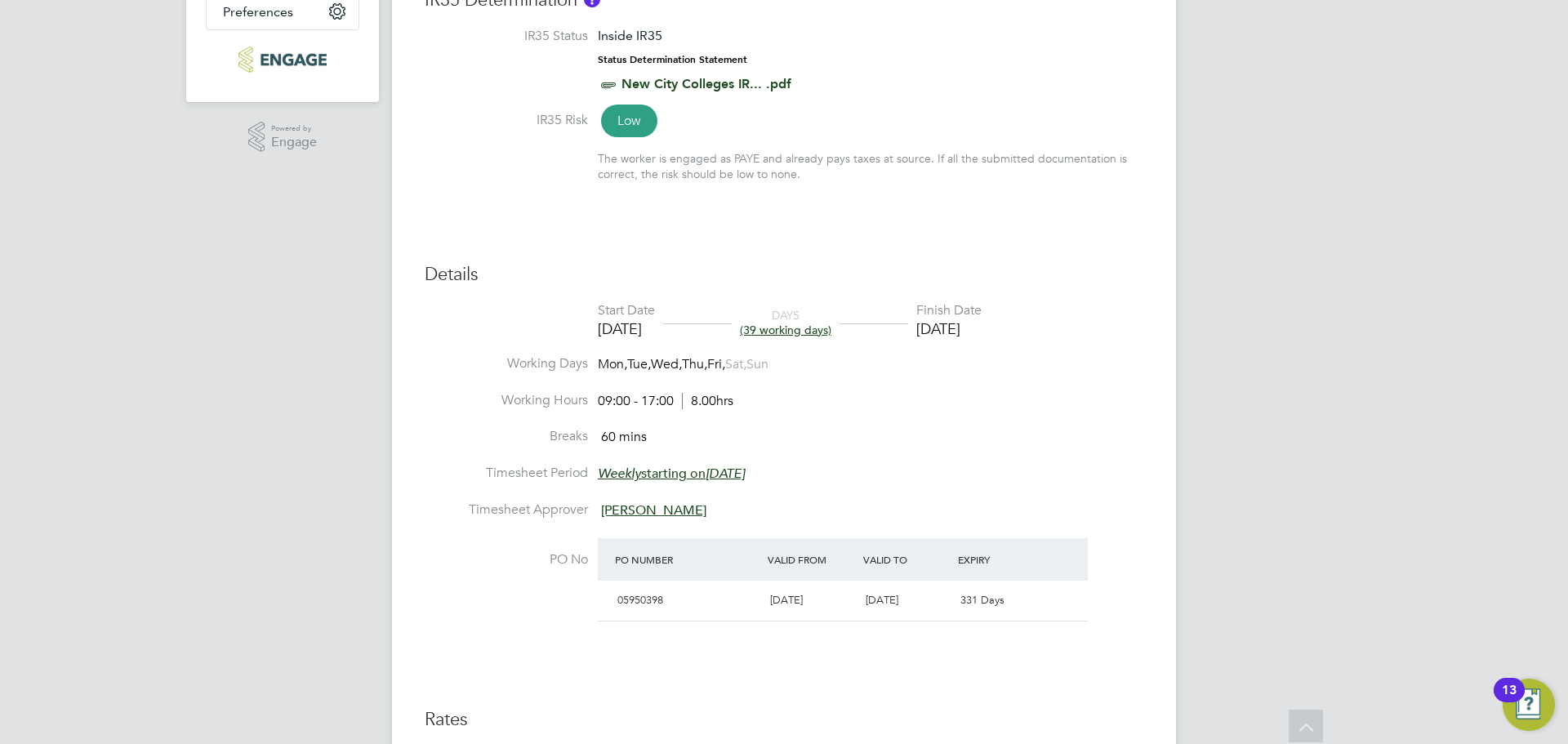
scroll to position [29, 0]
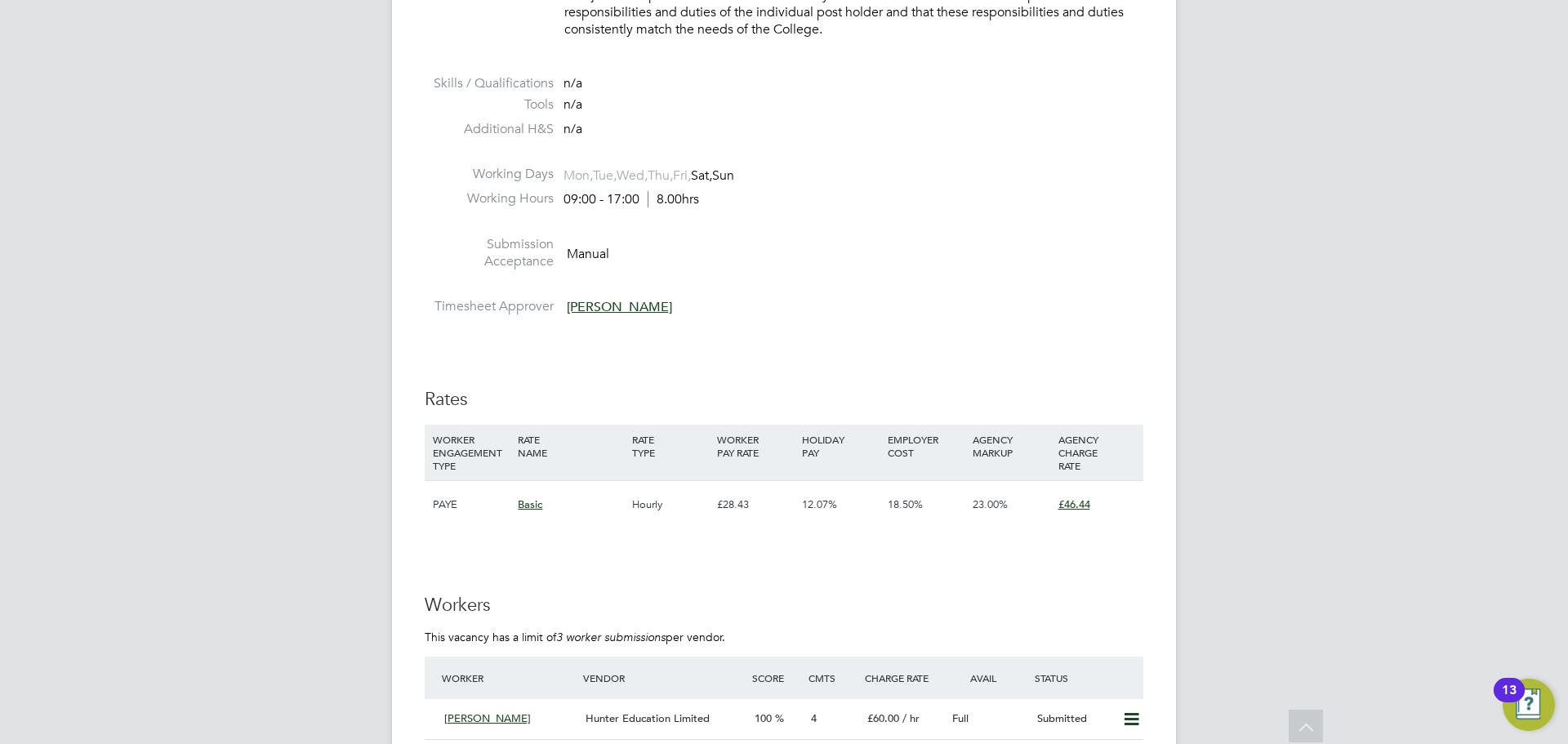
scroll to position [2778, 0]
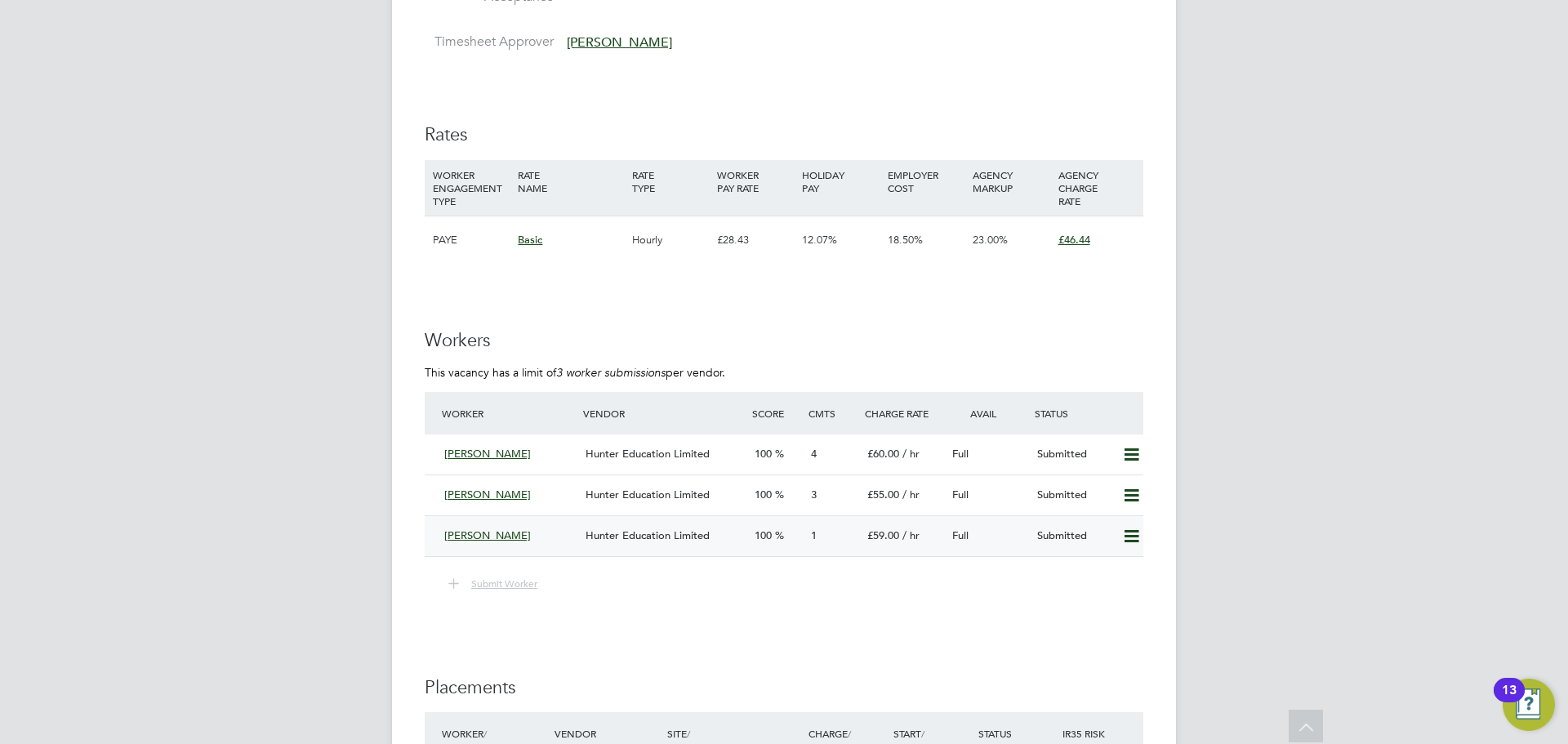
click at [541, 535] on div "[PERSON_NAME]" at bounding box center [508, 536] width 141 height 27
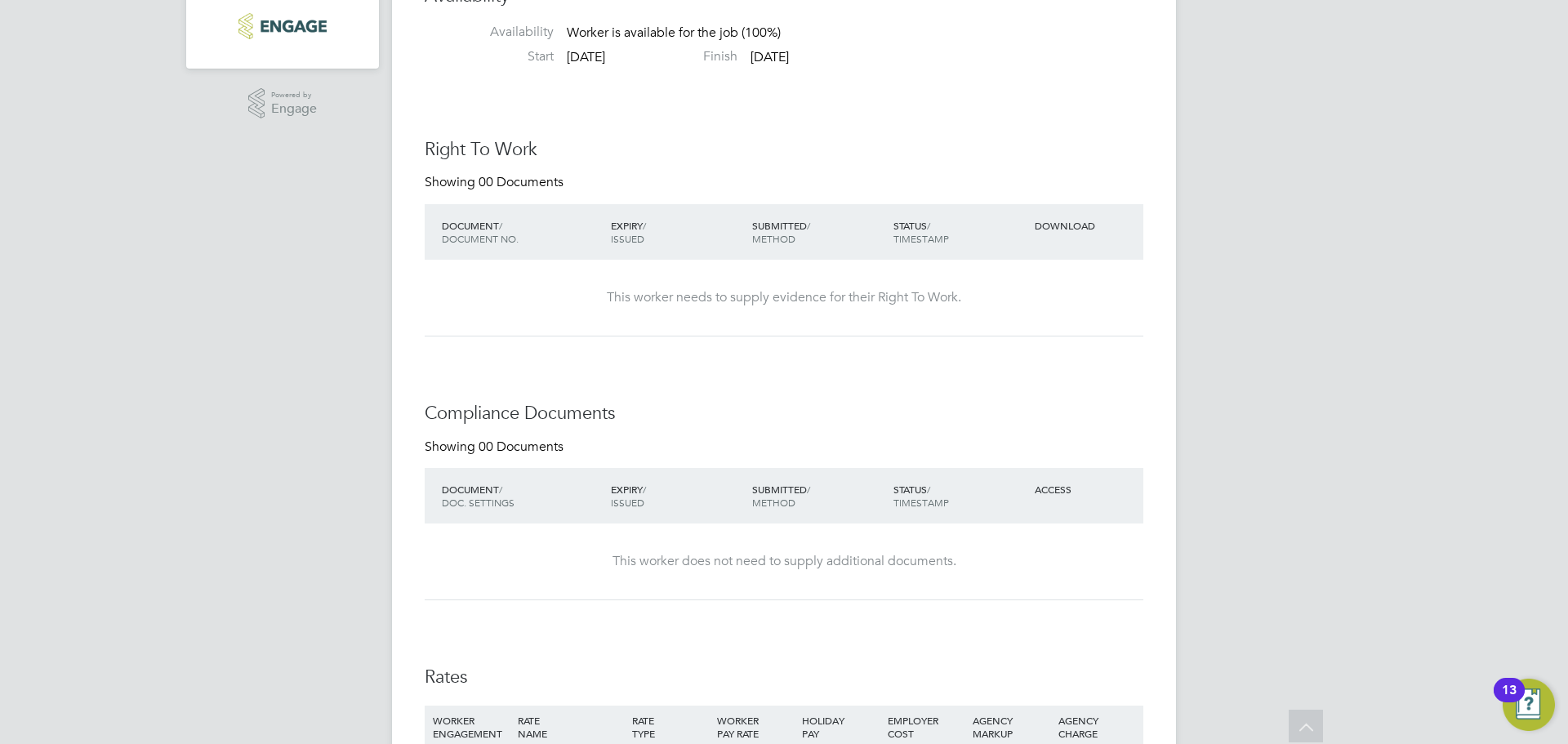
scroll to position [653, 0]
